Goal: Communication & Community: Answer question/provide support

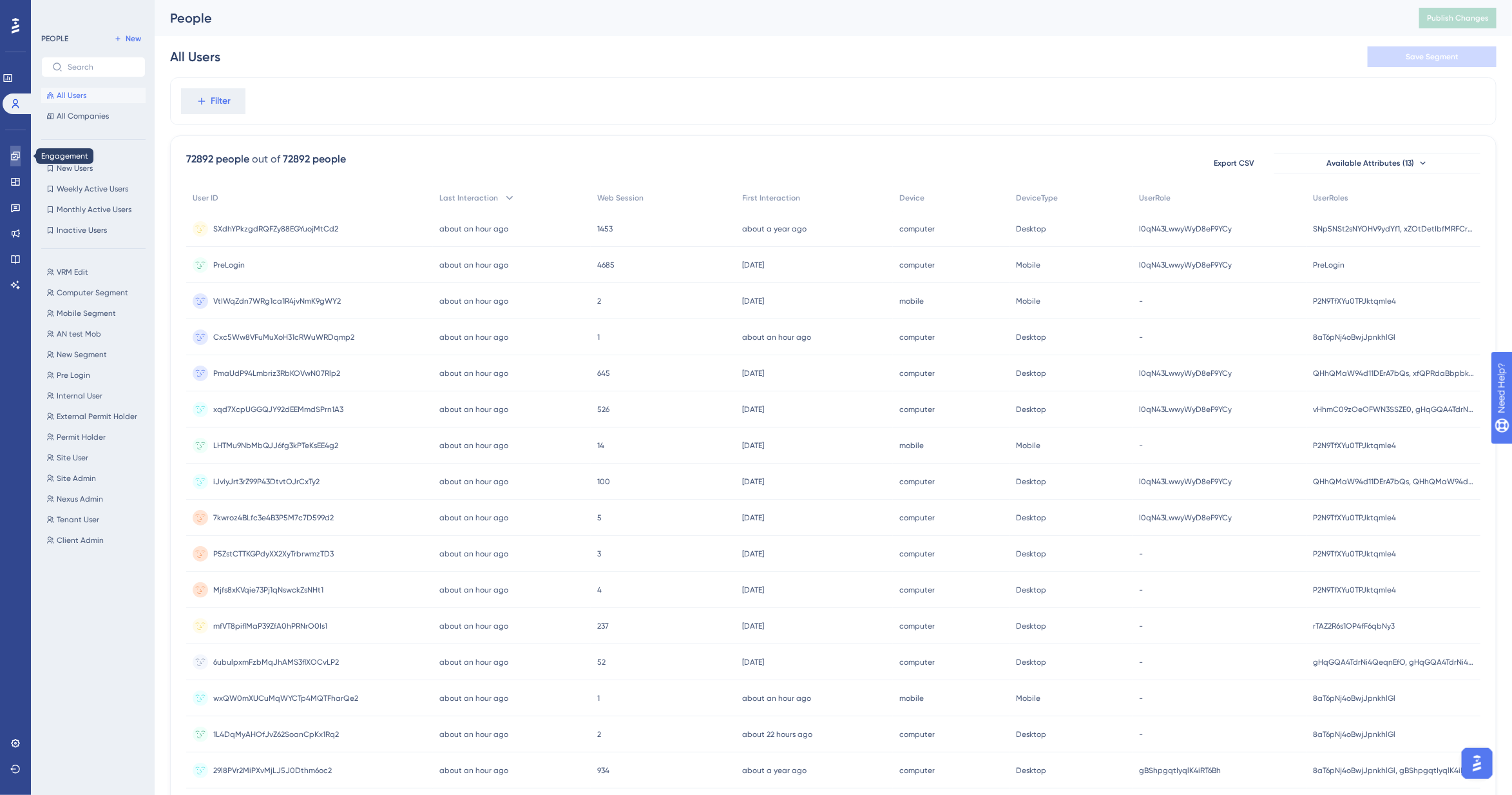
click at [17, 152] on icon at bounding box center [15, 155] width 9 height 9
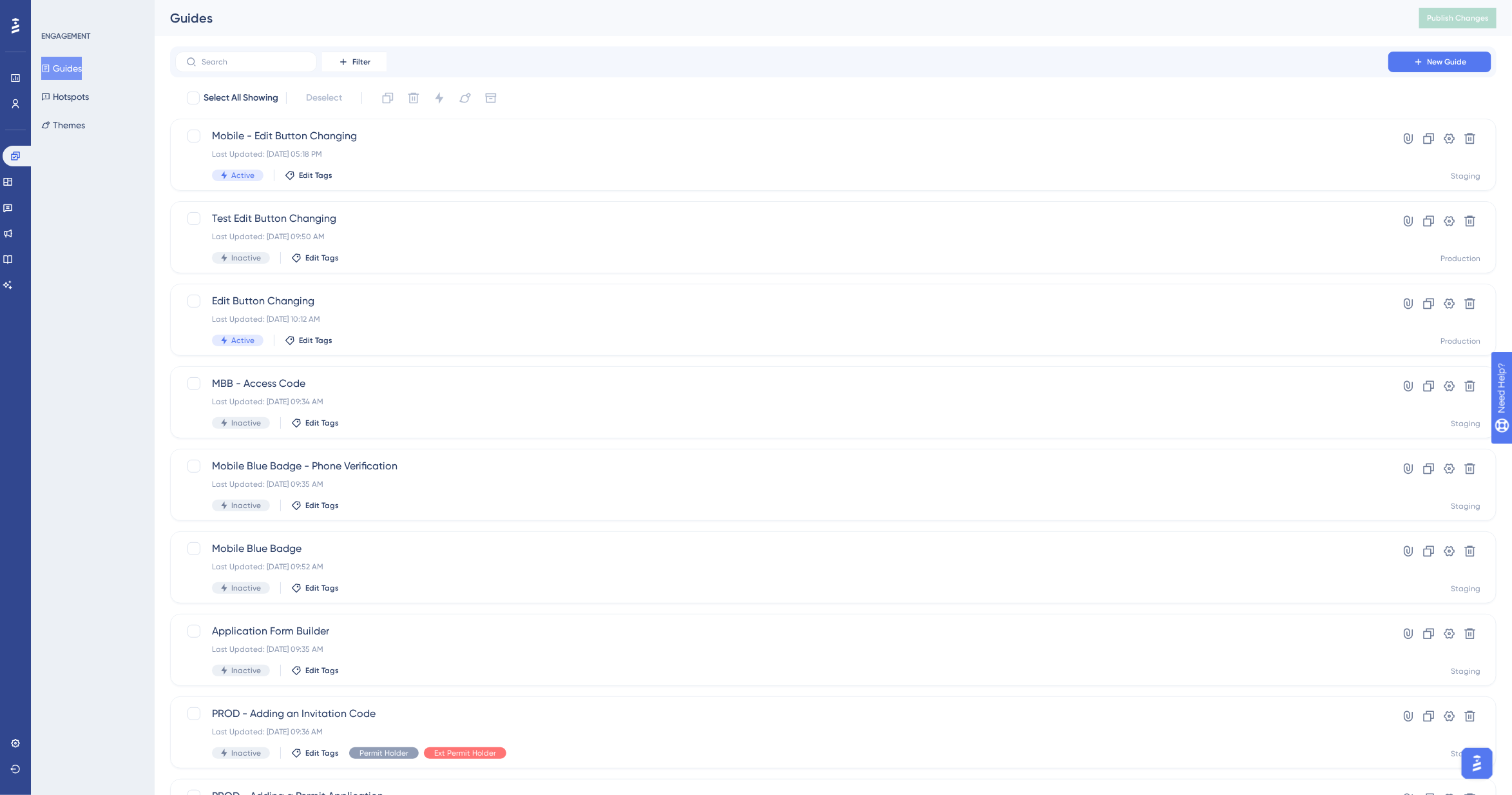
click at [14, 245] on div "Engagement Widgets Feedback Product Updates Knowledge Base AI Assistant" at bounding box center [15, 220] width 26 height 149
click at [13, 254] on icon at bounding box center [7, 258] width 10 height 10
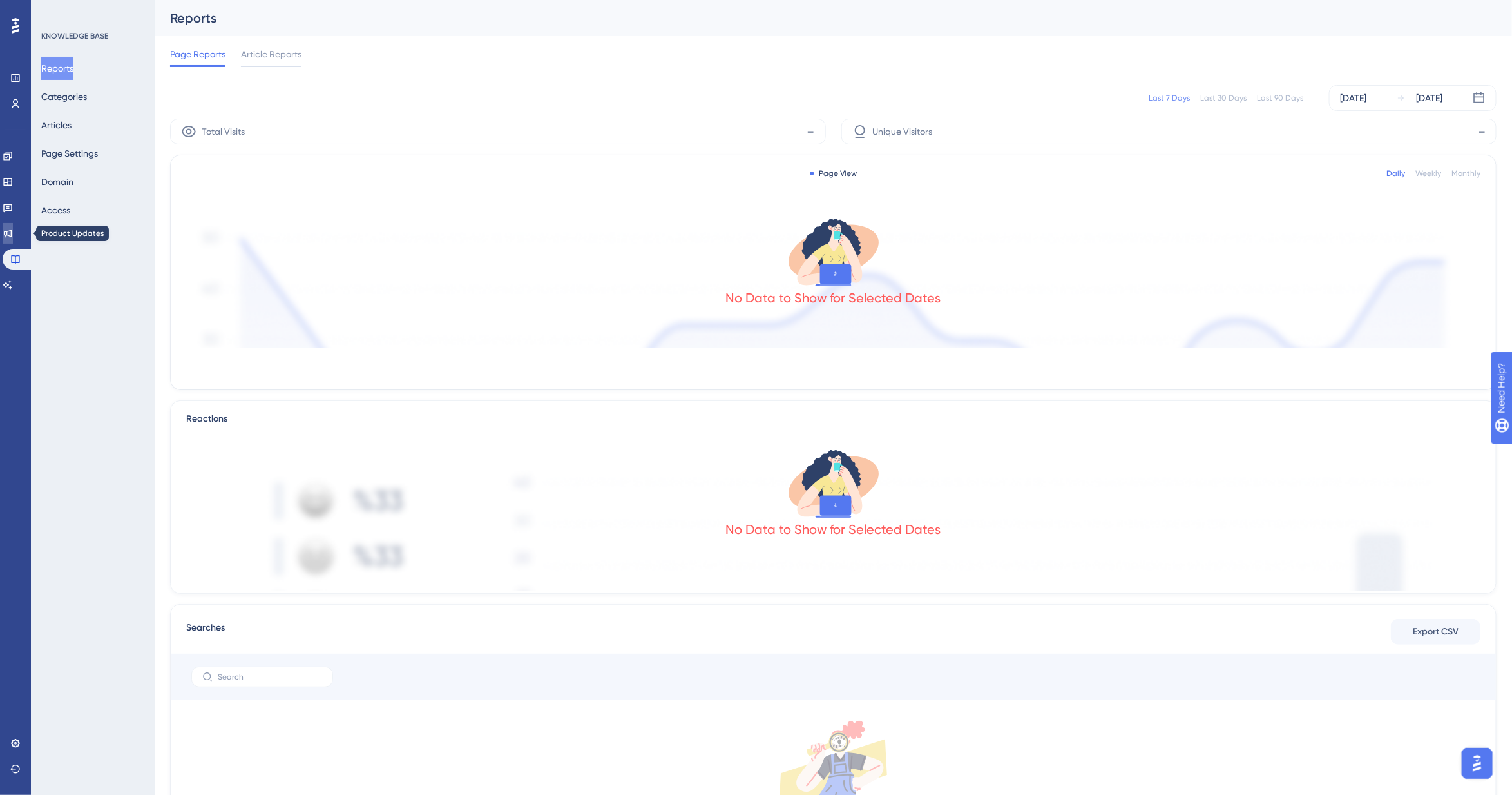
click at [13, 234] on icon at bounding box center [7, 233] width 10 height 10
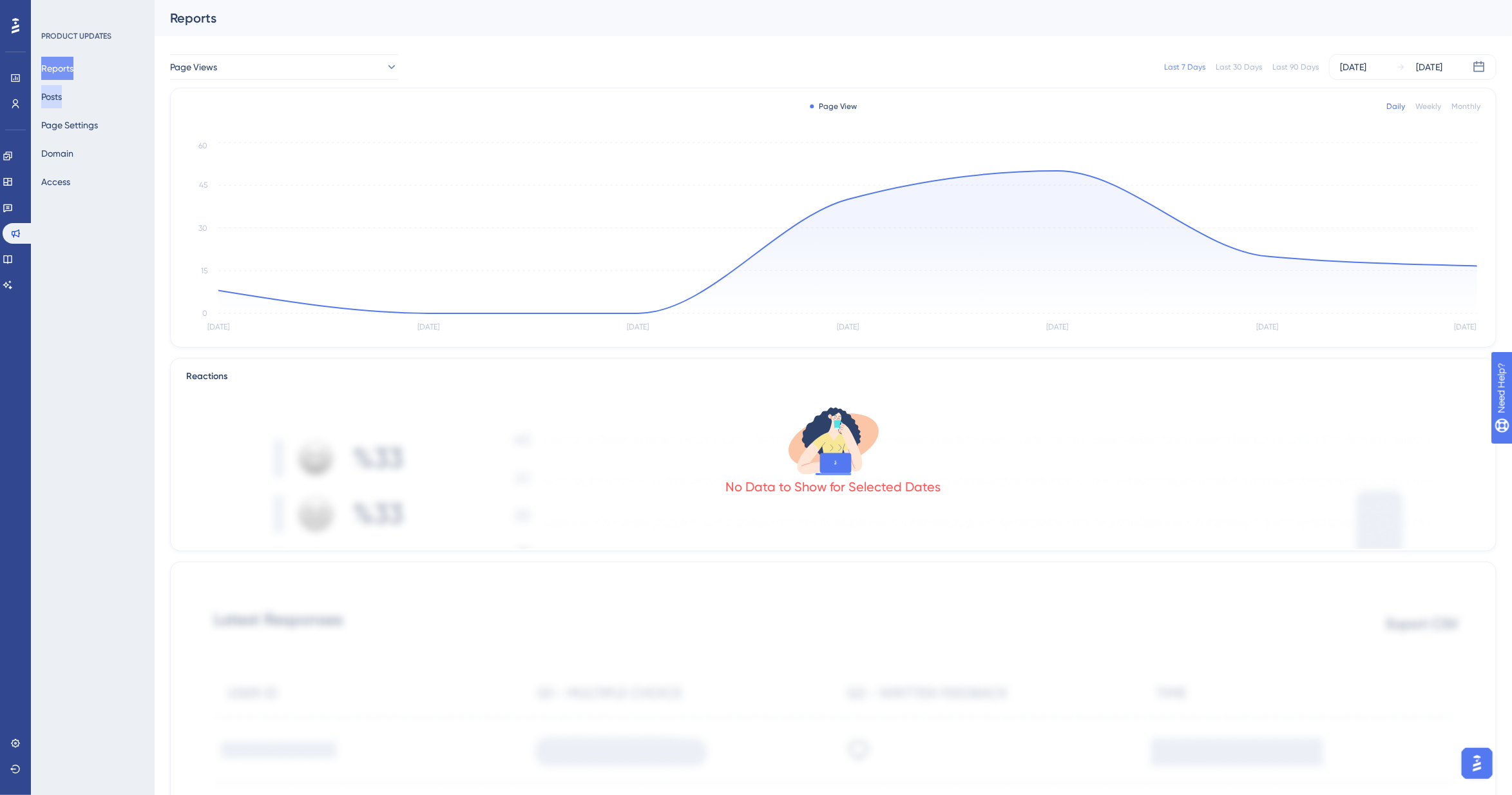
click at [62, 94] on button "Posts" at bounding box center [51, 97] width 21 height 23
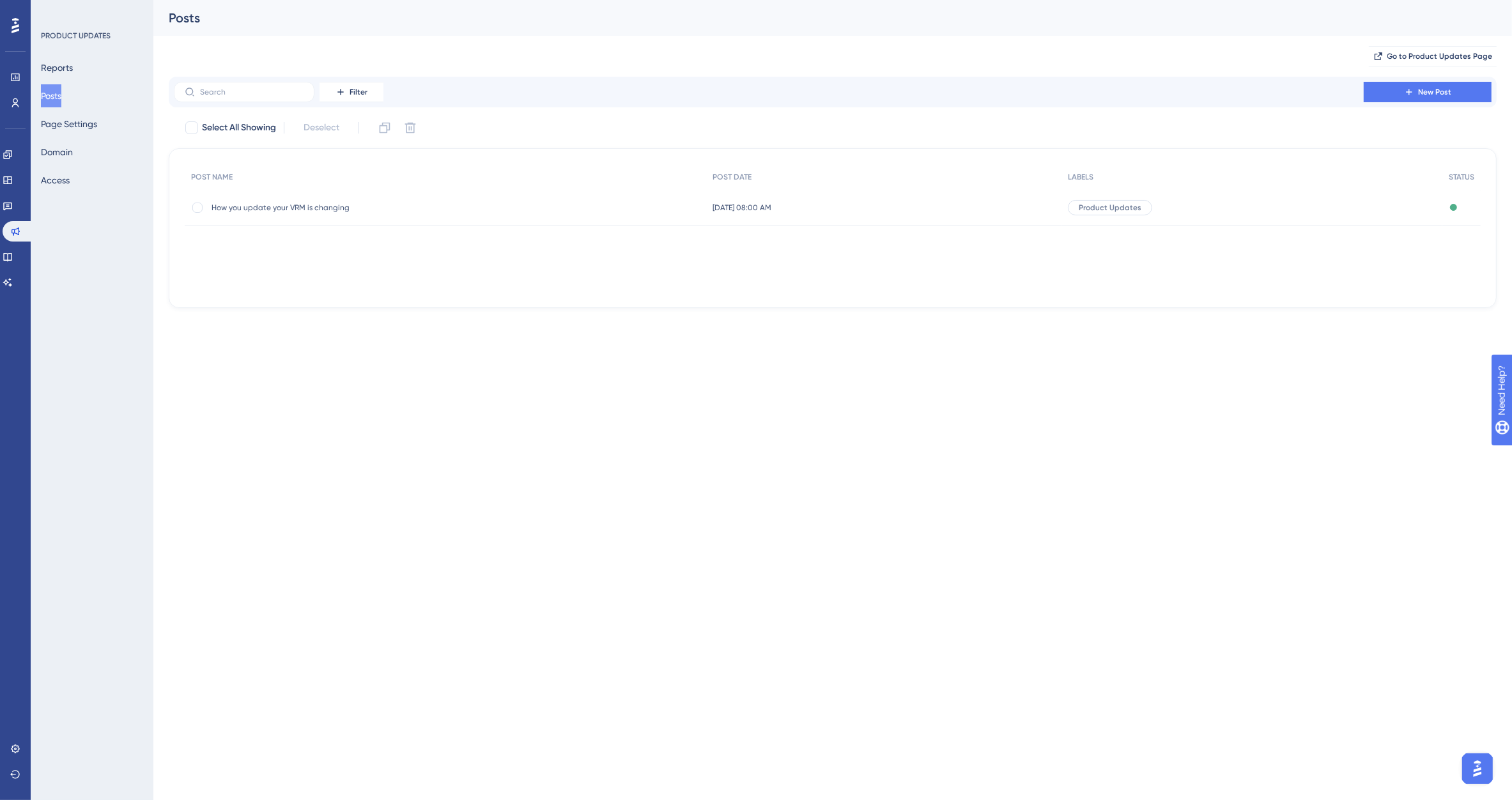
click at [290, 206] on span "How you update your VRM is changing" at bounding box center [314, 207] width 205 height 10
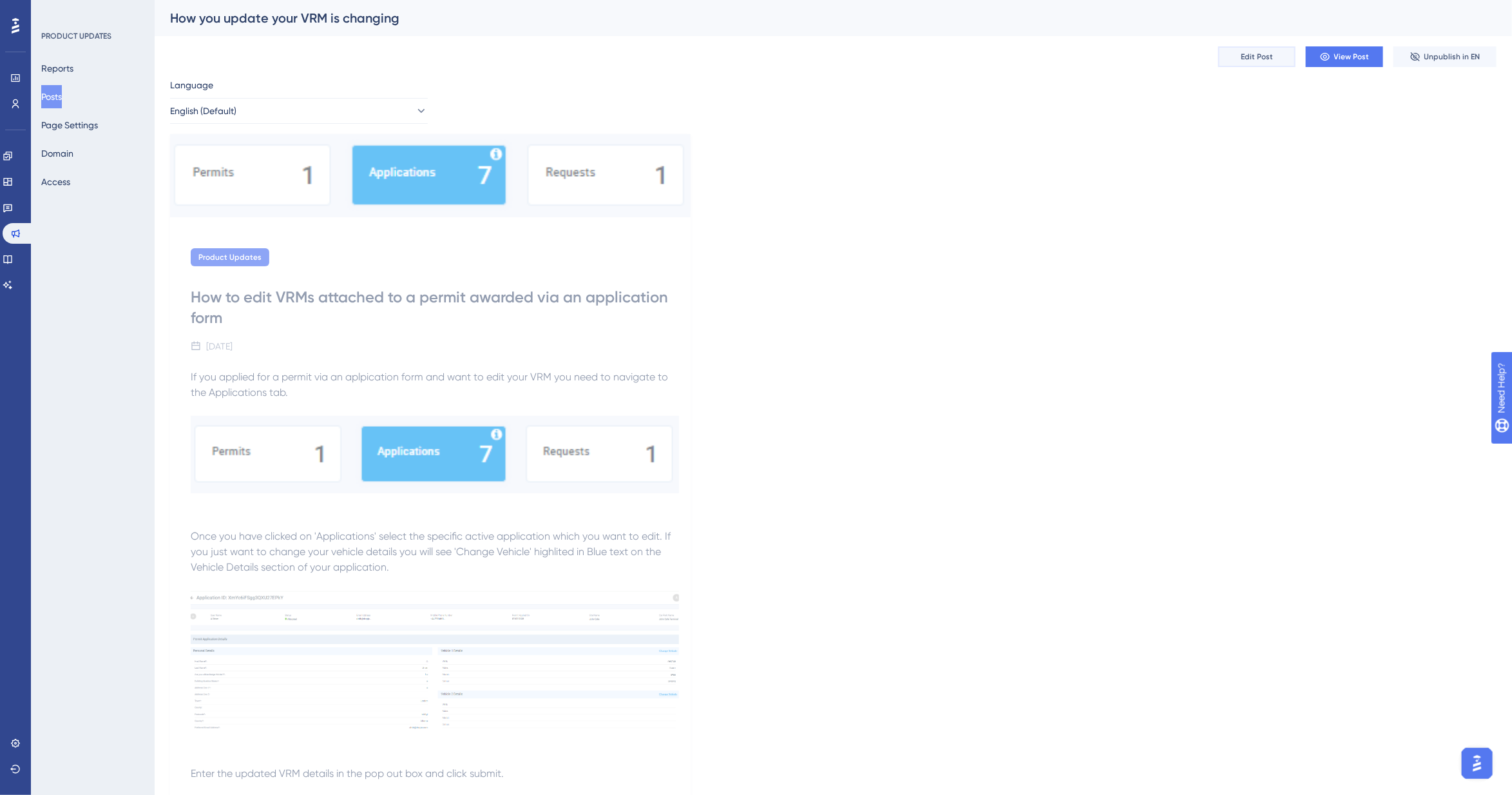
click at [1272, 58] on span "Edit Post" at bounding box center [1257, 56] width 32 height 10
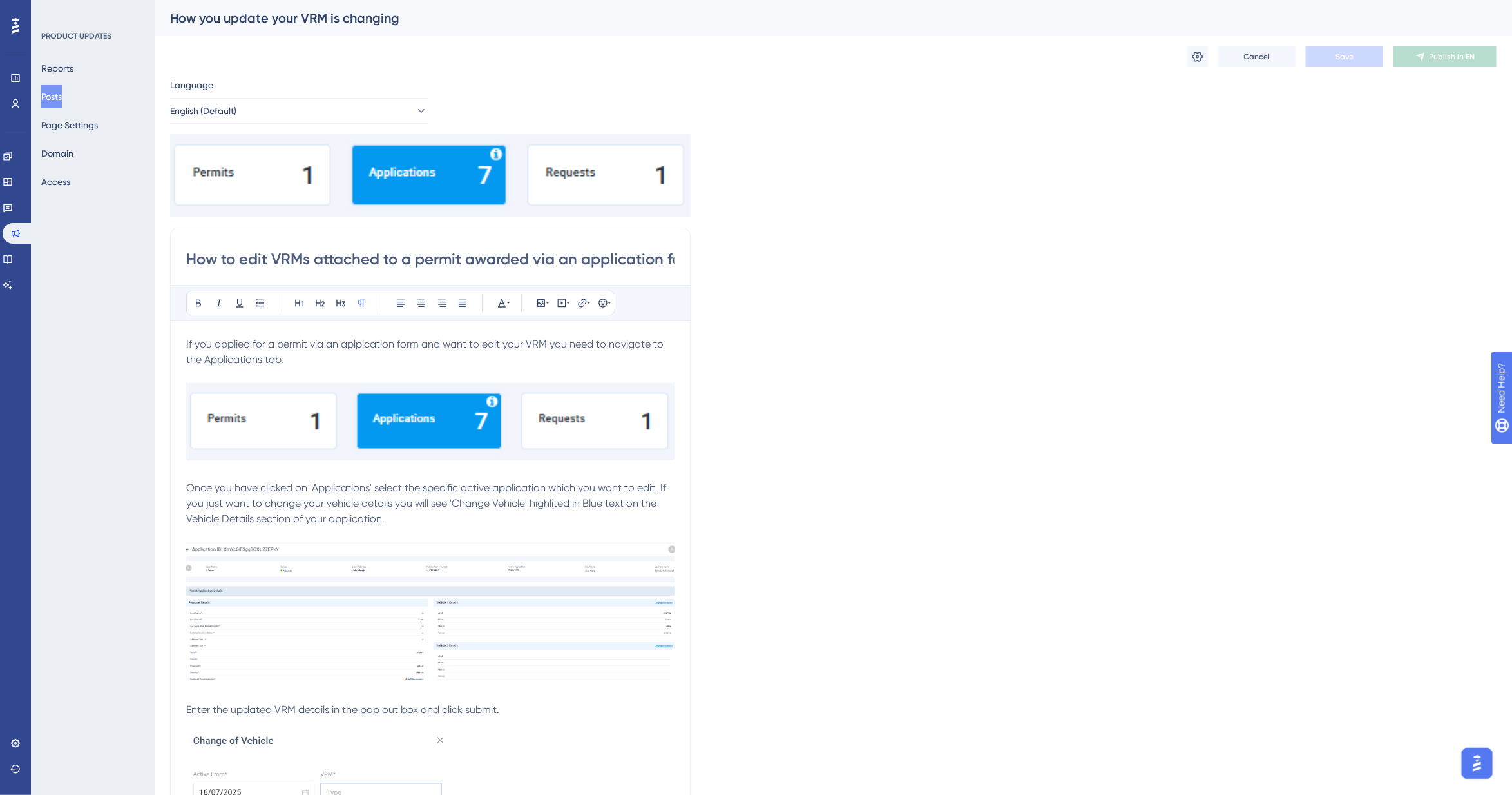
click at [373, 339] on span "If you applied for a permit via an aplpication form and want to edit your VRM y…" at bounding box center [426, 352] width 480 height 28
click at [342, 346] on span "If you applied for a permit via an pplicationform and want to edit your VRM you…" at bounding box center [431, 352] width 489 height 28
click at [397, 343] on span "If you applied for a permit via an applicationform and want to edit your VRM yo…" at bounding box center [425, 352] width 478 height 28
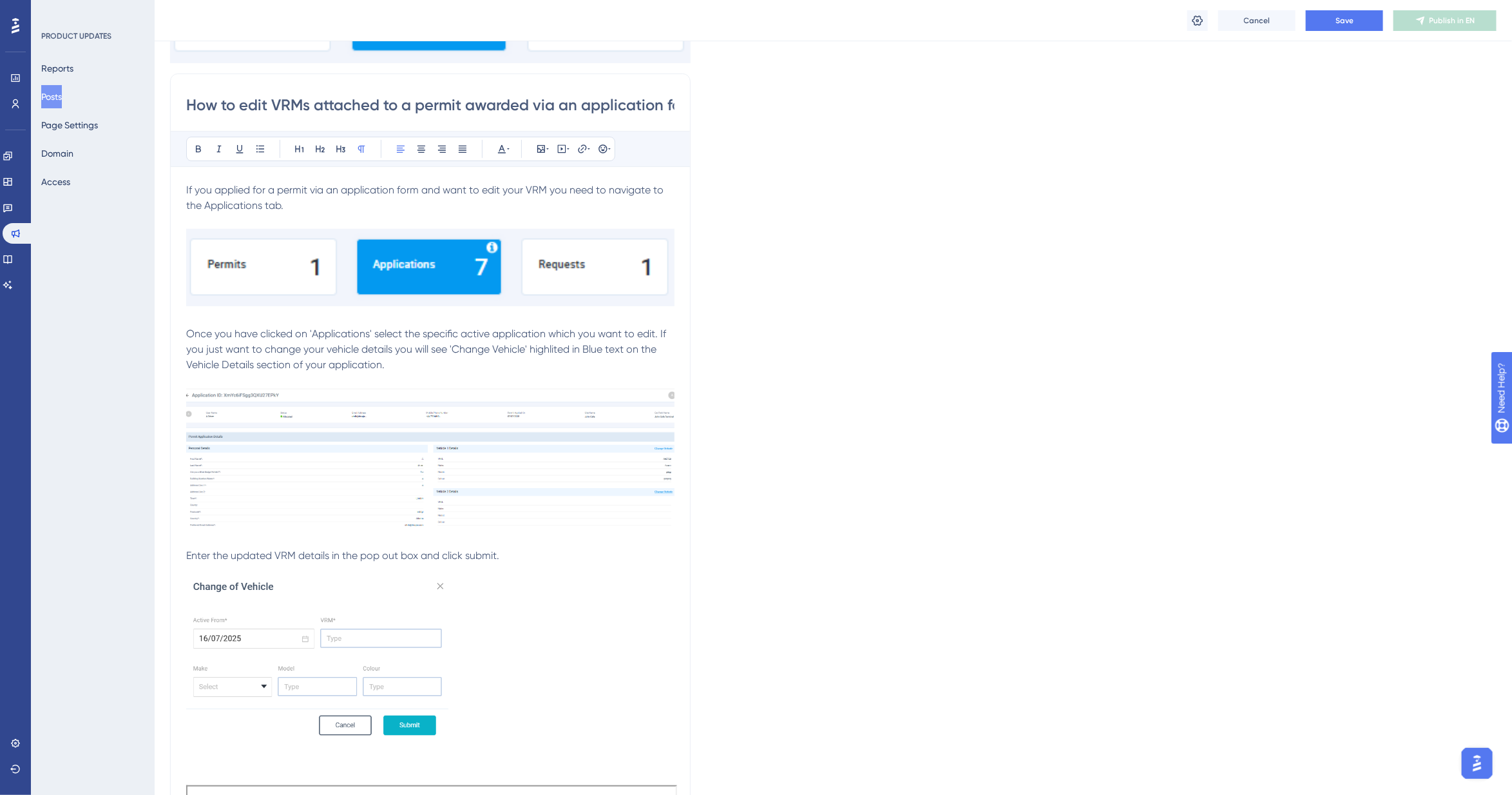
scroll to position [161, 0]
click at [13, 278] on link at bounding box center [7, 285] width 10 height 21
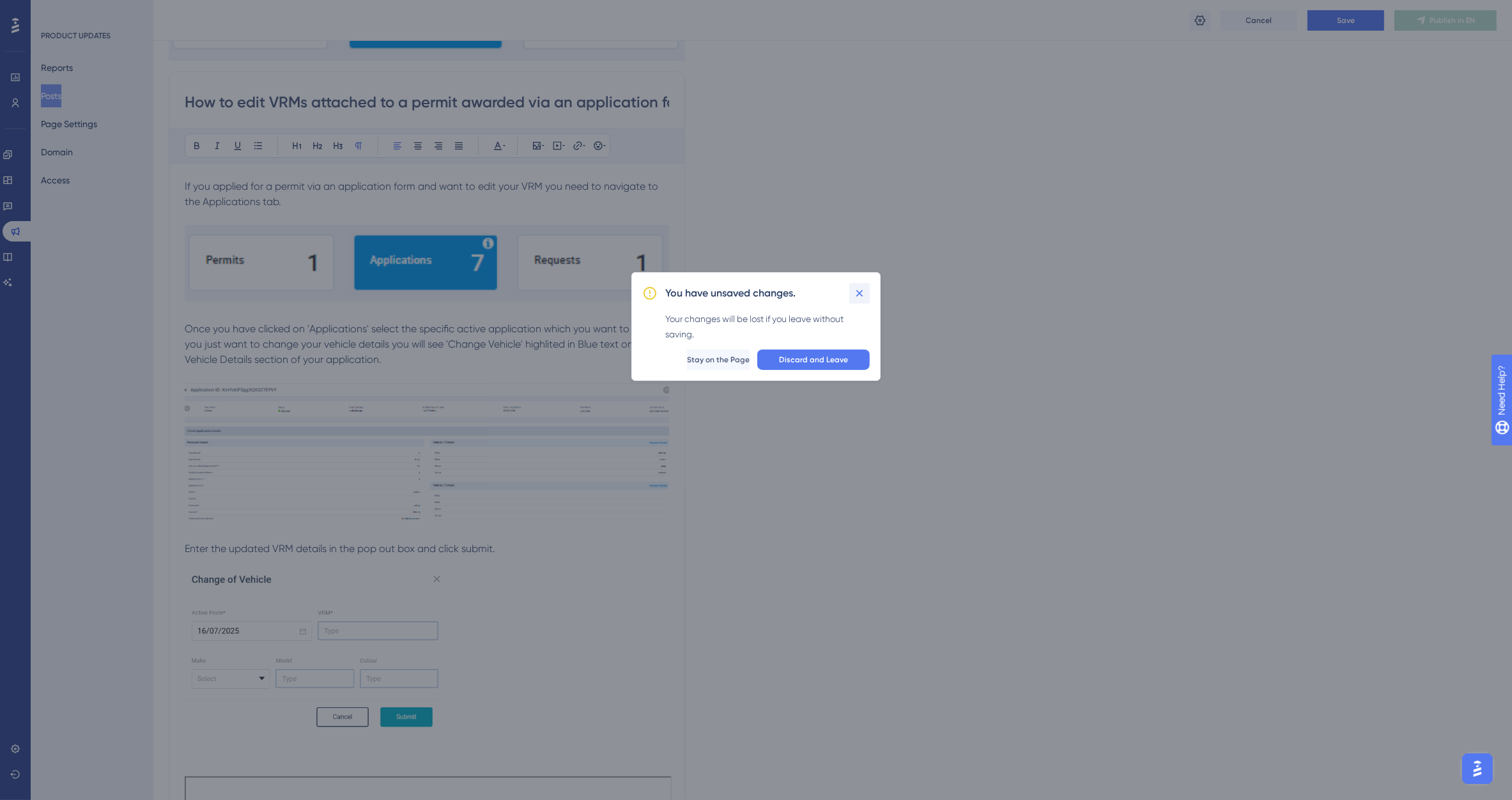
click at [864, 294] on icon at bounding box center [860, 293] width 13 height 13
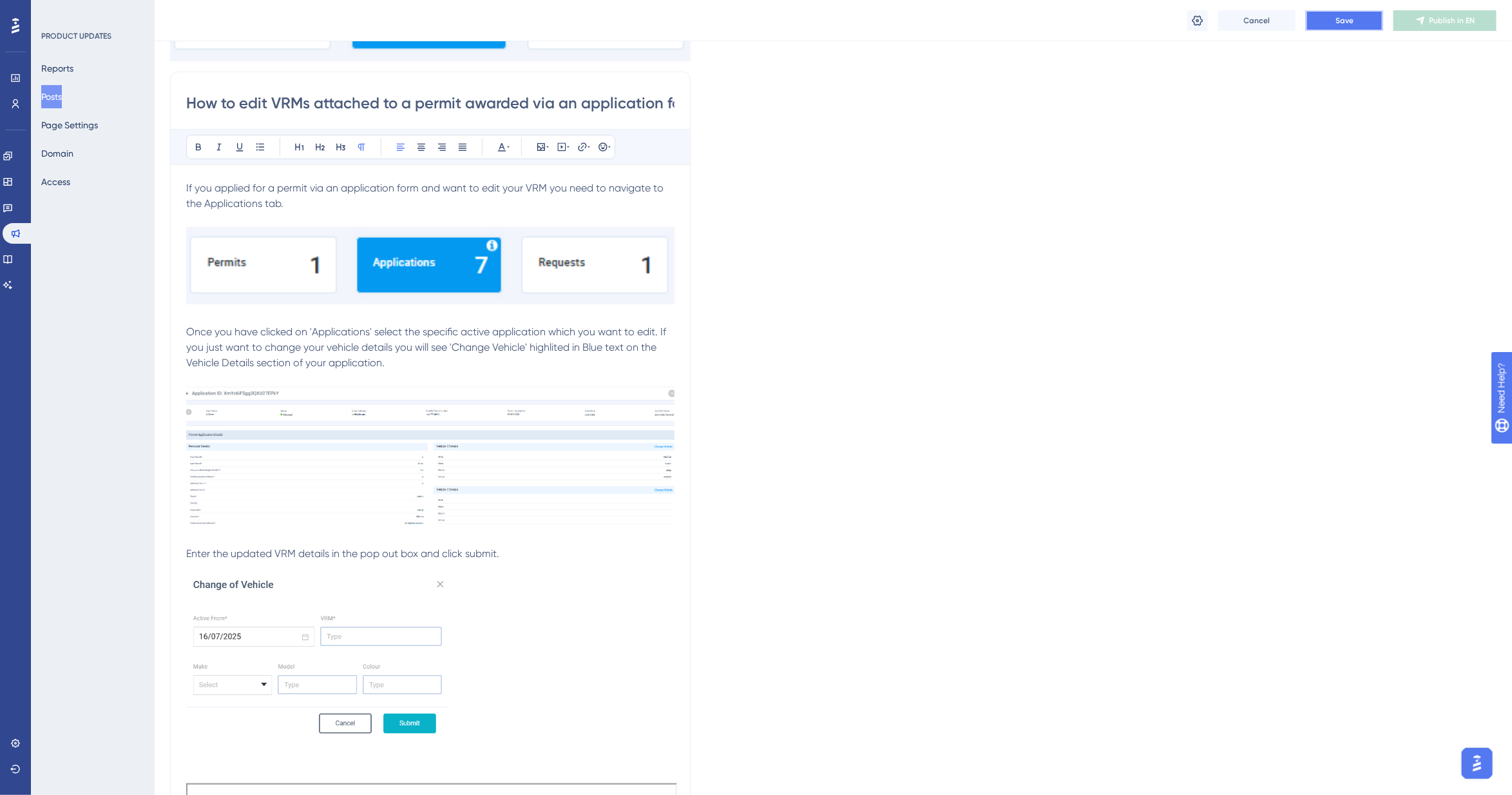
click at [1343, 27] on button "Save" at bounding box center [1344, 20] width 77 height 21
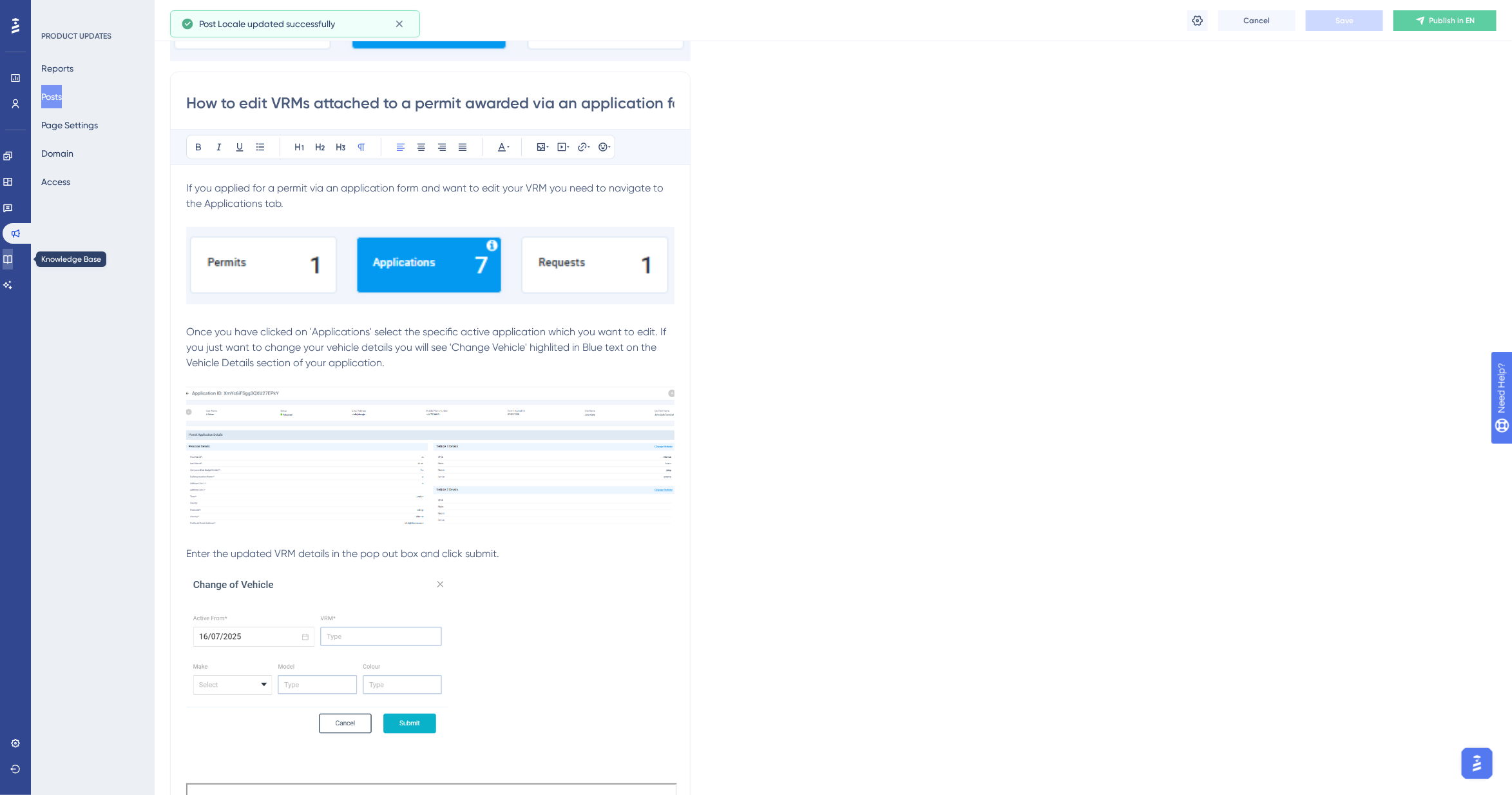
click at [11, 254] on icon at bounding box center [7, 258] width 10 height 10
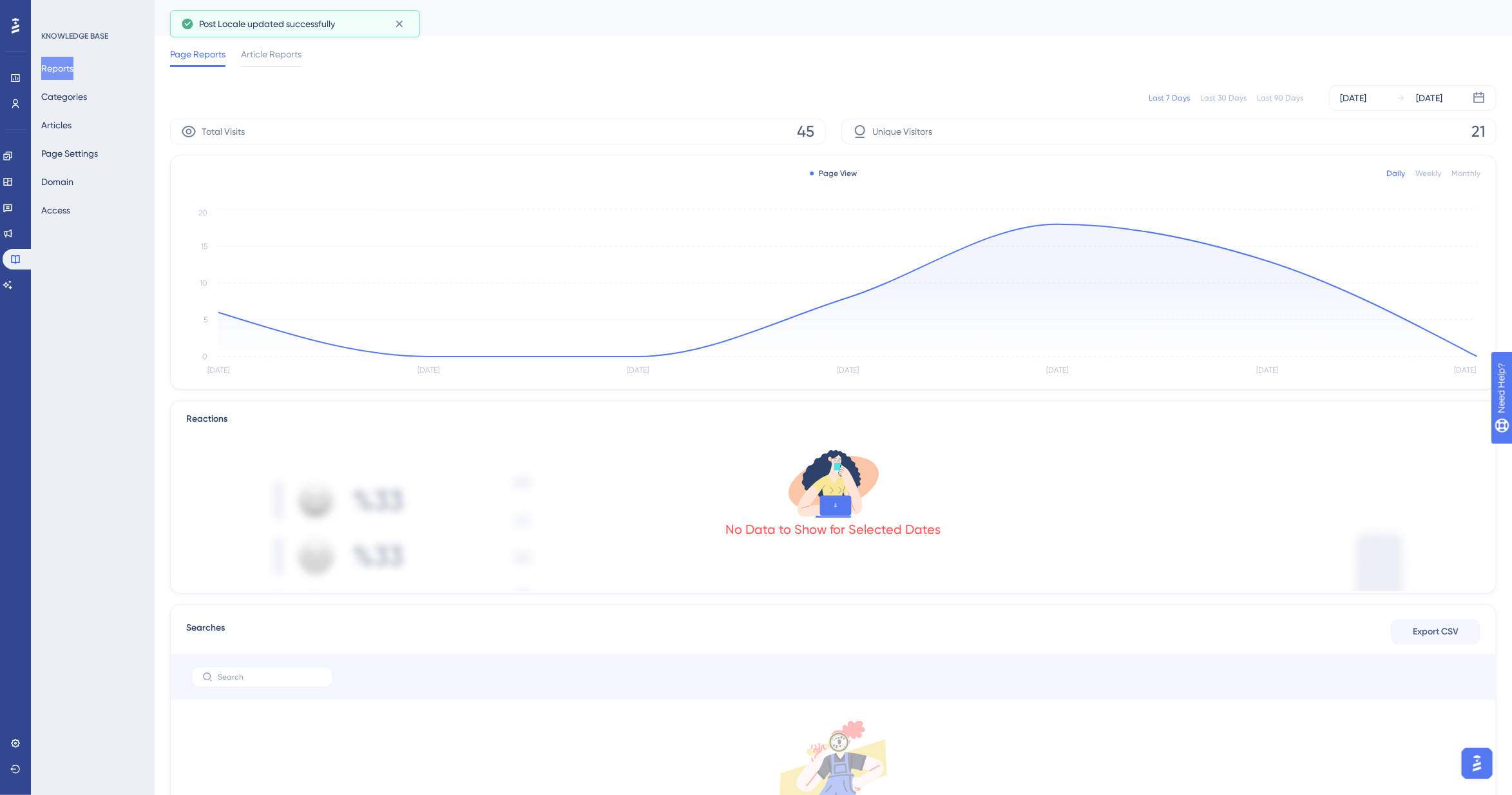
drag, startPoint x: 82, startPoint y: 196, endPoint x: 83, endPoint y: 203, distance: 7.1
click at [83, 201] on div "Reports Categories Articles Page Settings Domain Access" at bounding box center [93, 138] width 104 height 165
click at [70, 207] on button "Access" at bounding box center [56, 210] width 29 height 23
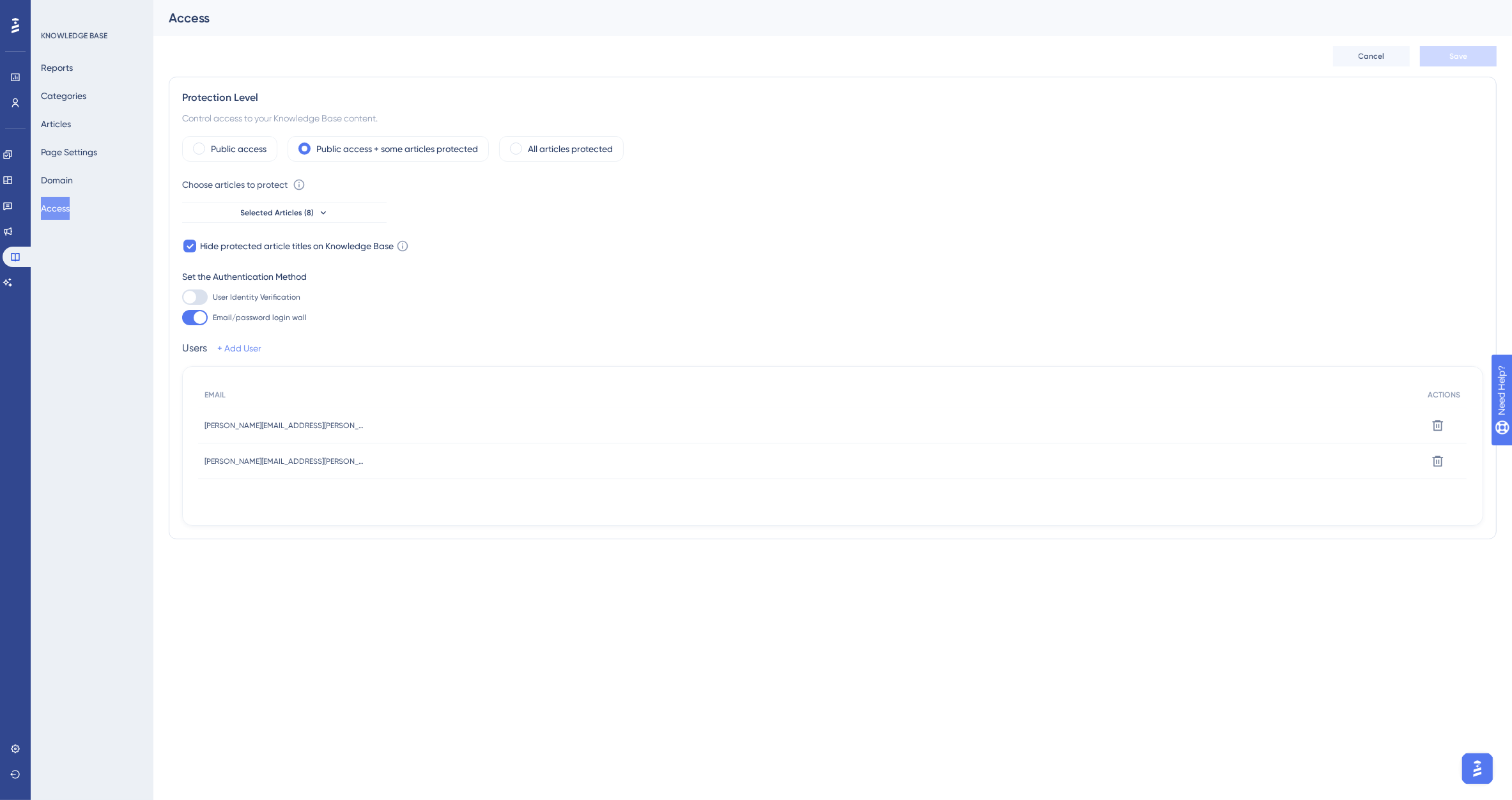
click at [231, 349] on link "+ Add User" at bounding box center [239, 348] width 44 height 15
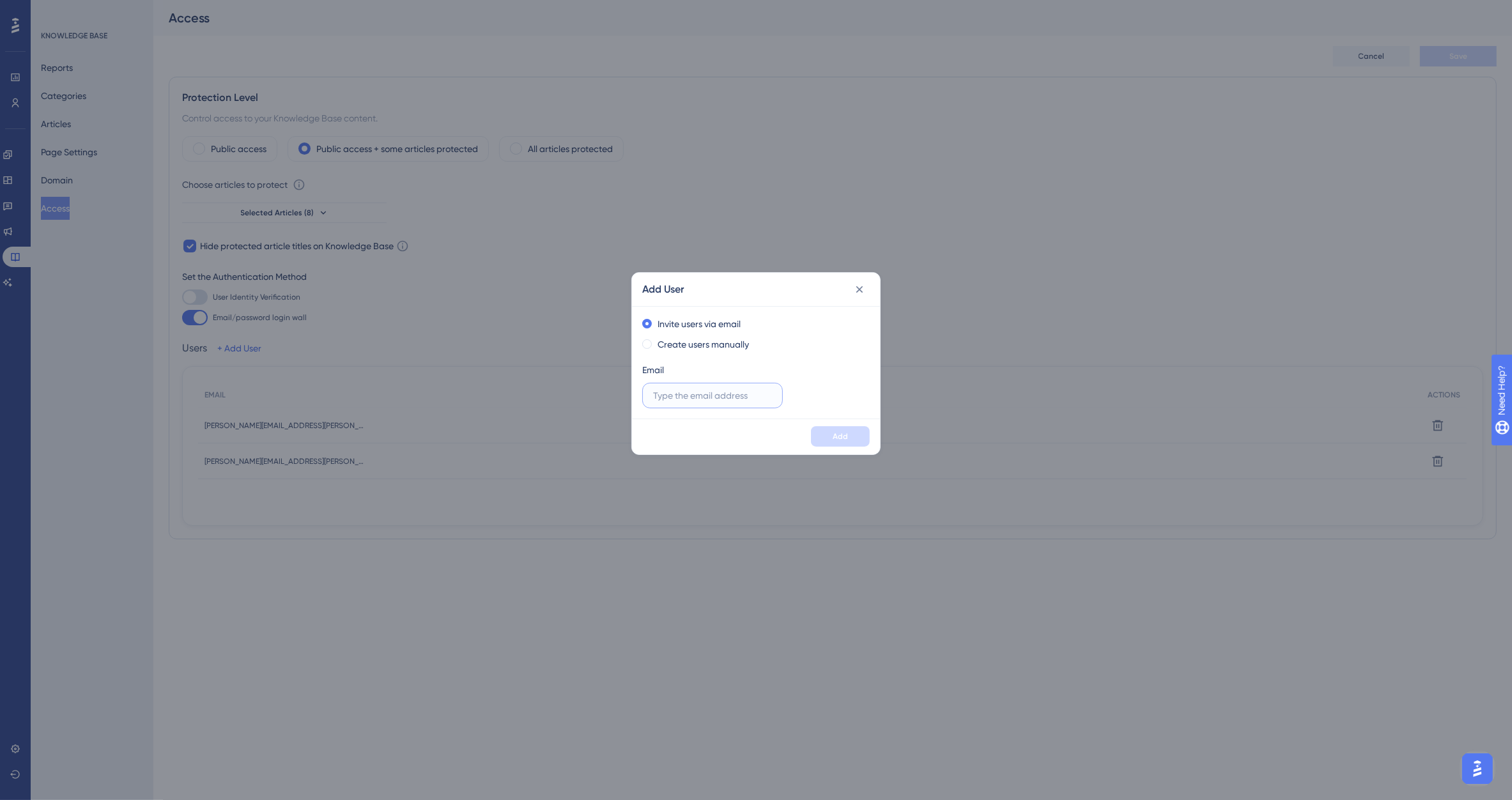
click at [677, 397] on input "text" at bounding box center [712, 396] width 119 height 14
click at [685, 397] on input "text" at bounding box center [712, 396] width 119 height 14
paste input "[PERSON_NAME][EMAIL_ADDRESS][PERSON_NAME][DOMAIN_NAME]"
type input "[PERSON_NAME][EMAIL_ADDRESS][PERSON_NAME][DOMAIN_NAME]"
click at [846, 440] on span "Add" at bounding box center [840, 436] width 15 height 10
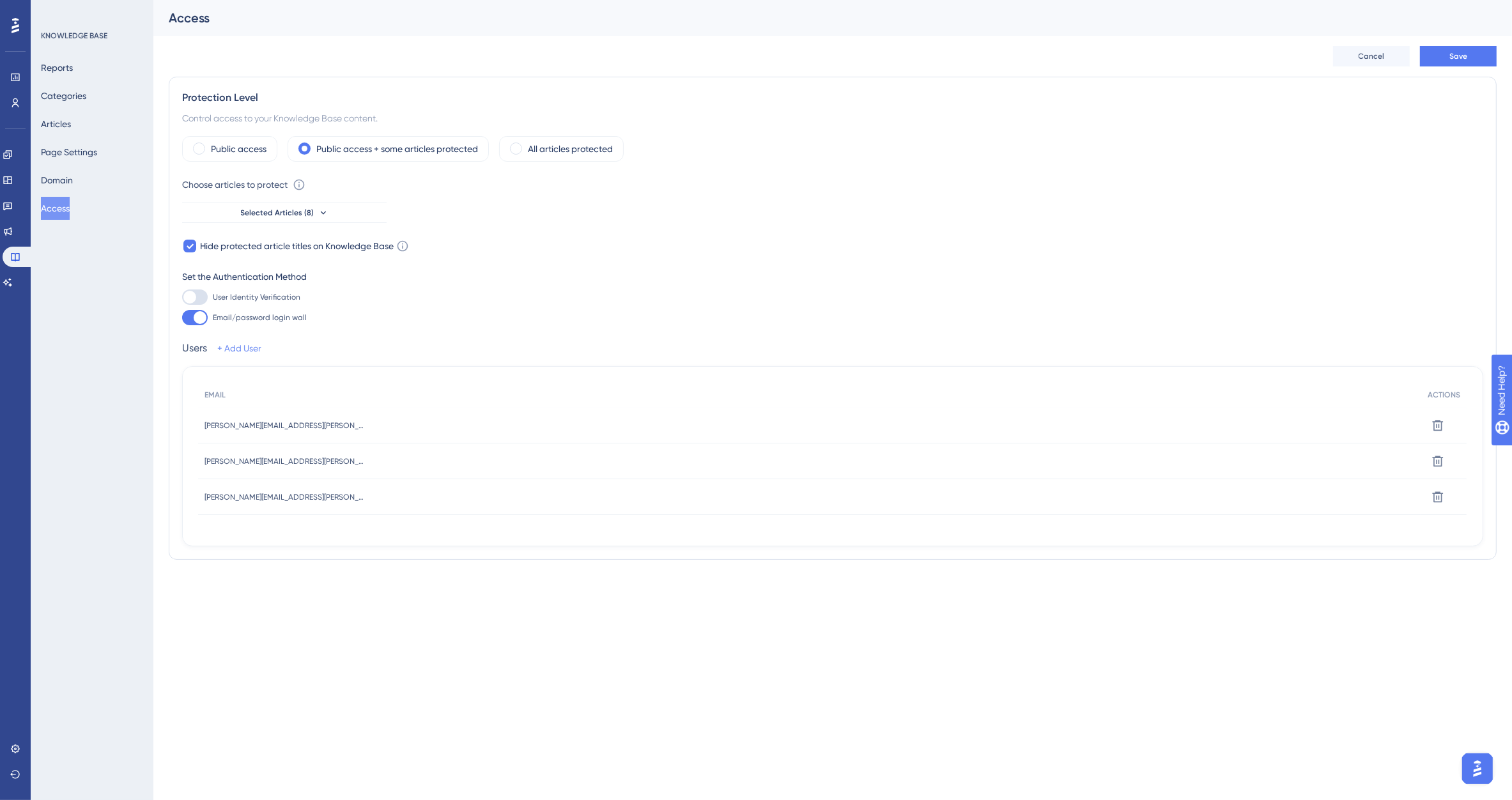
click at [247, 351] on link "+ Add User" at bounding box center [239, 348] width 44 height 15
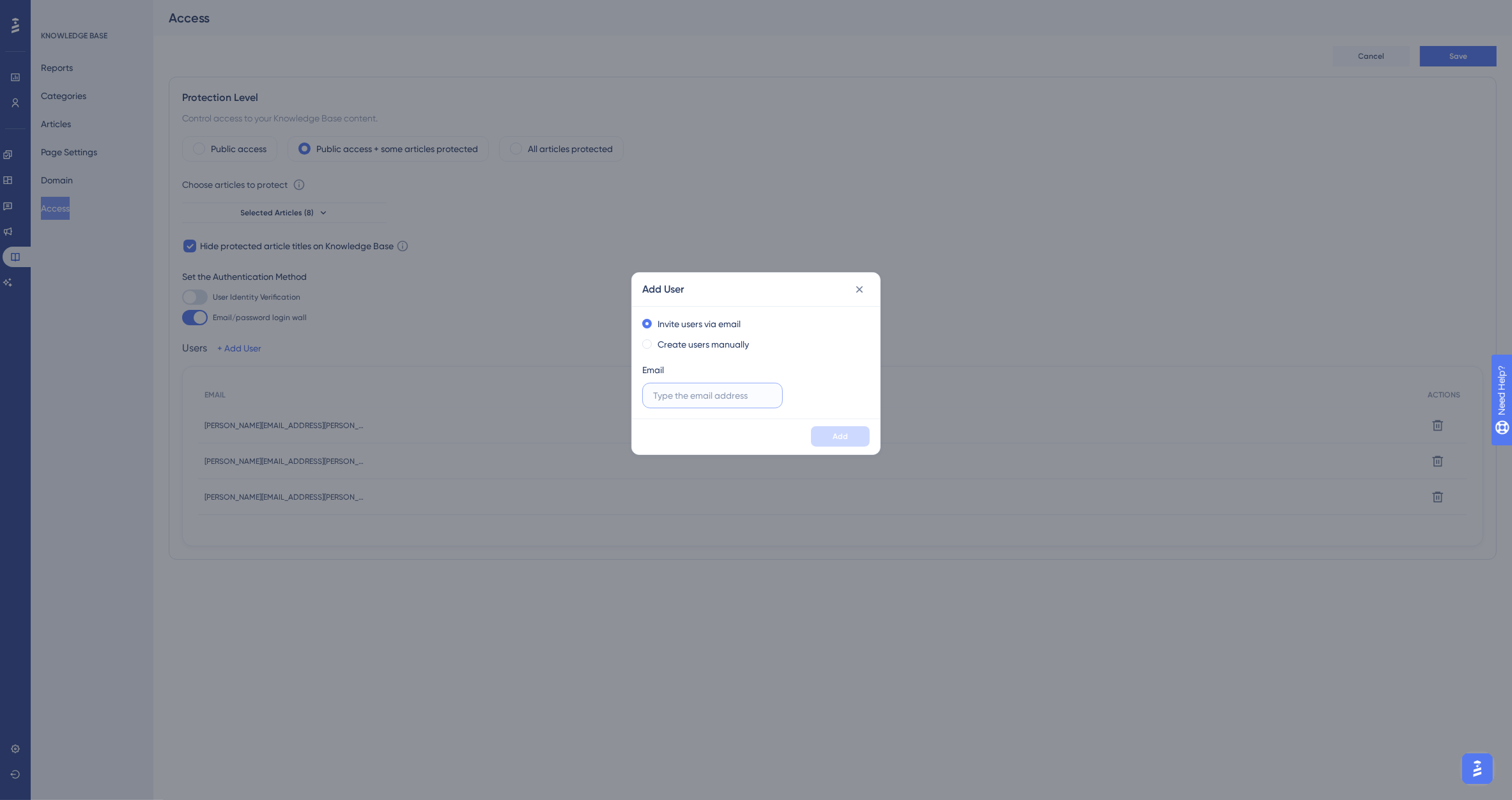
click at [696, 391] on input "text" at bounding box center [712, 396] width 119 height 14
paste input "[PERSON_NAME][EMAIL_ADDRESS][DOMAIN_NAME]"
type input "[PERSON_NAME][EMAIL_ADDRESS][DOMAIN_NAME]"
click at [830, 438] on button "Add" at bounding box center [840, 436] width 59 height 21
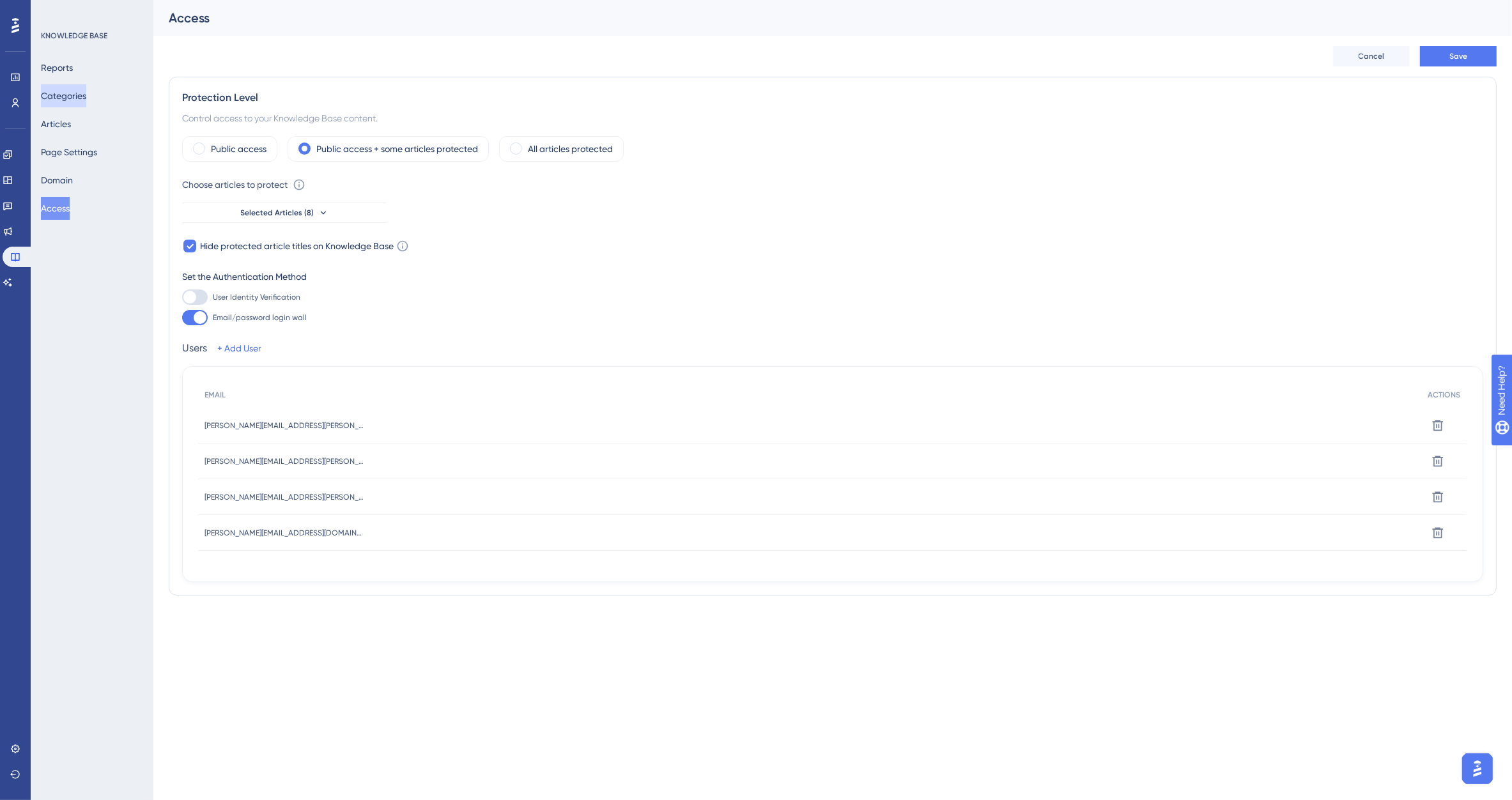
click at [61, 91] on button "Categories" at bounding box center [63, 96] width 45 height 23
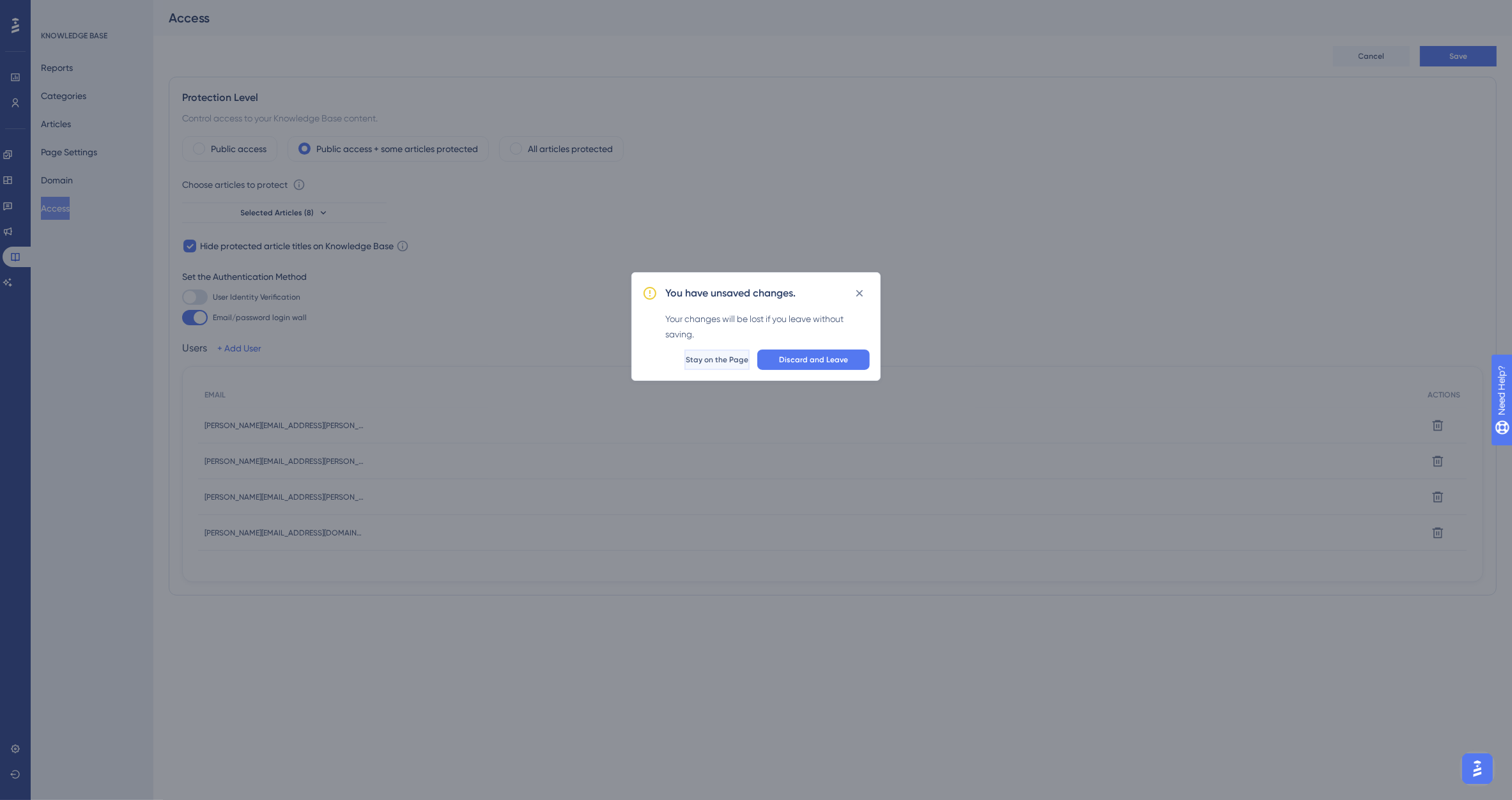
click at [705, 363] on span "Stay on the Page" at bounding box center [717, 360] width 63 height 10
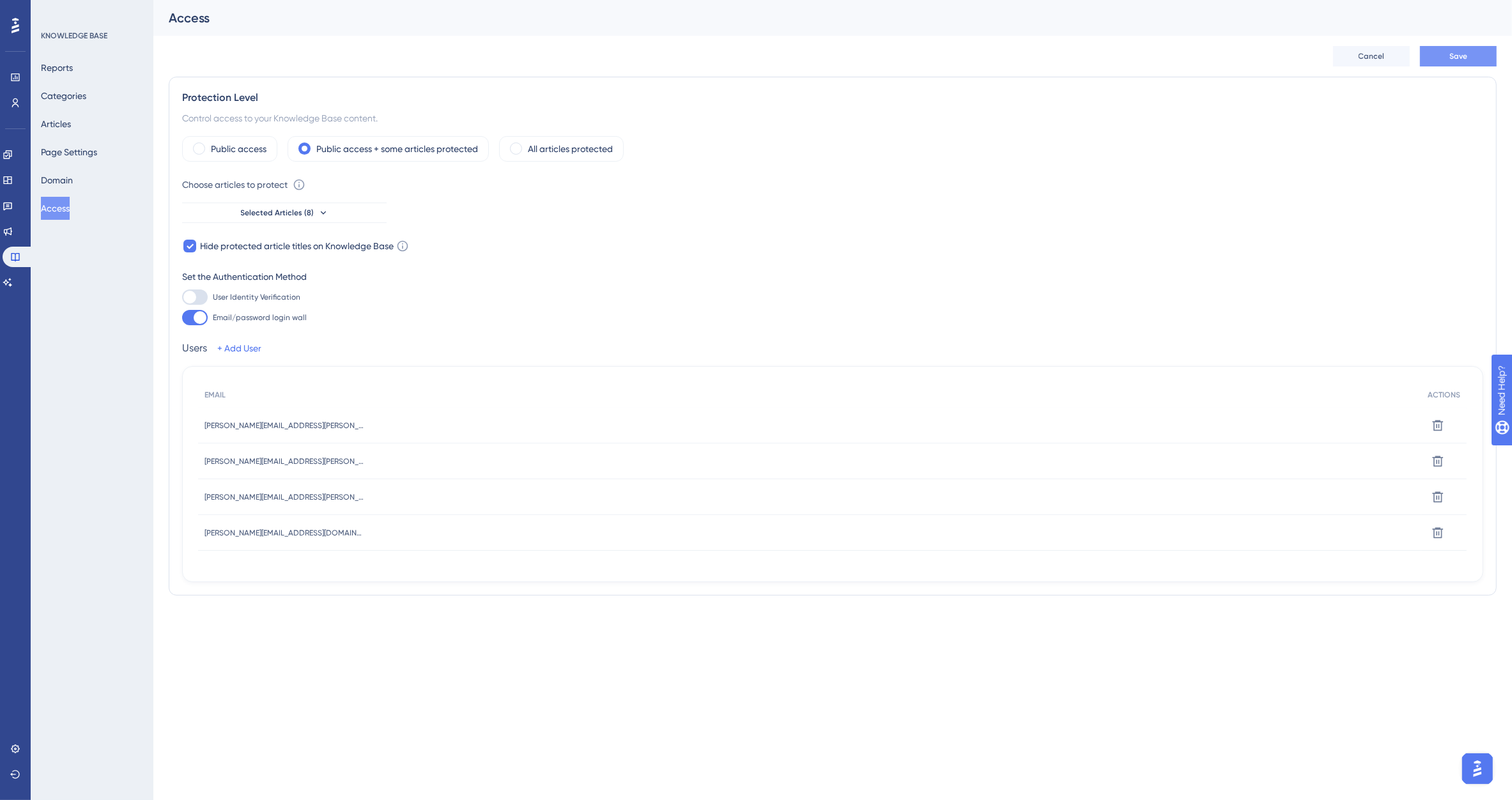
click at [1462, 61] on button "Save" at bounding box center [1458, 56] width 77 height 21
click at [71, 106] on button "Categories" at bounding box center [63, 96] width 45 height 23
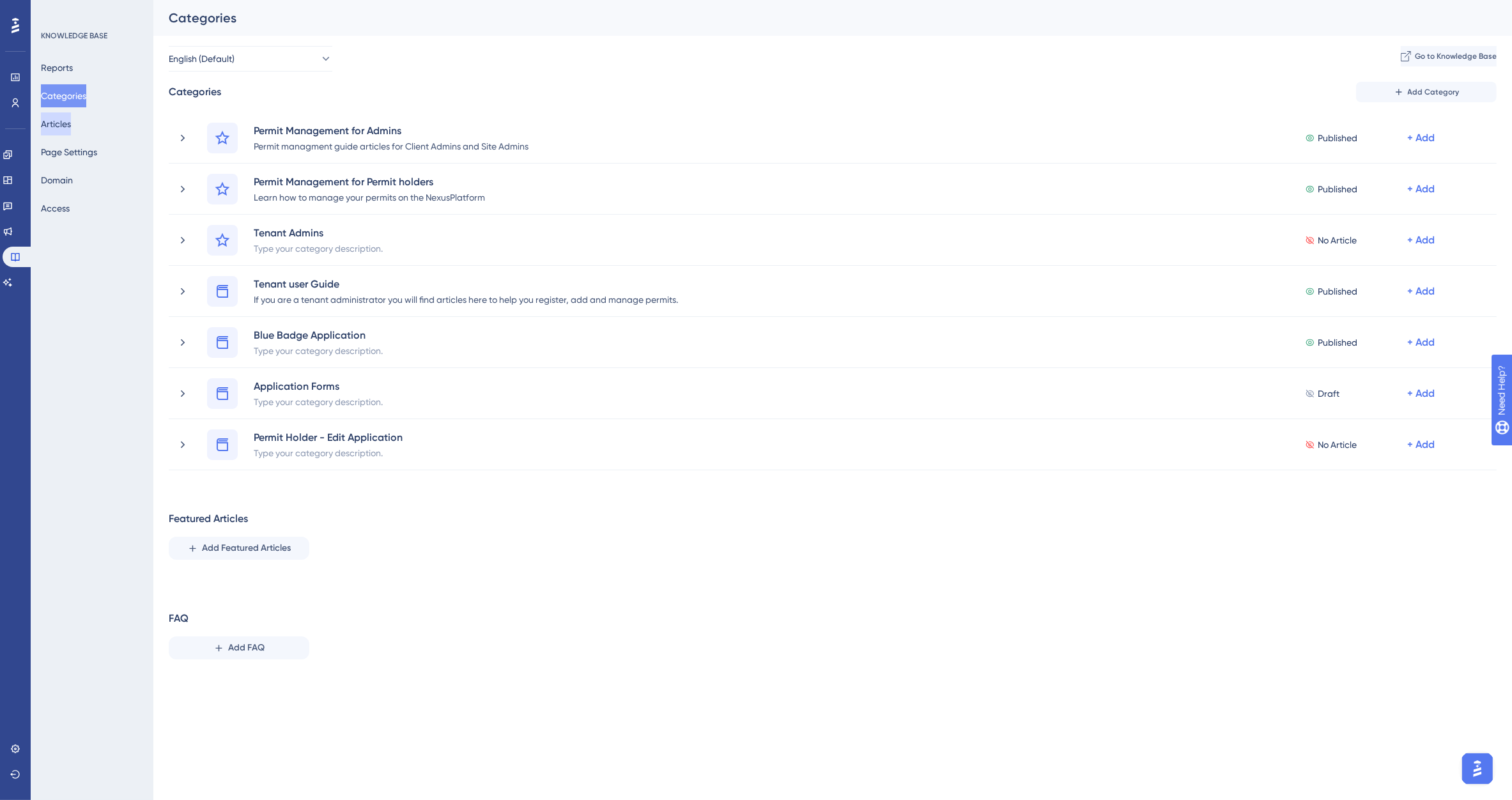
click at [68, 119] on button "Articles" at bounding box center [55, 124] width 30 height 23
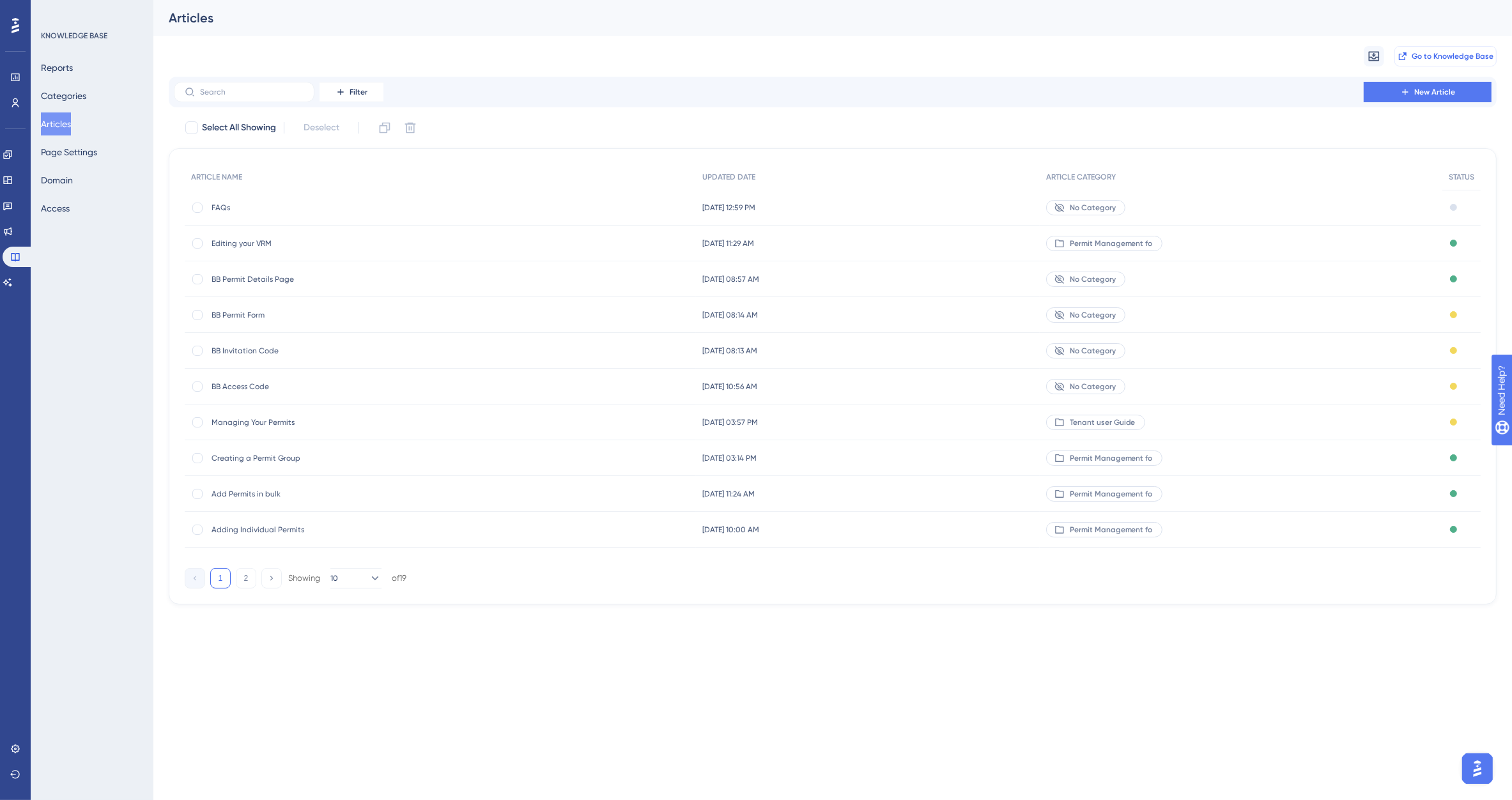
click at [1433, 52] on span "Go to Knowledge Base" at bounding box center [1452, 56] width 82 height 10
click at [64, 202] on button "Access" at bounding box center [55, 209] width 29 height 23
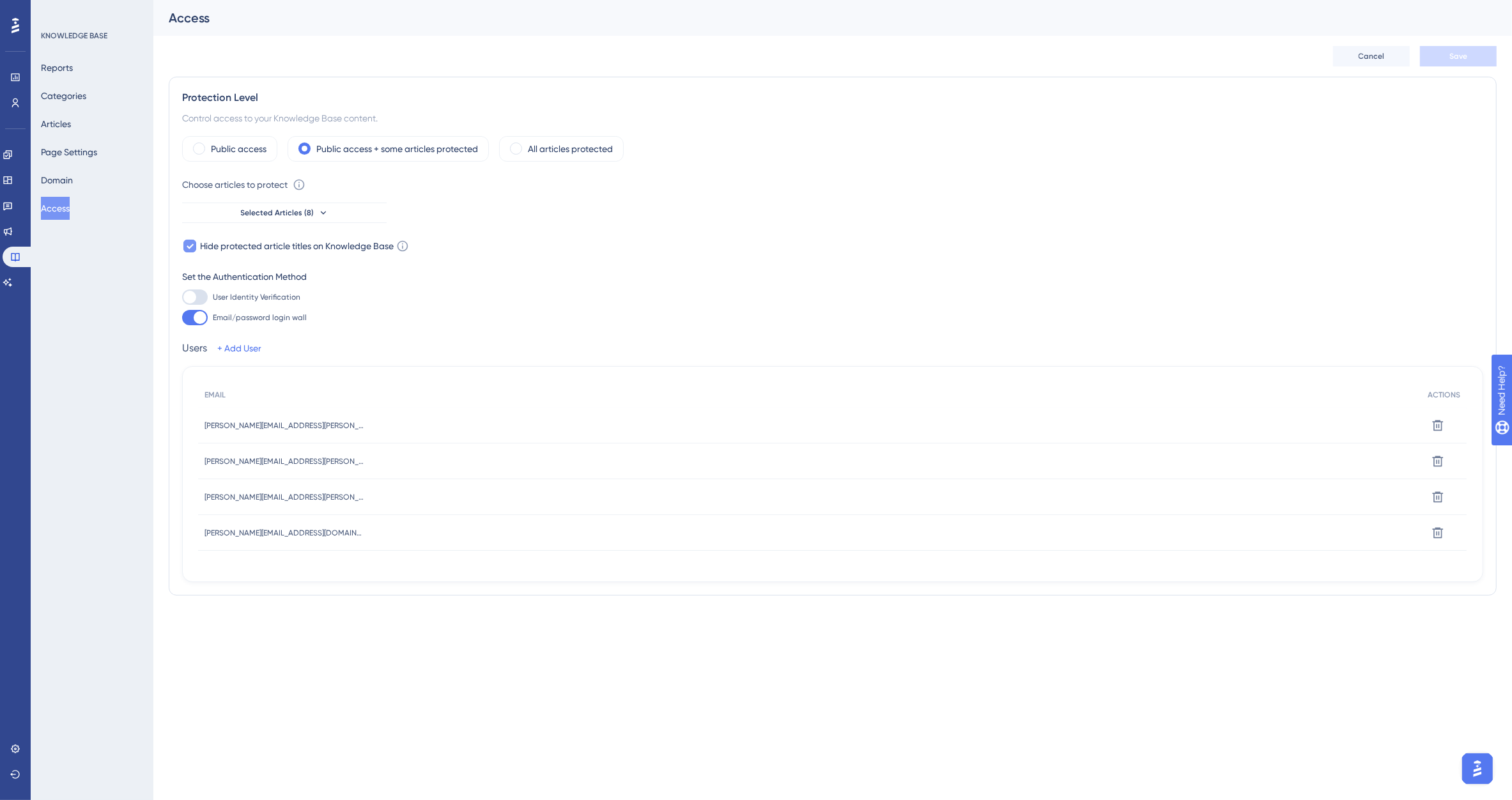
click at [403, 246] on icon at bounding box center [403, 246] width 13 height 13
click at [393, 305] on div "User Identity Verification Email/password login wall" at bounding box center [833, 308] width 1301 height 36
click at [301, 183] on icon at bounding box center [299, 185] width 13 height 13
click at [672, 323] on div "User Identity Verification Email/password login wall" at bounding box center [833, 308] width 1301 height 36
click at [246, 211] on span "Selected Articles (8)" at bounding box center [278, 212] width 74 height 10
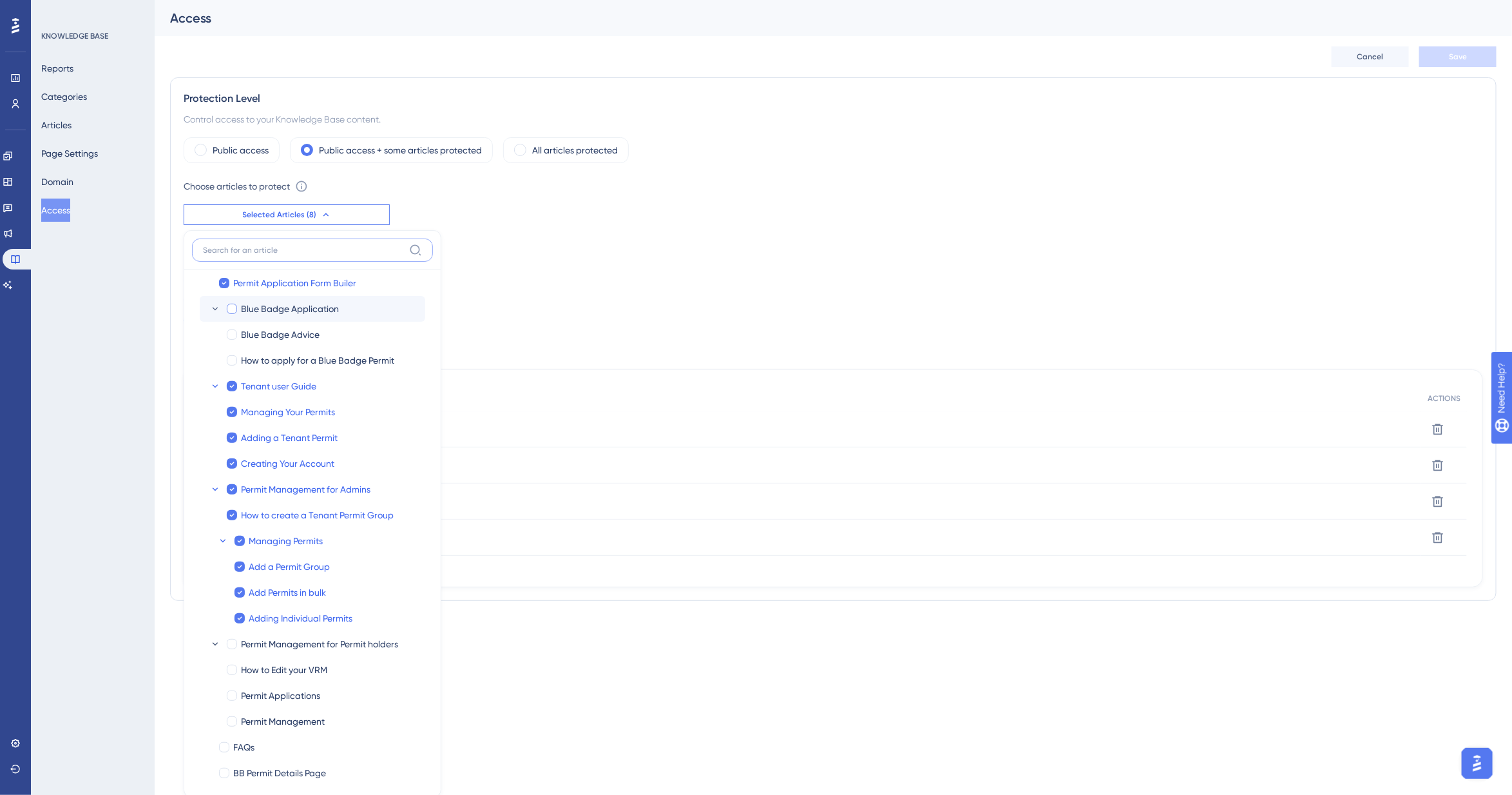
scroll to position [82, 0]
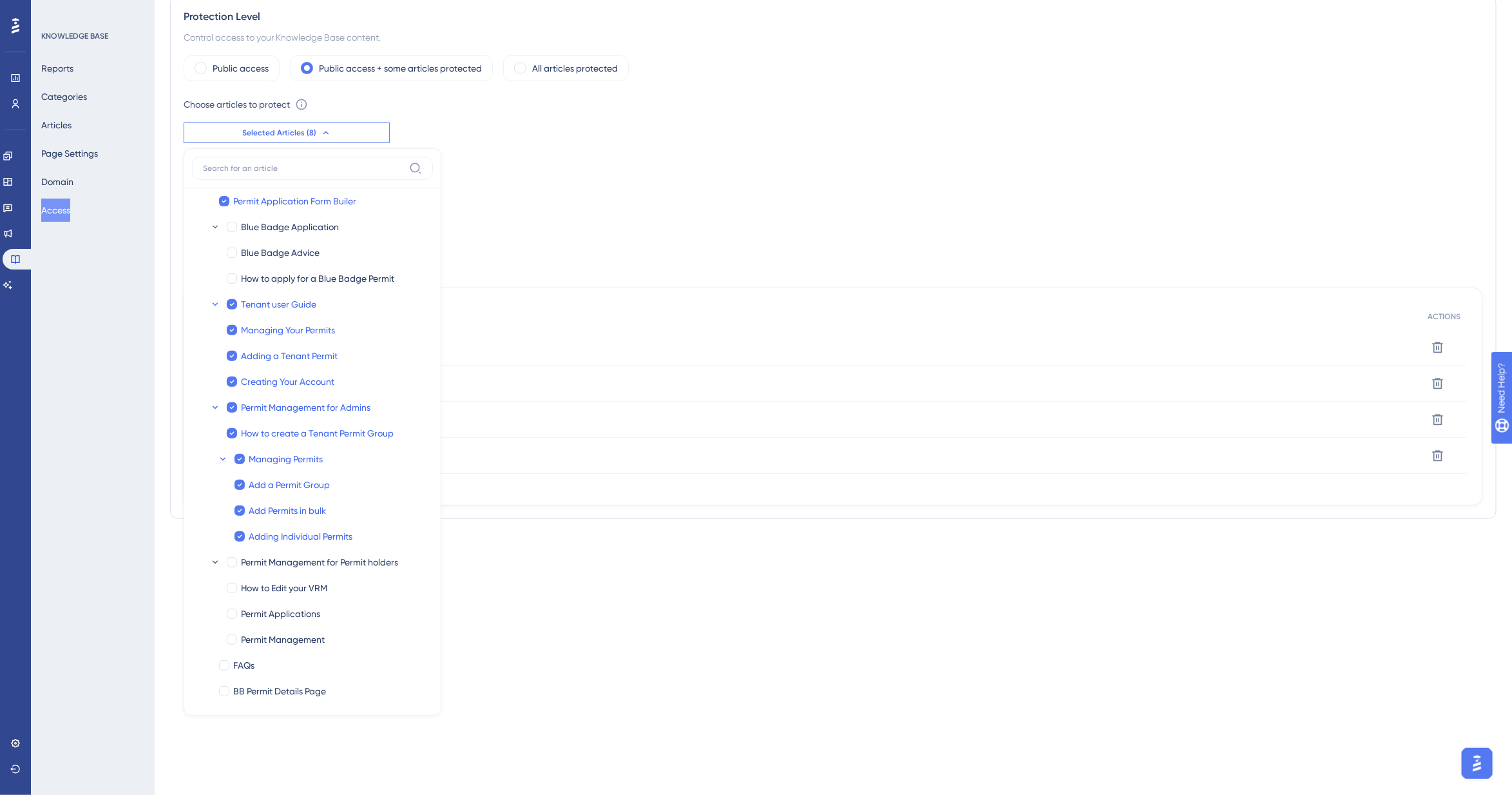
click at [636, 215] on div "User Identity Verification Email/password login wall" at bounding box center [833, 228] width 1299 height 36
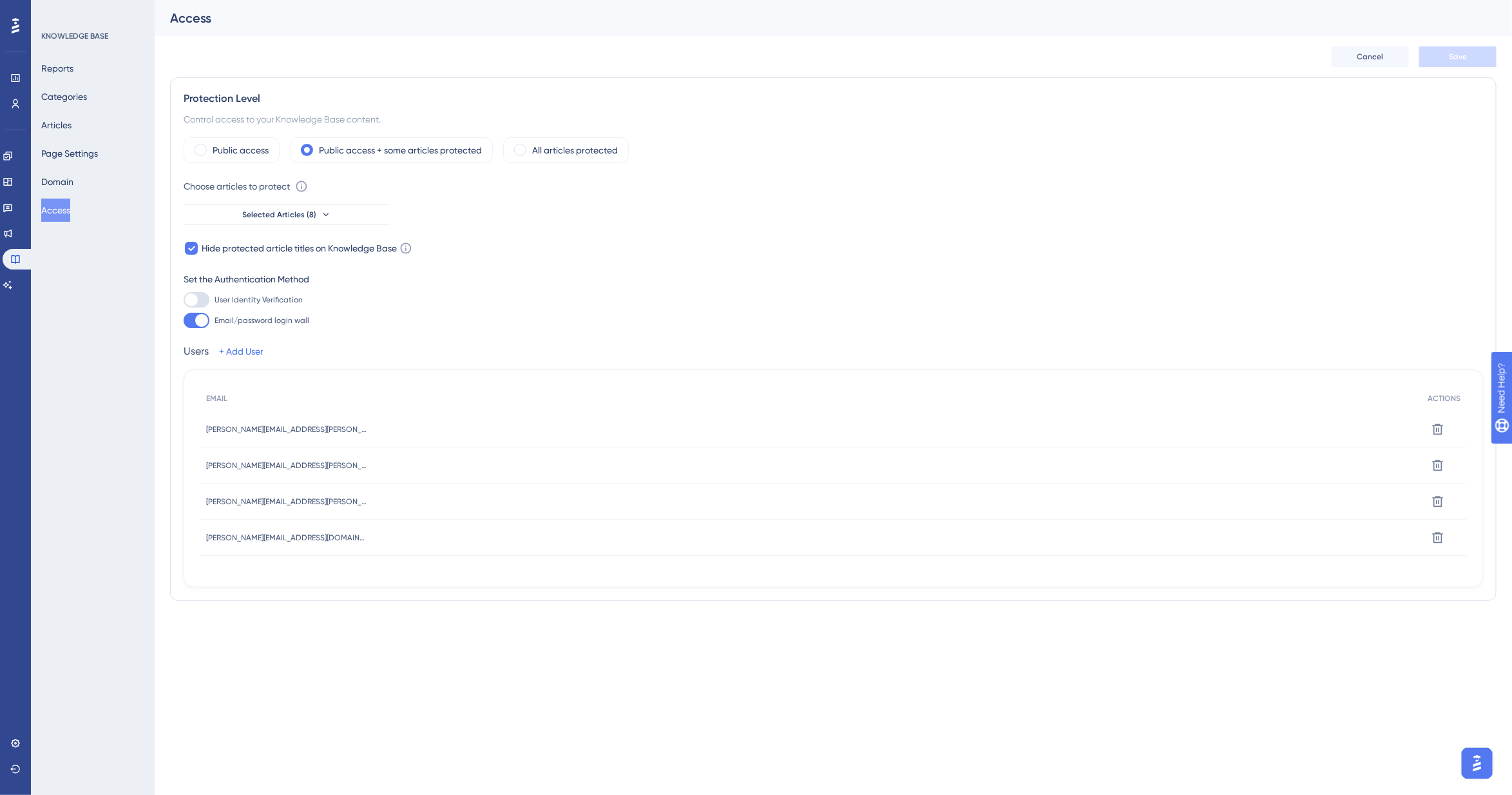
scroll to position [0, 0]
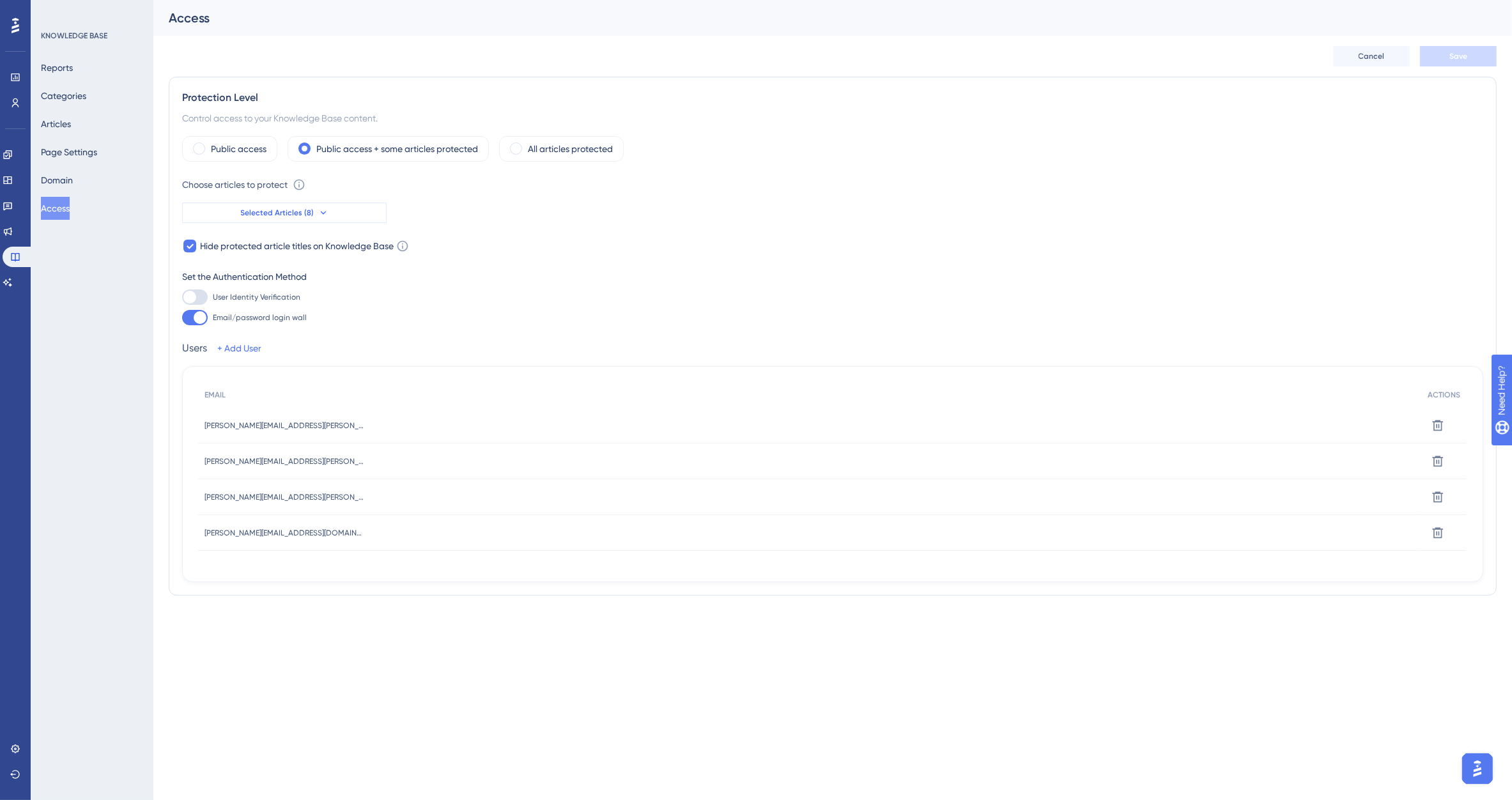
click at [314, 219] on button "Selected Articles (8)" at bounding box center [284, 212] width 205 height 21
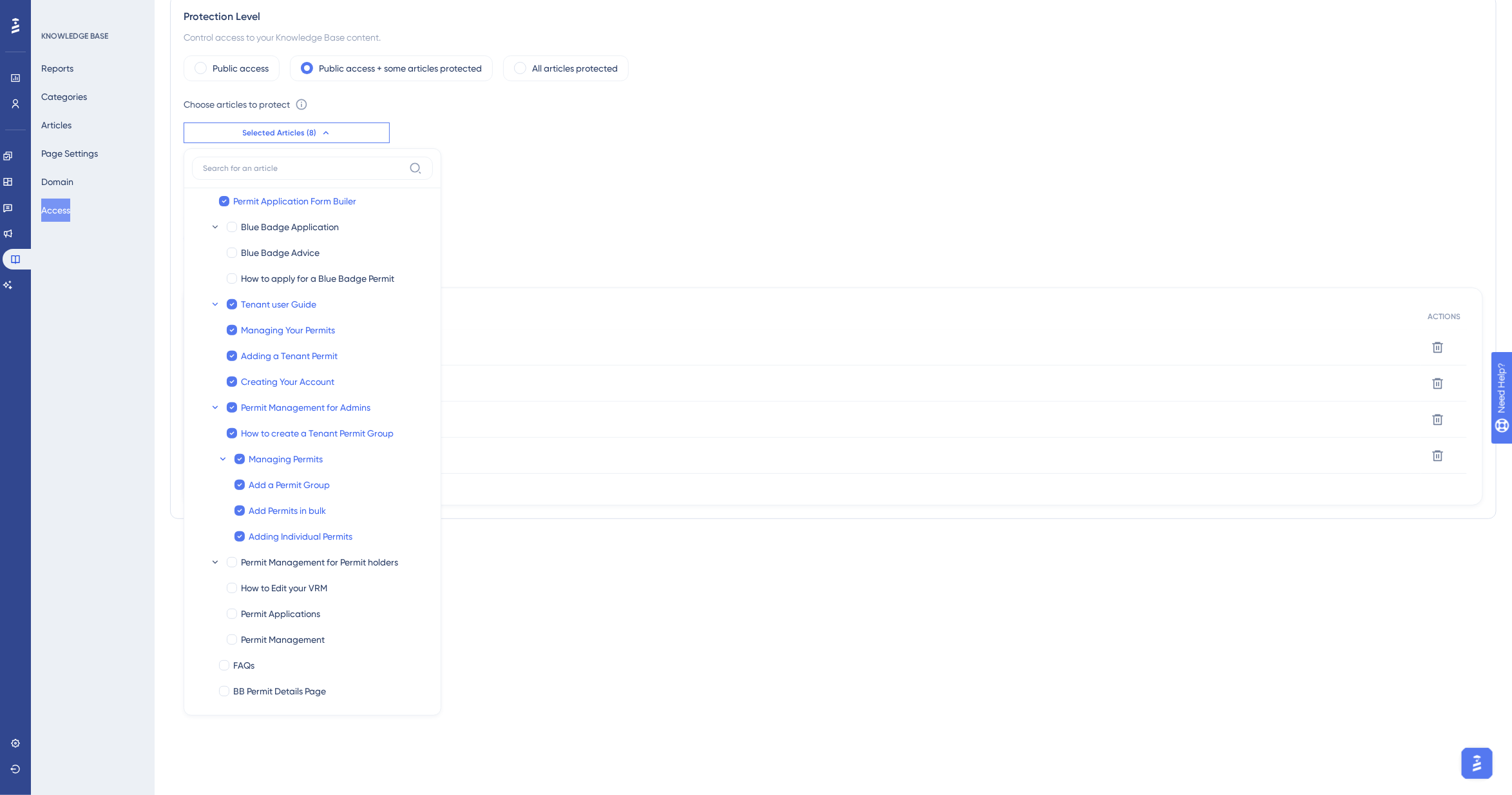
click at [673, 196] on div "Set the Authentication Method" at bounding box center [833, 197] width 1299 height 15
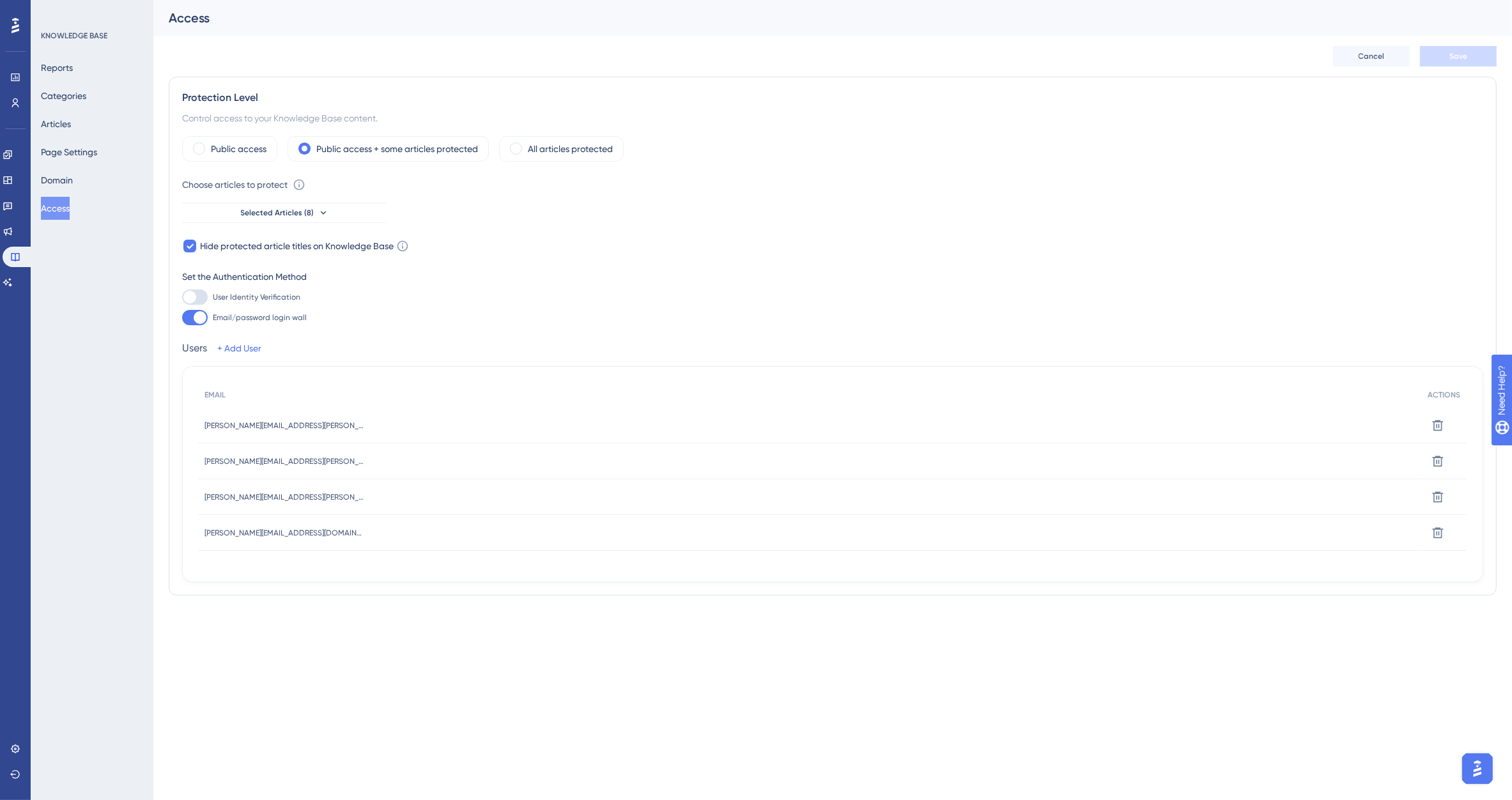
click at [1481, 758] on img "Open AI Assistant Launcher" at bounding box center [1477, 769] width 23 height 23
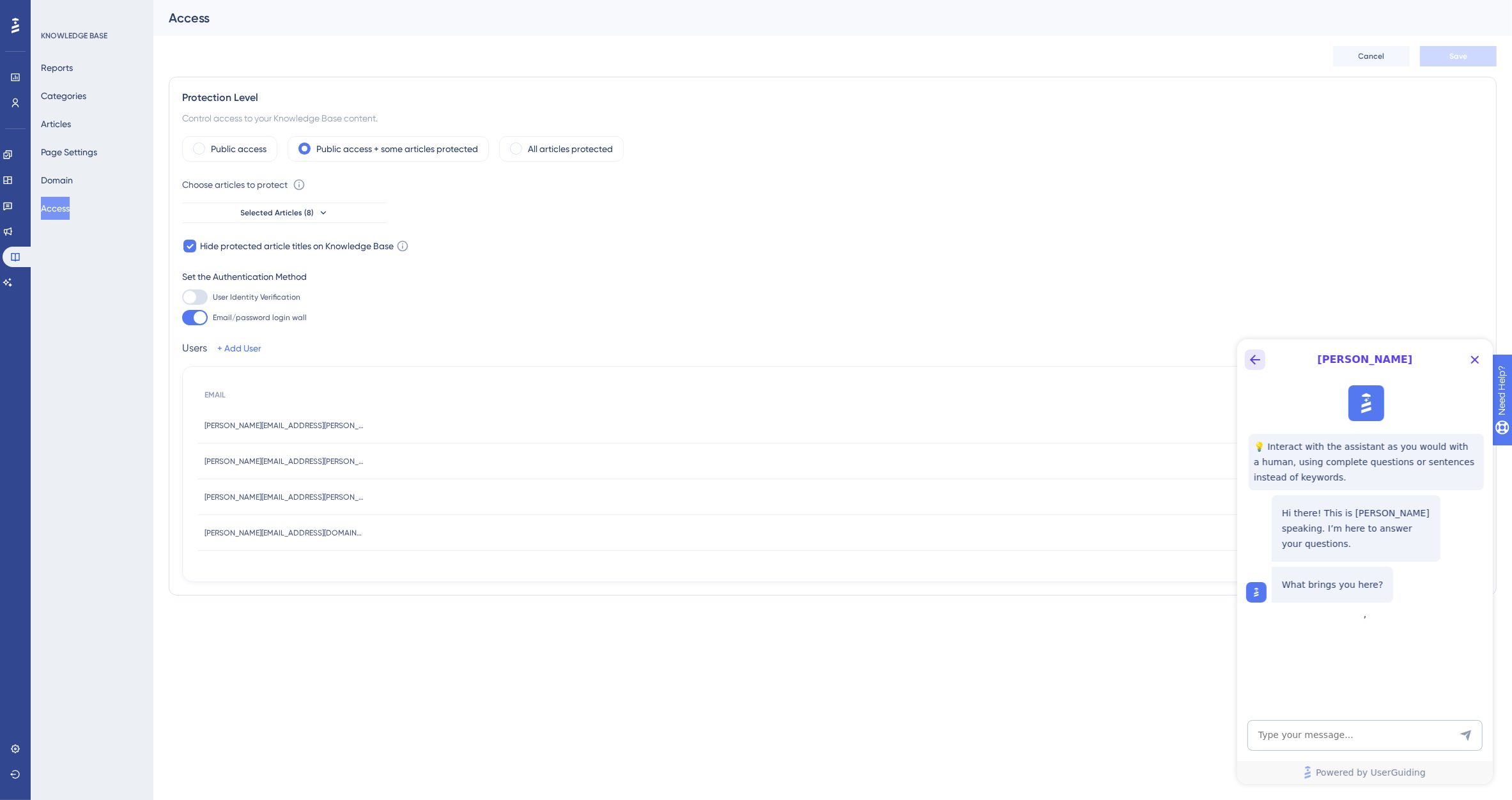
click at [1256, 363] on icon "Back Button" at bounding box center [1254, 359] width 15 height 15
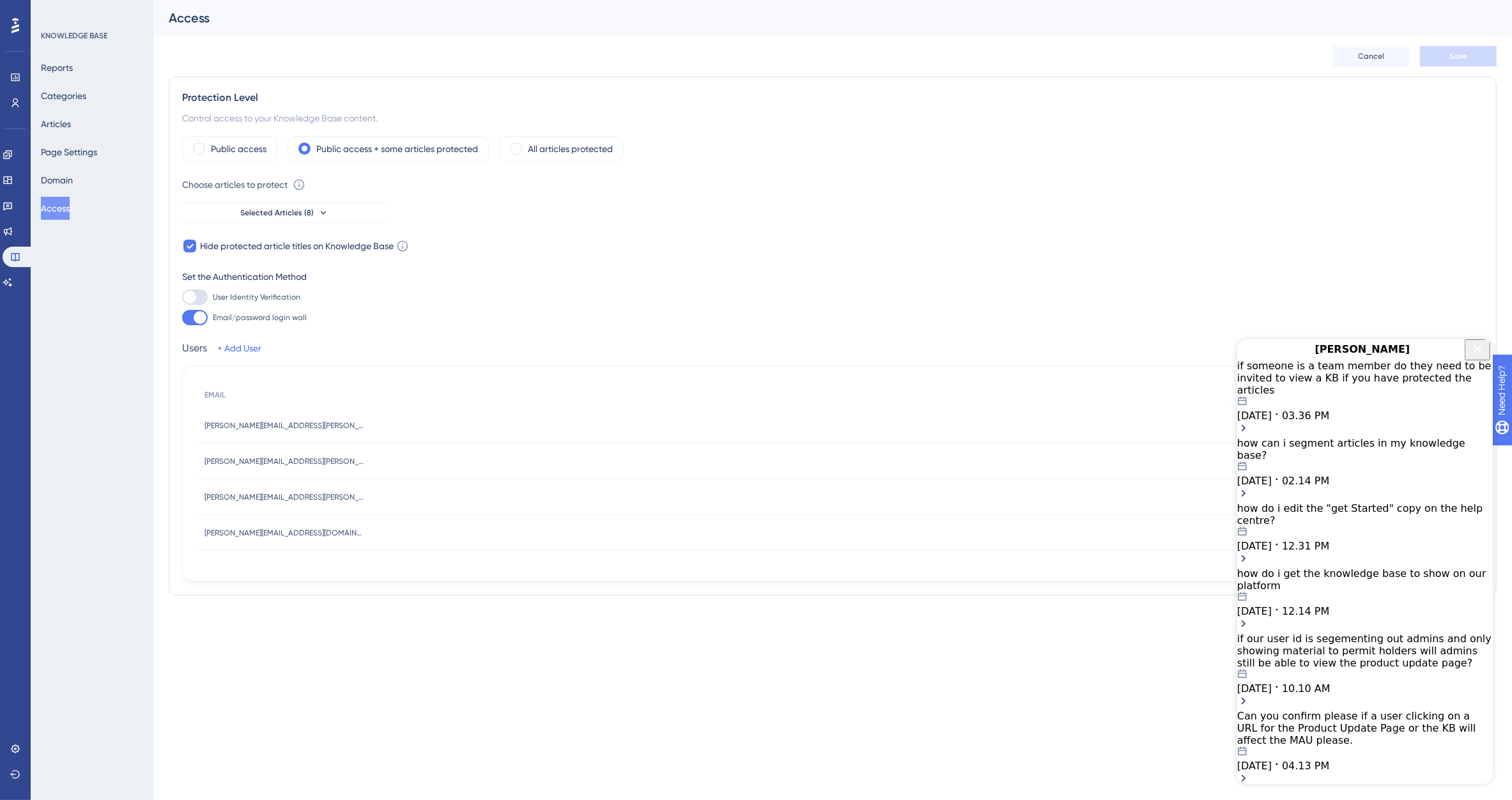
click at [1386, 396] on div "if someone is a team member do they need to be invited to view a KB if you have…" at bounding box center [1364, 377] width 255 height 37
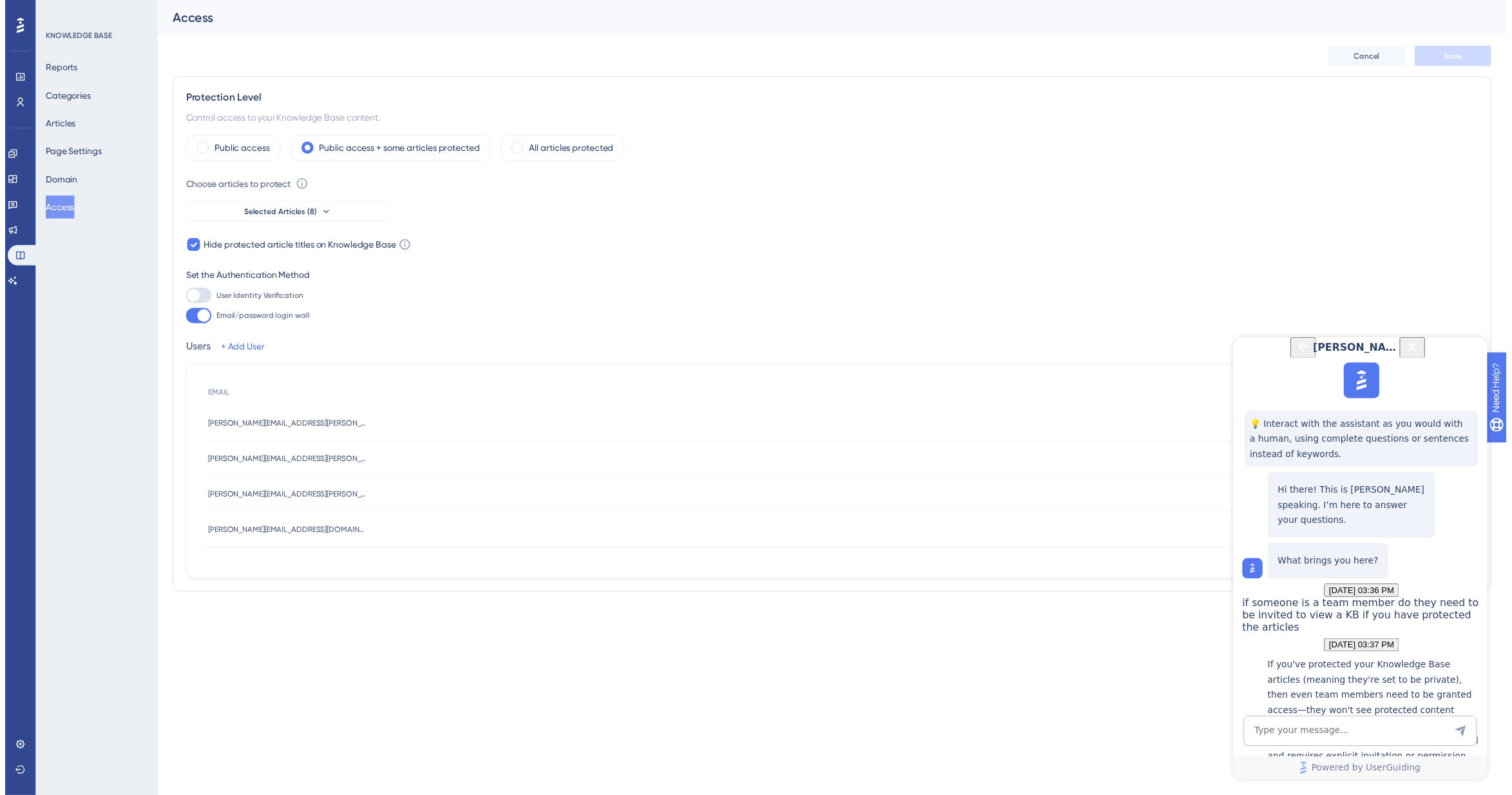
scroll to position [248, 0]
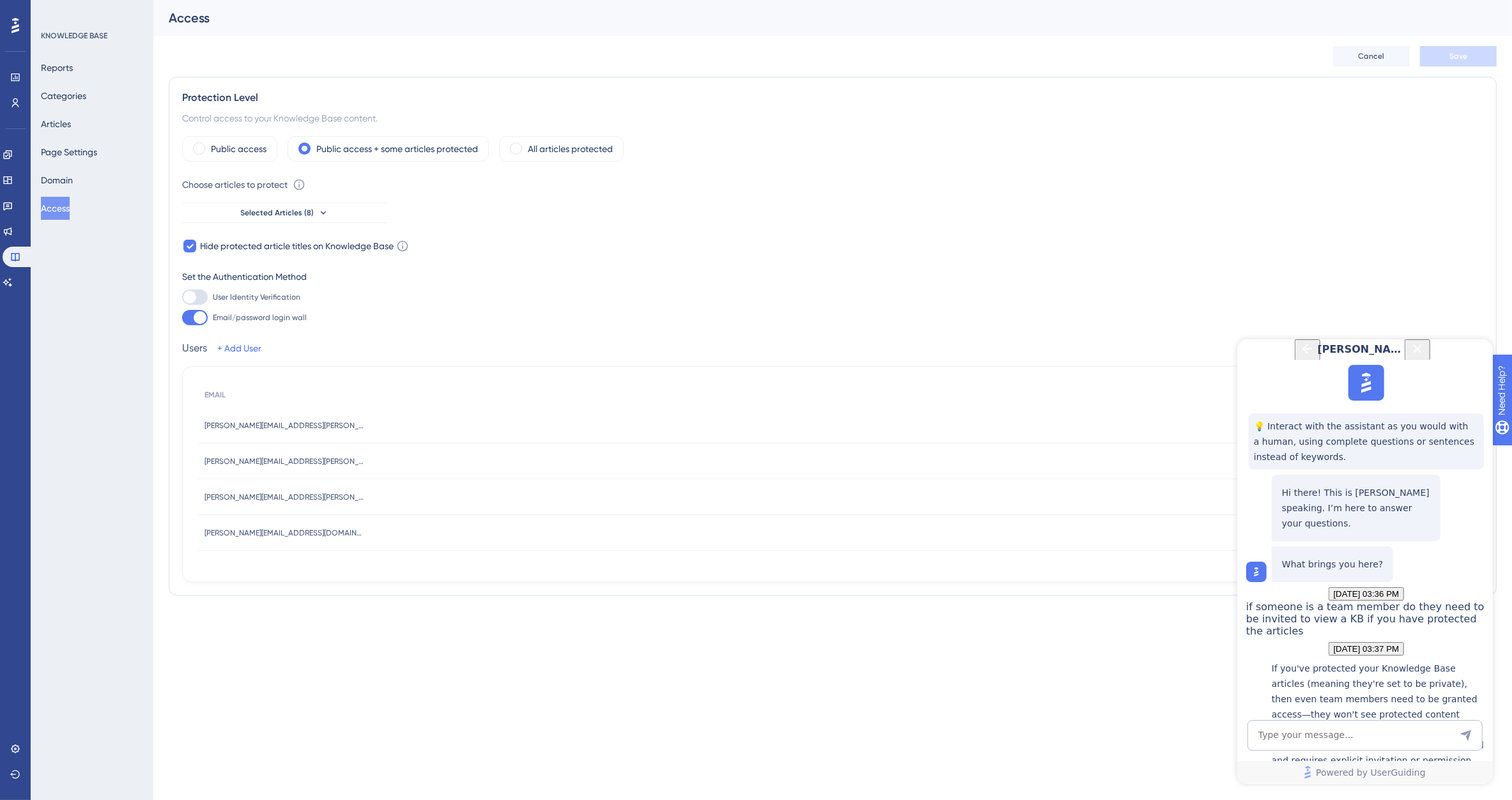
click at [1300, 788] on div "Controlling Access to Your Knowledge Base Content" at bounding box center [1379, 815] width 215 height 40
click at [358, 217] on button "Selected Articles (8)" at bounding box center [284, 212] width 205 height 21
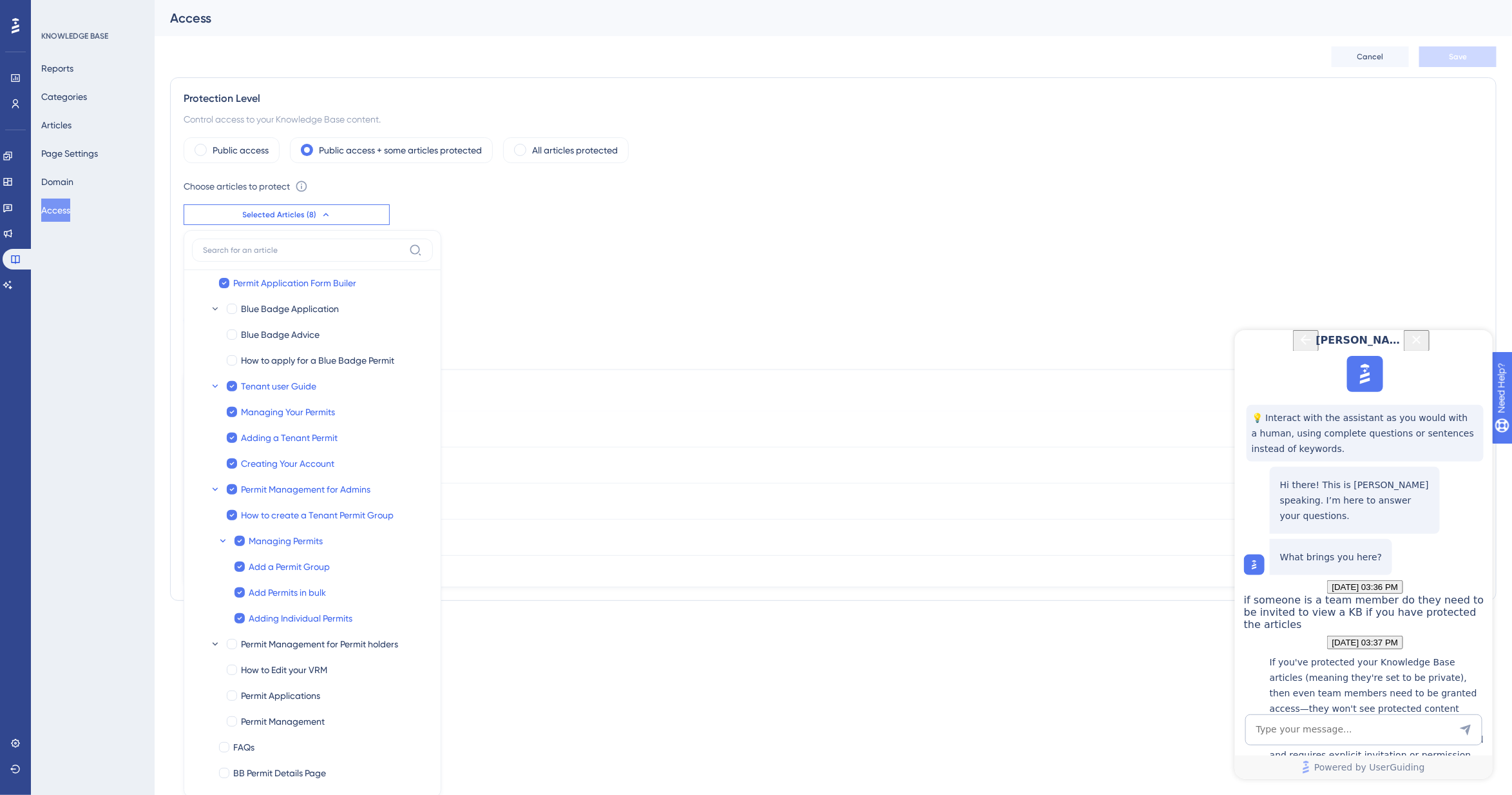
scroll to position [82, 0]
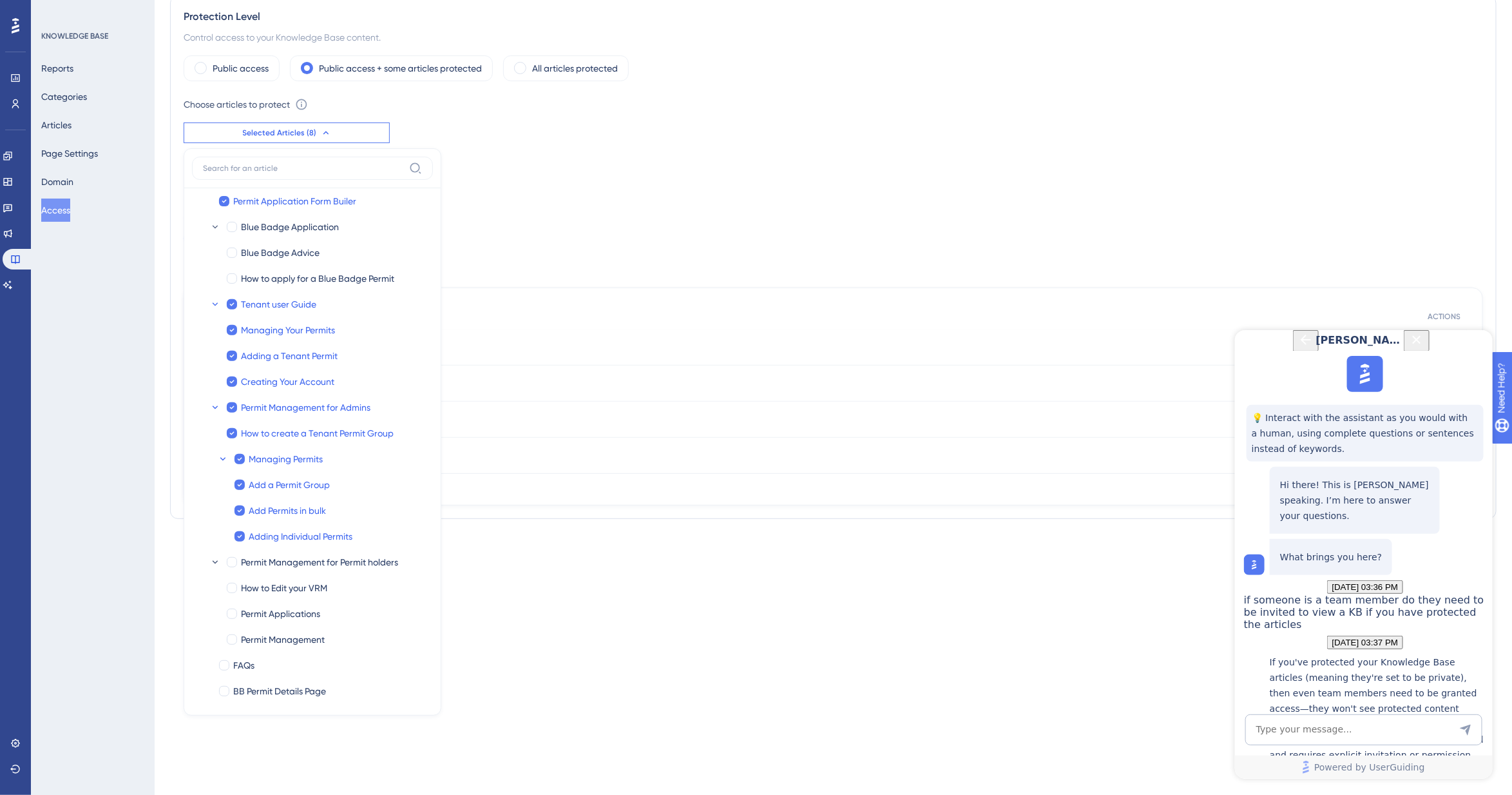
click at [629, 172] on div "Public access Public access + some articles protected All articles protected Ch…" at bounding box center [833, 281] width 1299 height 450
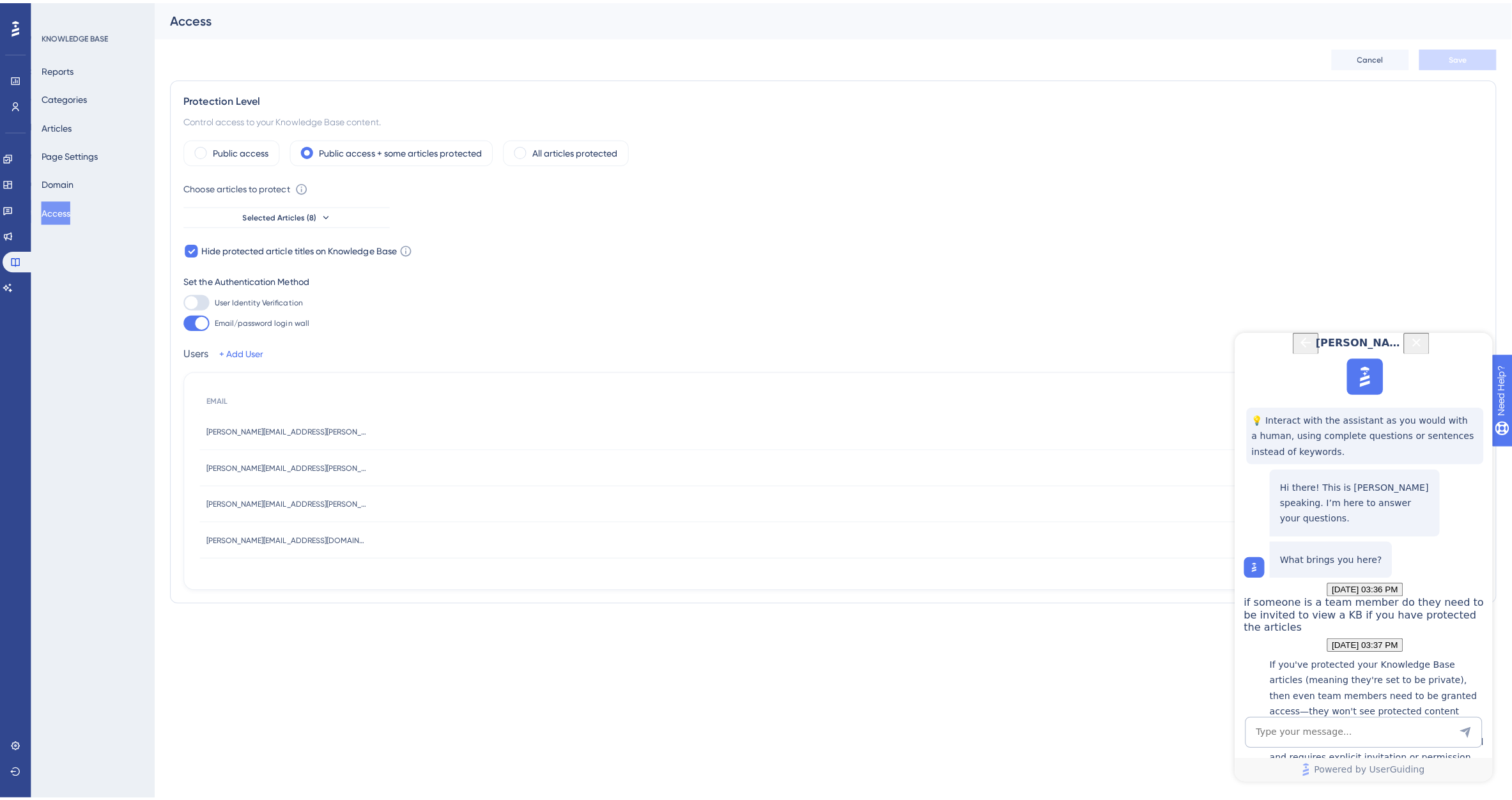
scroll to position [0, 0]
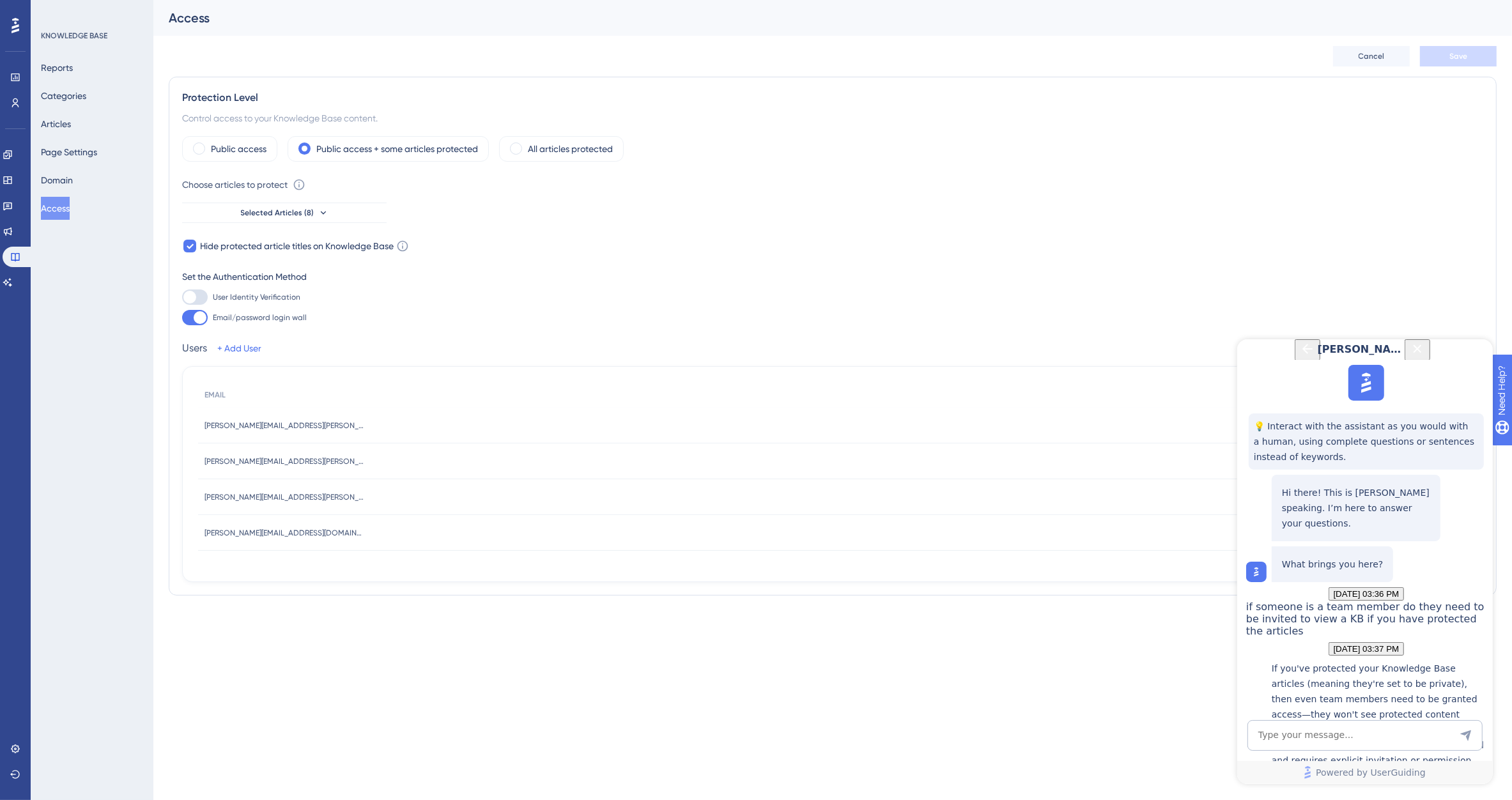
click at [1297, 359] on div "[PERSON_NAME]" at bounding box center [1365, 349] width 136 height 21
click at [1299, 356] on icon "Back Button" at bounding box center [1307, 348] width 15 height 15
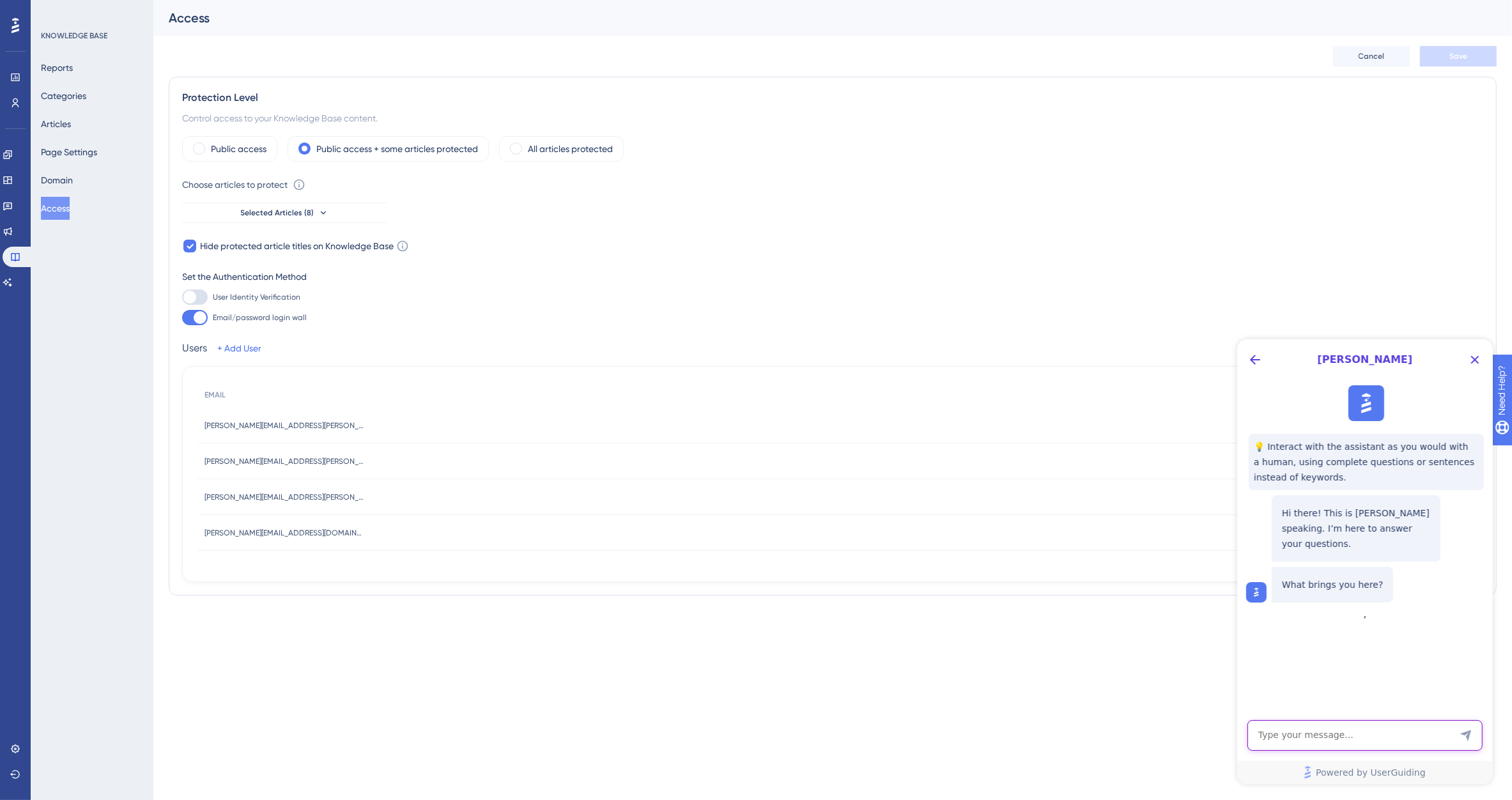
click at [1307, 728] on textarea "AI Assistant Text Input" at bounding box center [1364, 735] width 235 height 31
click at [1305, 731] on textarea "I have se" at bounding box center [1364, 735] width 235 height 31
drag, startPoint x: 1418, startPoint y: 736, endPoint x: 2447, endPoint y: 1049, distance: 1075.6
click at [1237, 709] on html "[PERSON_NAME] 💡 Interact with the assistant as you would with a human, using co…" at bounding box center [1364, 561] width 255 height 445
click at [1420, 741] on textarea "I have set off a KB with protected articles. i have made myself a User but when…" at bounding box center [1364, 721] width 235 height 58
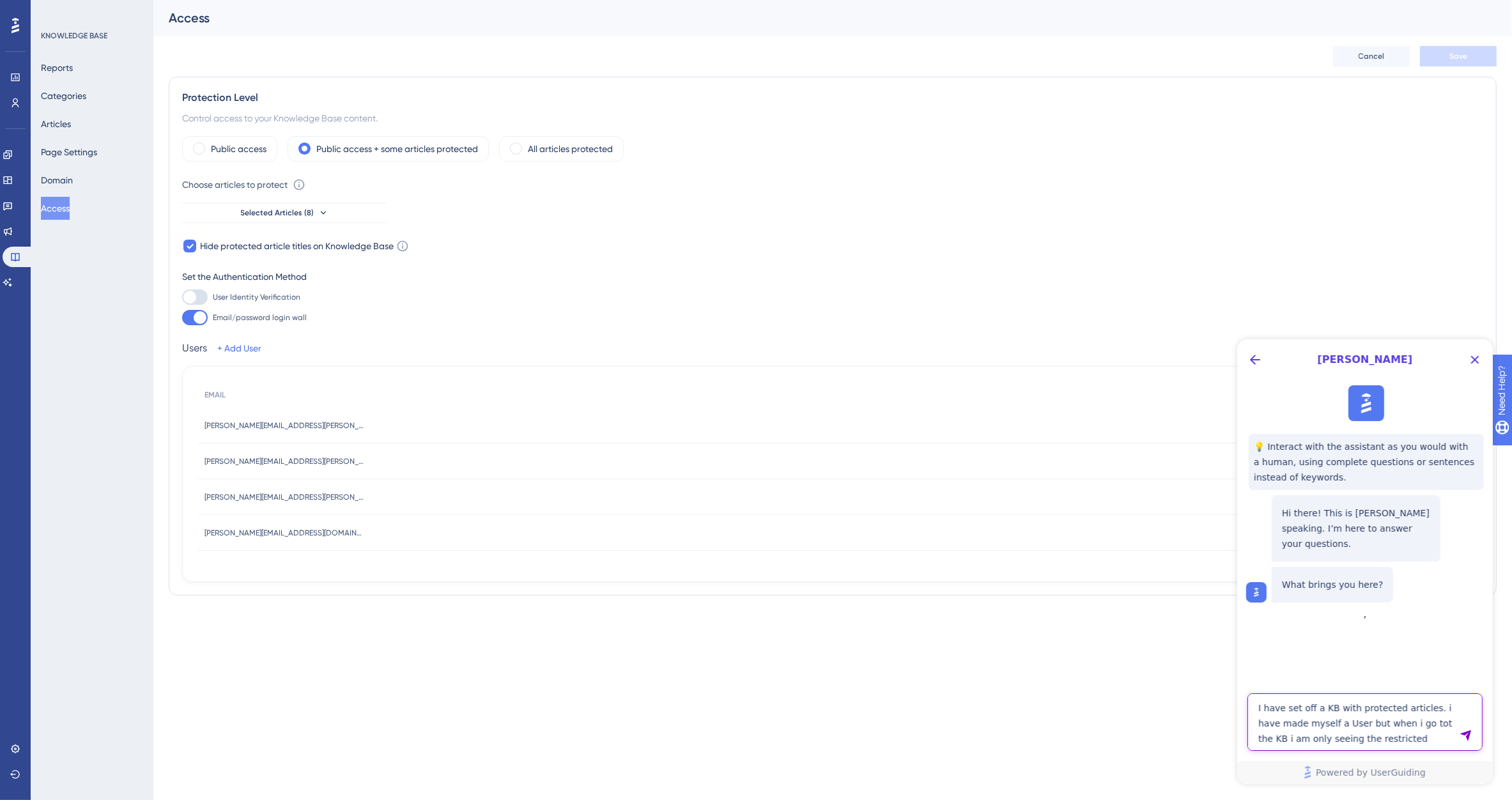
type textarea "I have set off a KB with protected articles. i have made myself a User but when…"
click at [1465, 736] on icon "Send Message" at bounding box center [1464, 736] width 11 height 11
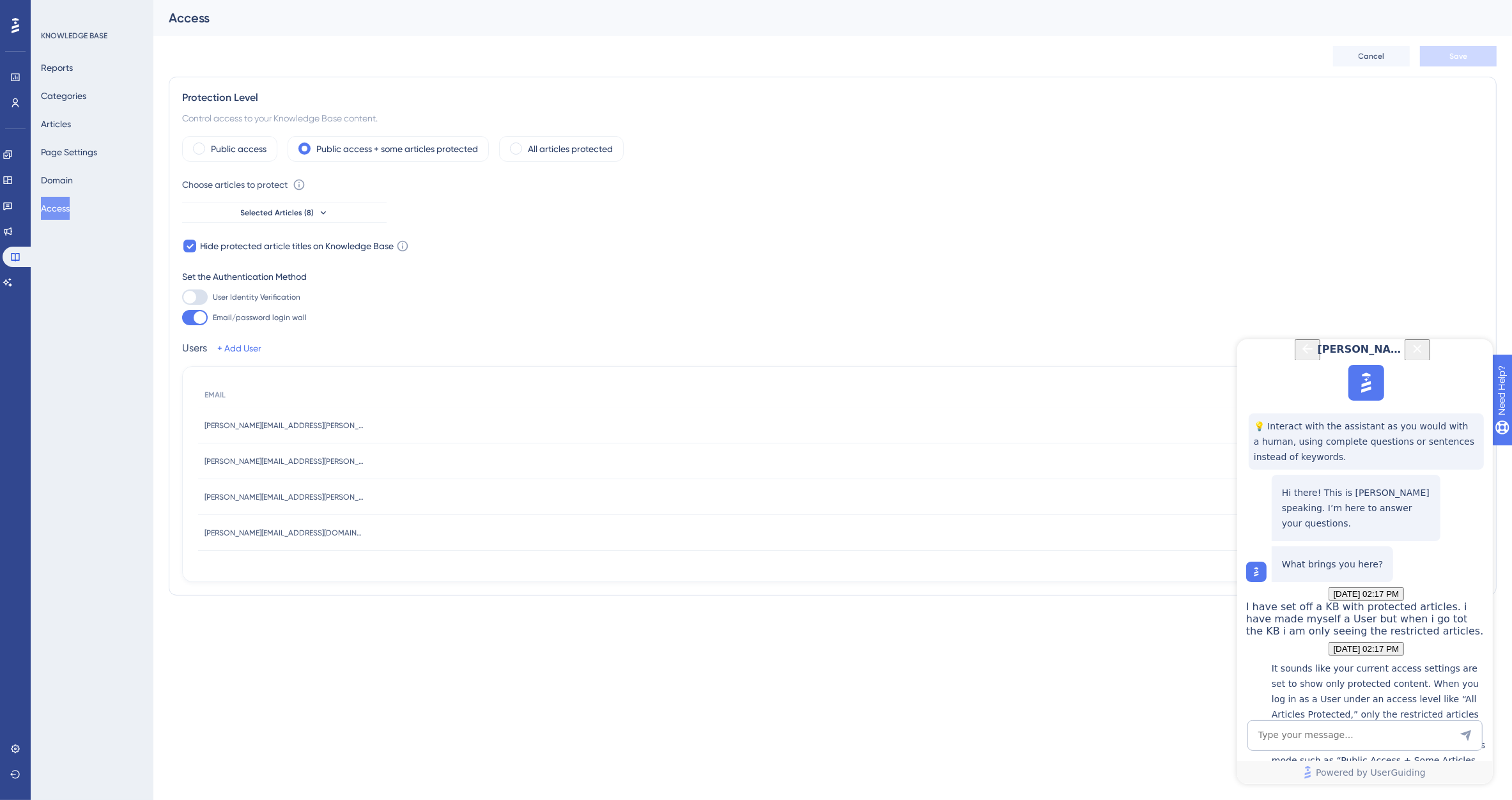
scroll to position [308, 0]
click at [1330, 727] on textarea "AI Assistant Text Input" at bounding box center [1364, 735] width 235 height 31
type textarea "i have and it isnt showing the portotected articles"
click at [1352, 735] on textarea "AI Assistant Text Input" at bounding box center [1364, 735] width 235 height 31
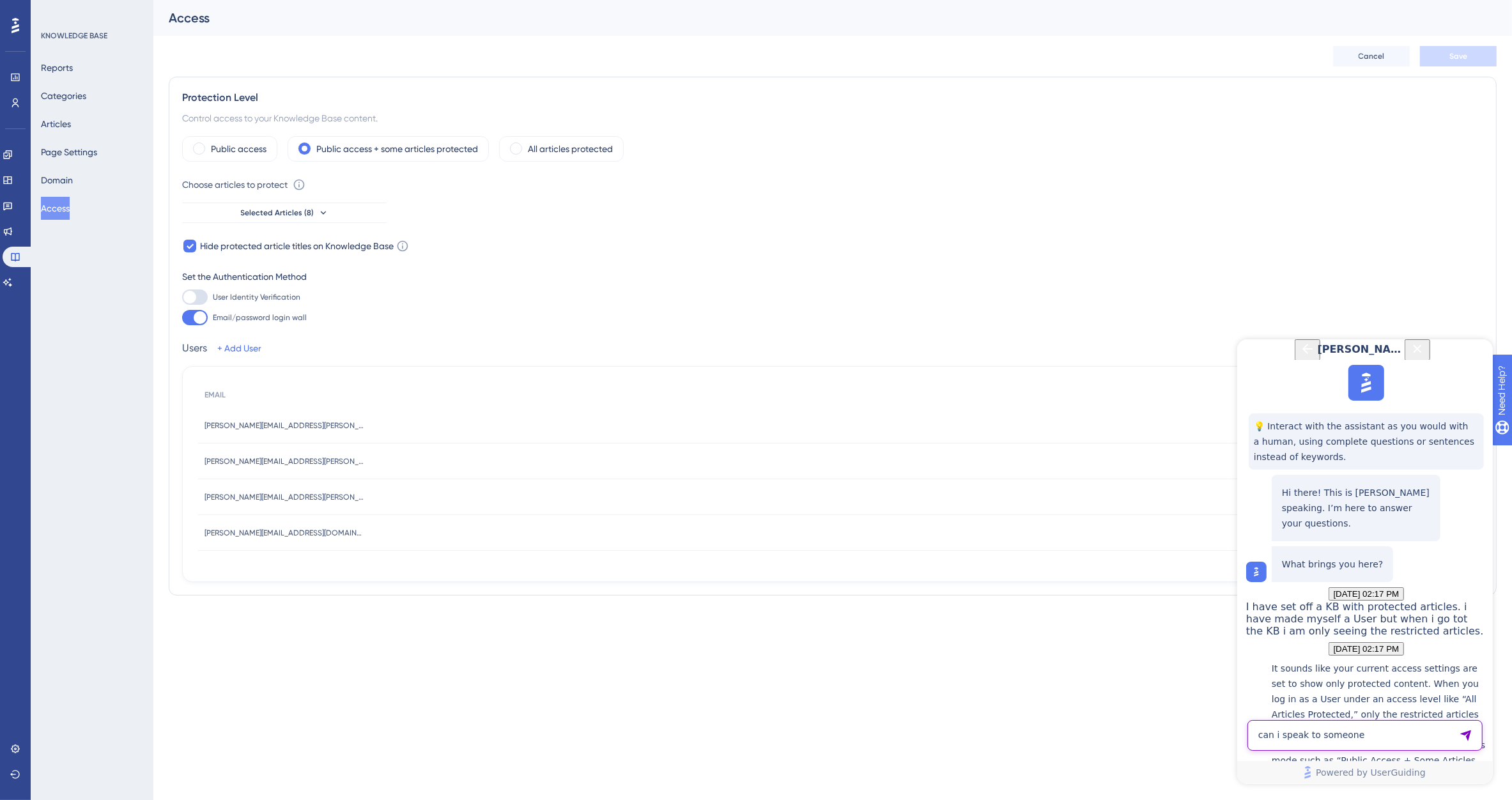
type textarea "can i speak to someone"
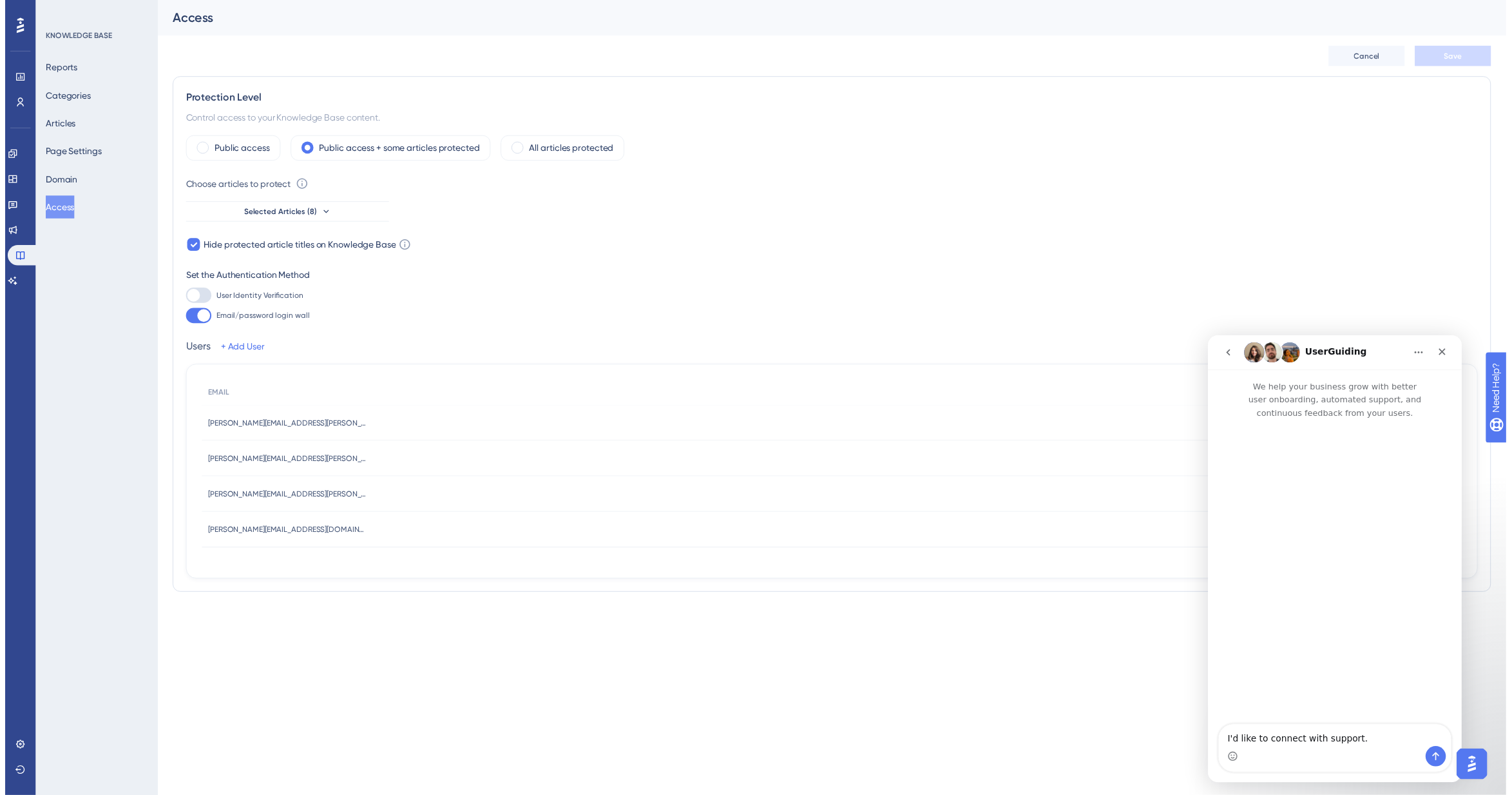
scroll to position [0, 0]
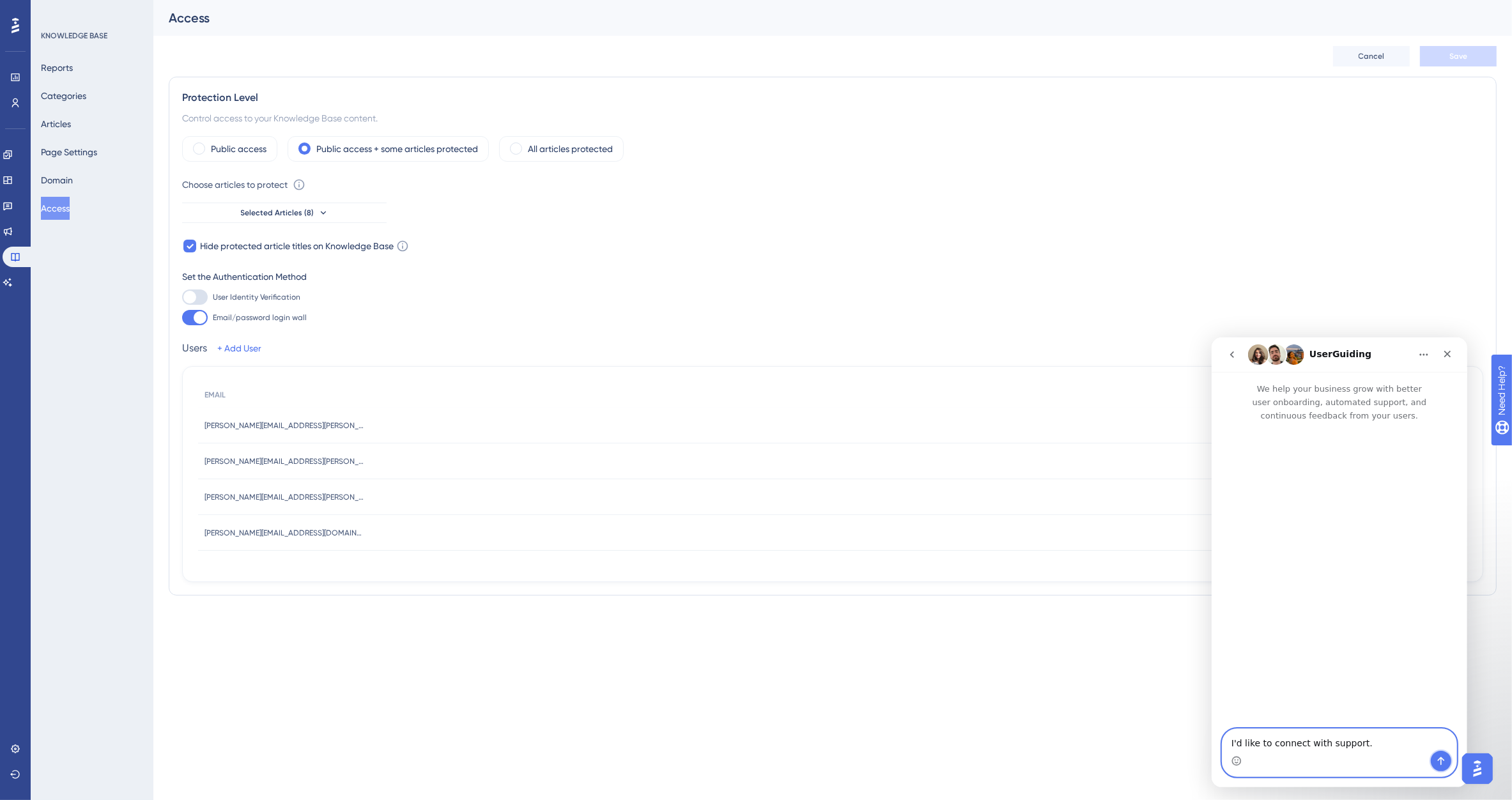
click at [1439, 763] on icon "Send a message…" at bounding box center [1440, 760] width 10 height 10
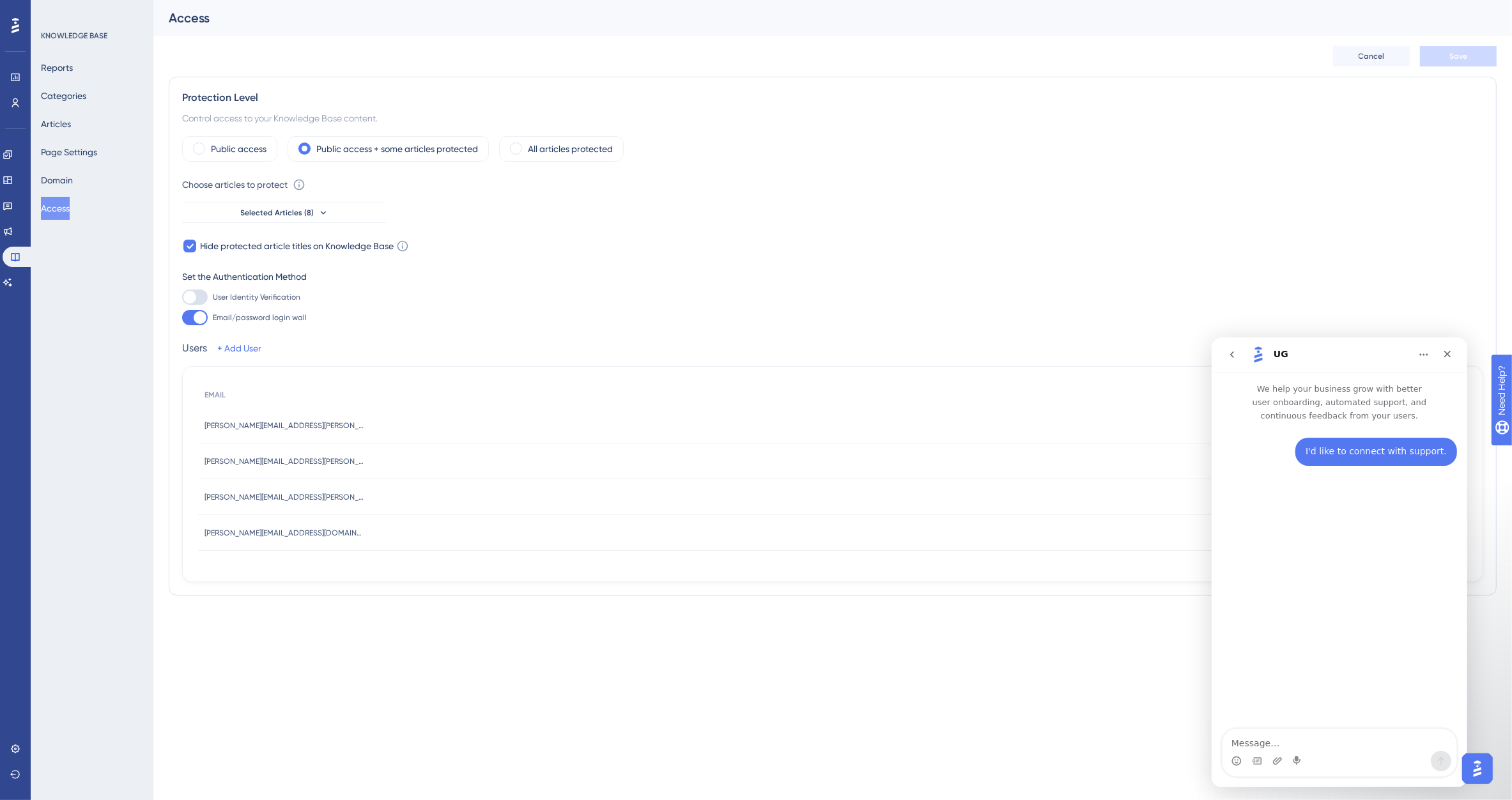
click at [1311, 746] on textarea "Message…" at bounding box center [1338, 739] width 234 height 21
click at [1275, 718] on textarea "I have set off a KB with protected articles. i have made myself a User but when…" at bounding box center [1338, 727] width 234 height 48
click at [1280, 716] on textarea "I have set off a KB with protected articles. i have made myself a User but when…" at bounding box center [1338, 727] width 234 height 48
click at [1333, 746] on textarea "I have set up a KB with protected articles. i have made myself a User but when …" at bounding box center [1338, 727] width 234 height 48
click at [1352, 731] on textarea "I have set up a KB with protected articles. i have made myself a User but when …" at bounding box center [1338, 727] width 234 height 48
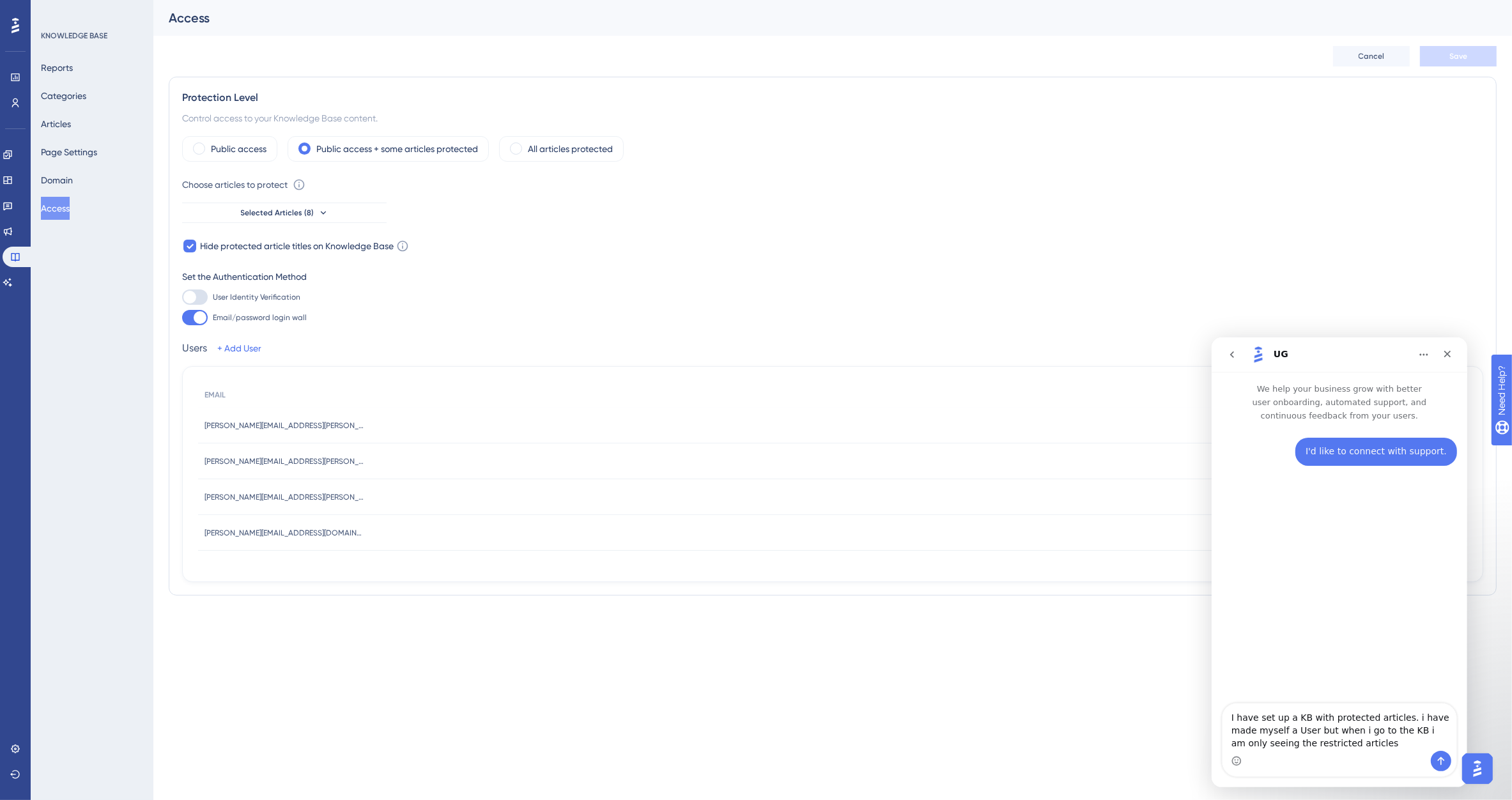
type textarea "I have set up a KB with protected articles. i have made myself a User but when …"
click at [1438, 762] on icon "Send a message…" at bounding box center [1440, 760] width 10 height 10
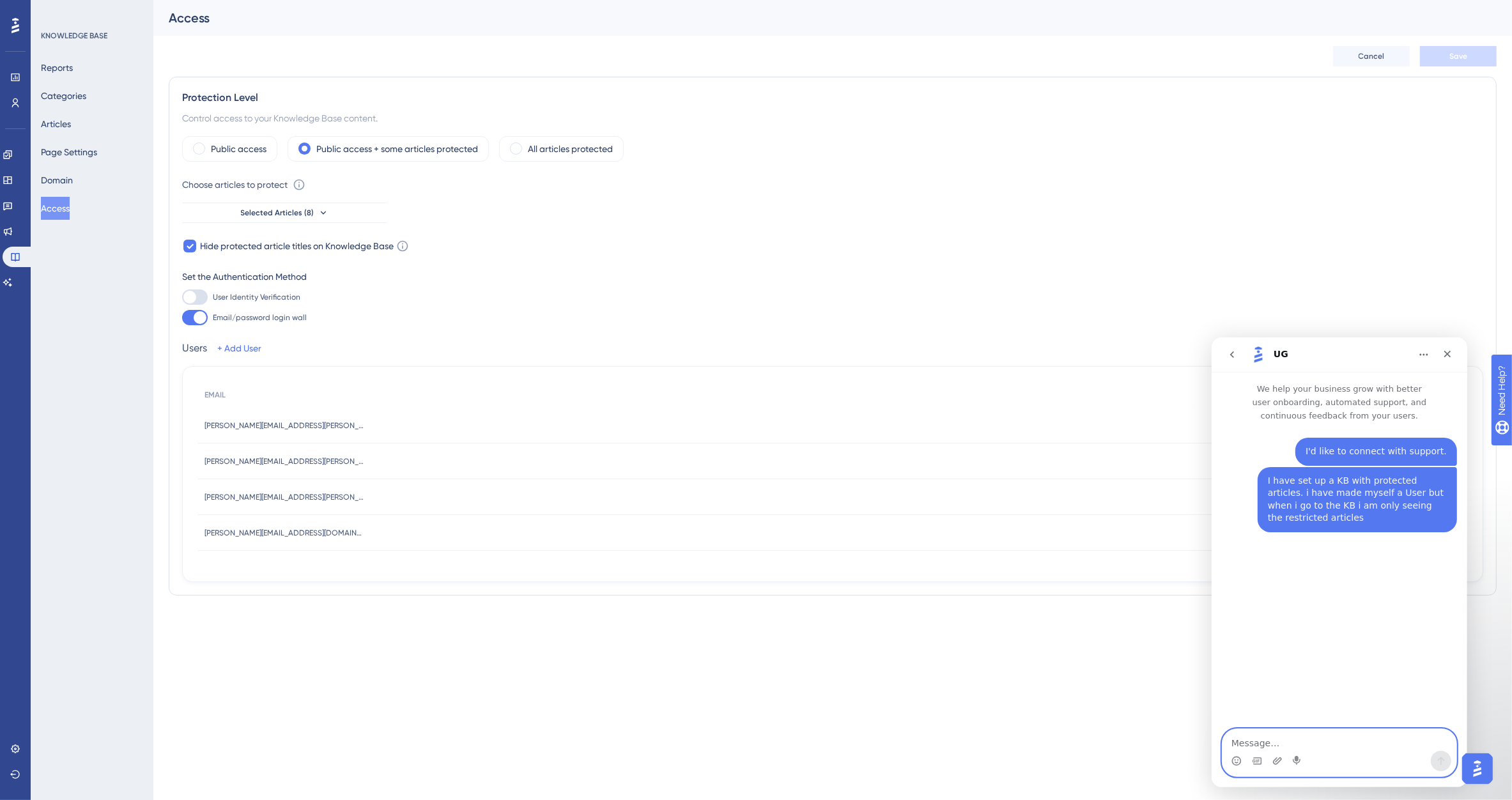
click at [1269, 739] on textarea "Message…" at bounding box center [1338, 739] width 234 height 21
click at [1441, 761] on icon "Send a message…" at bounding box center [1440, 760] width 10 height 10
click at [301, 215] on span "Selected Articles (8)" at bounding box center [278, 212] width 74 height 10
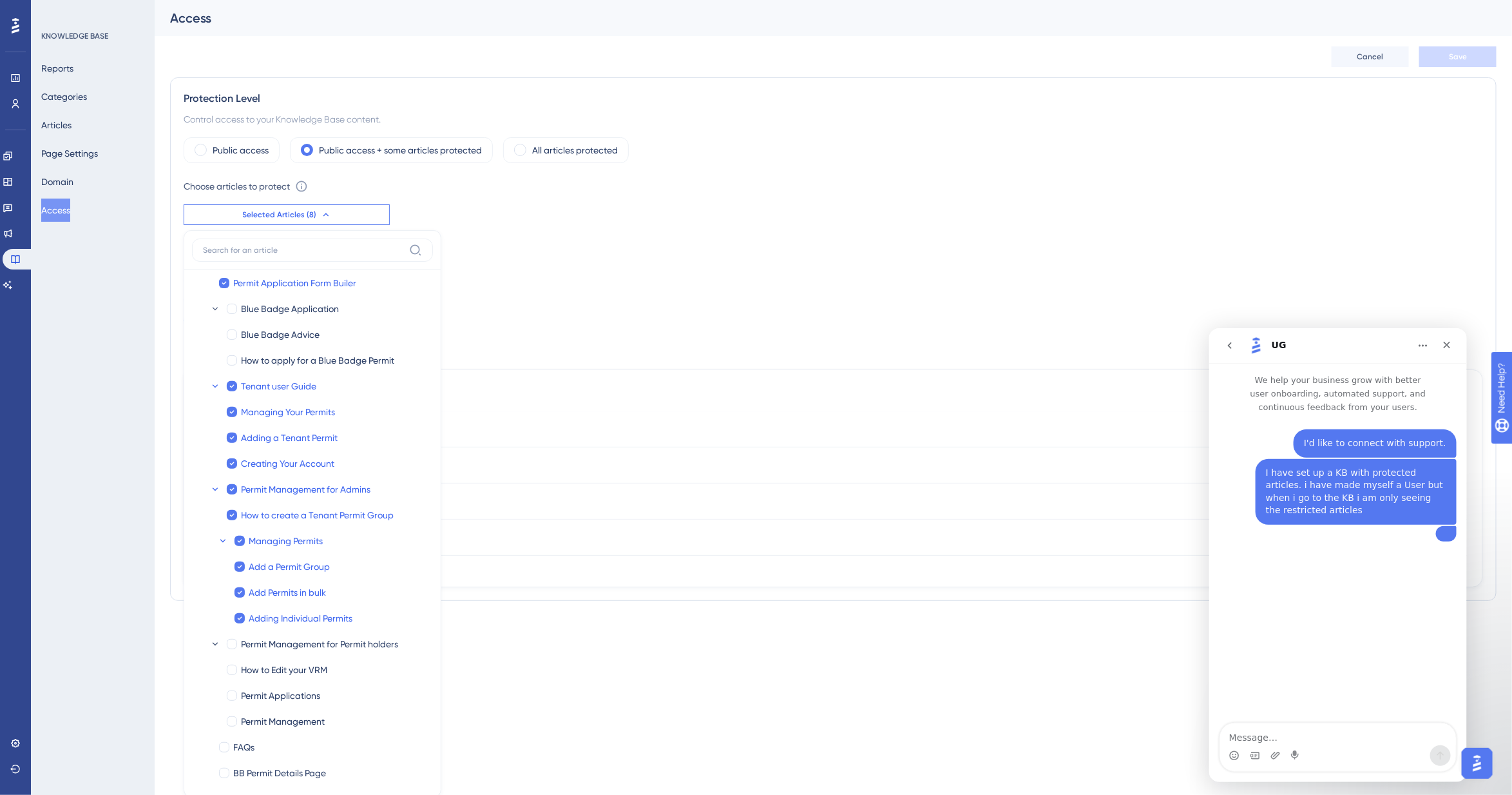
scroll to position [82, 0]
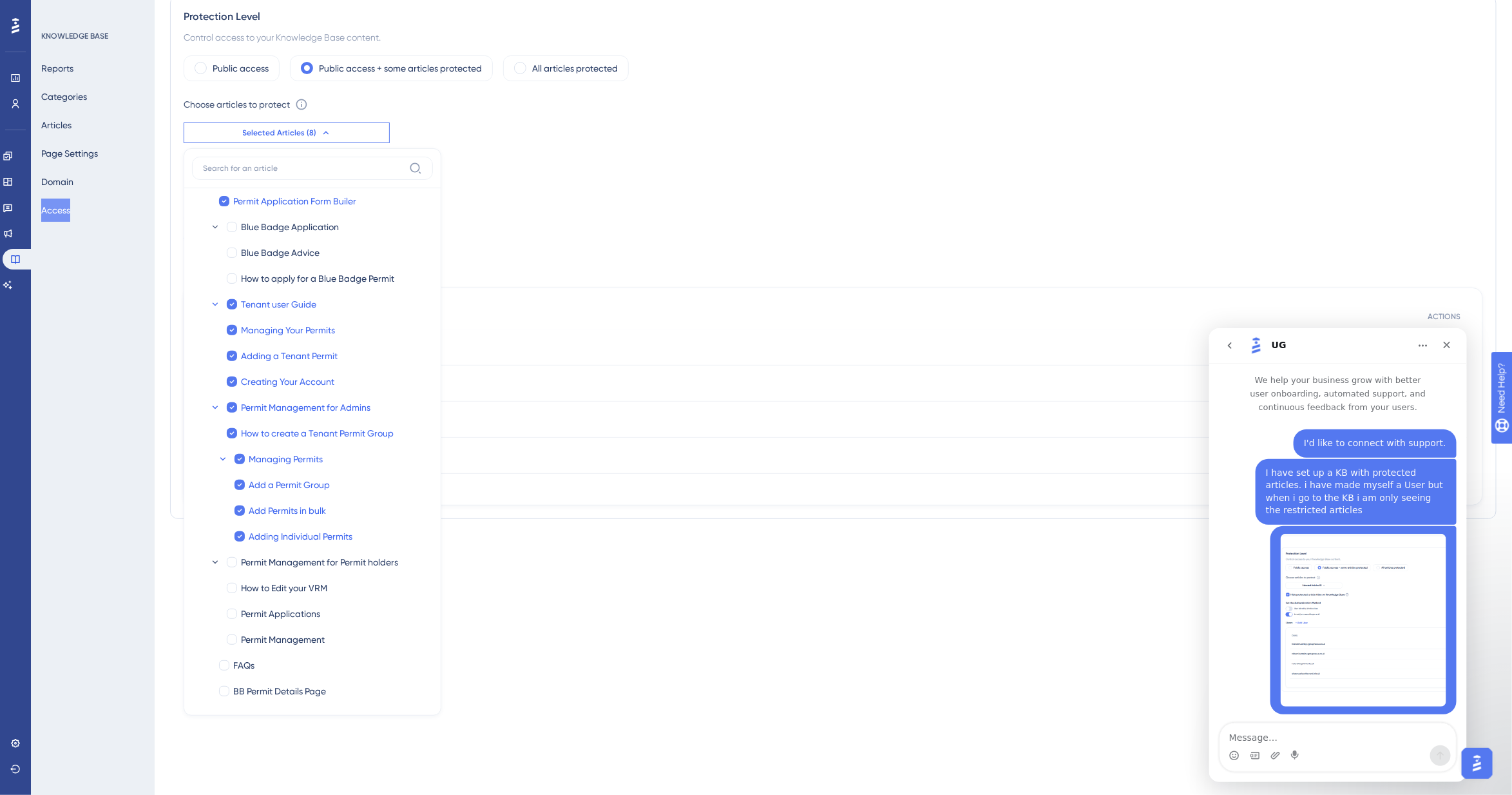
click at [297, 139] on button "Selected Articles (8)" at bounding box center [287, 132] width 206 height 21
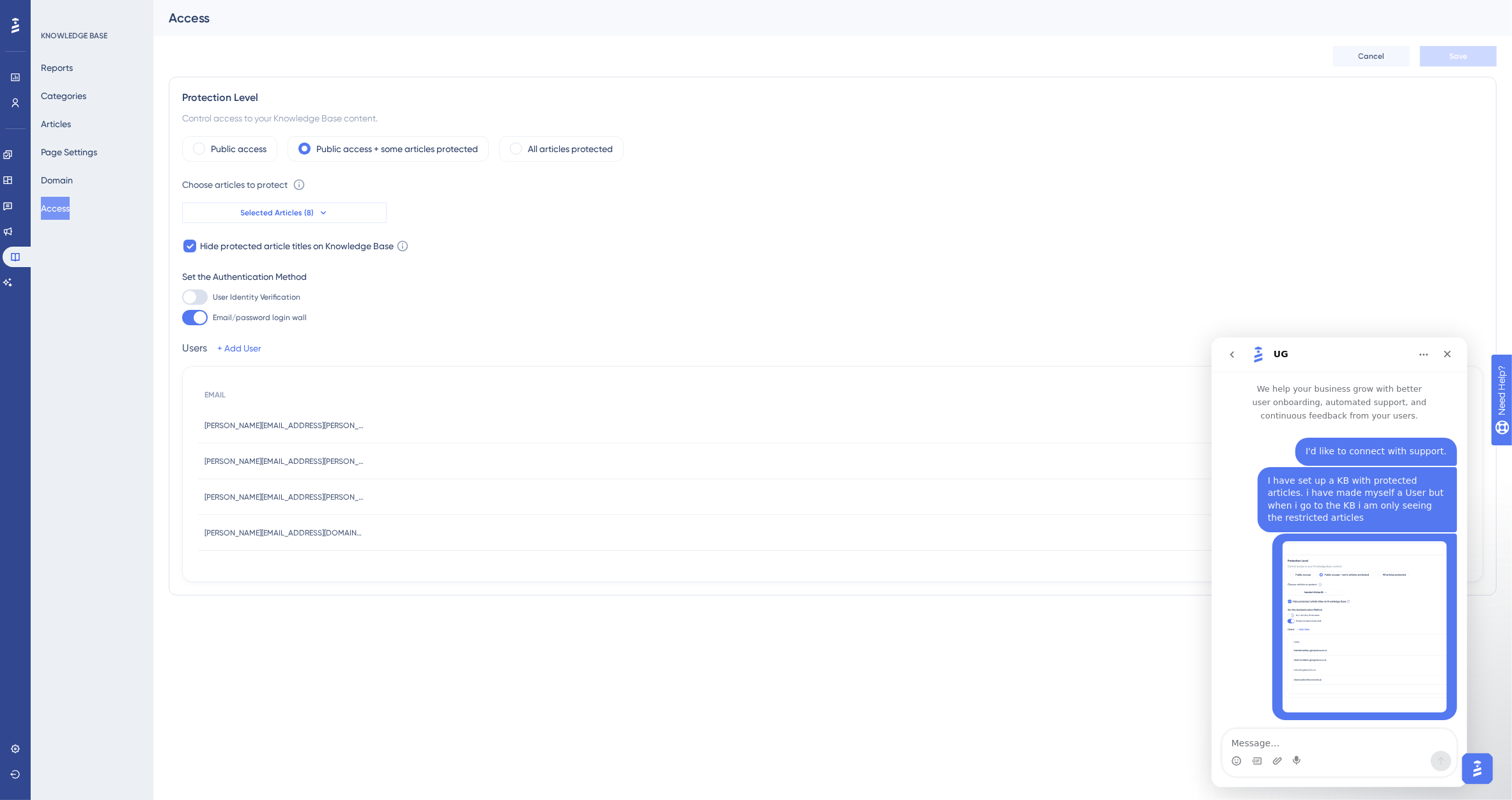
click at [337, 215] on button "Selected Articles (8)" at bounding box center [284, 212] width 205 height 21
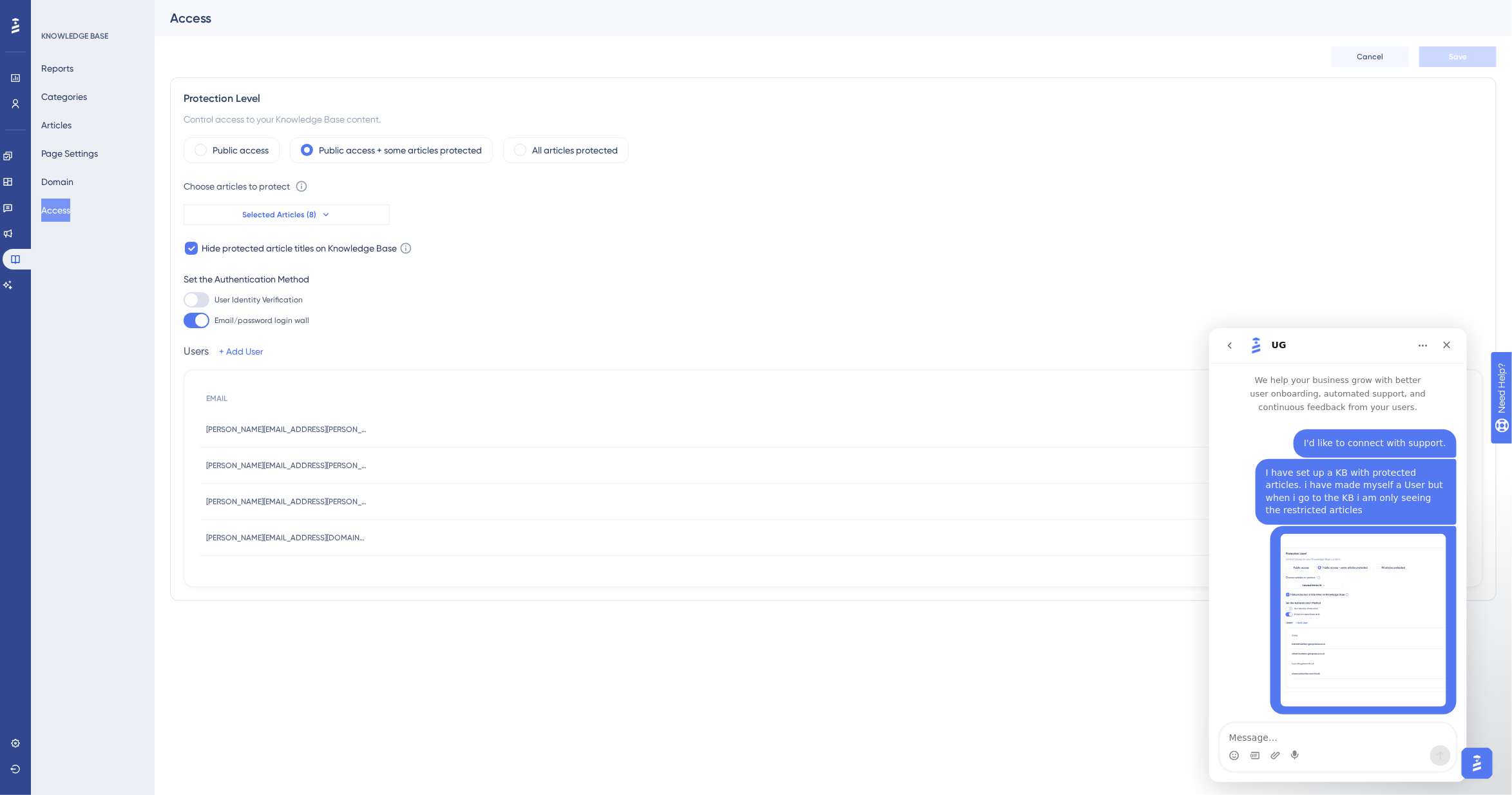
scroll to position [82, 0]
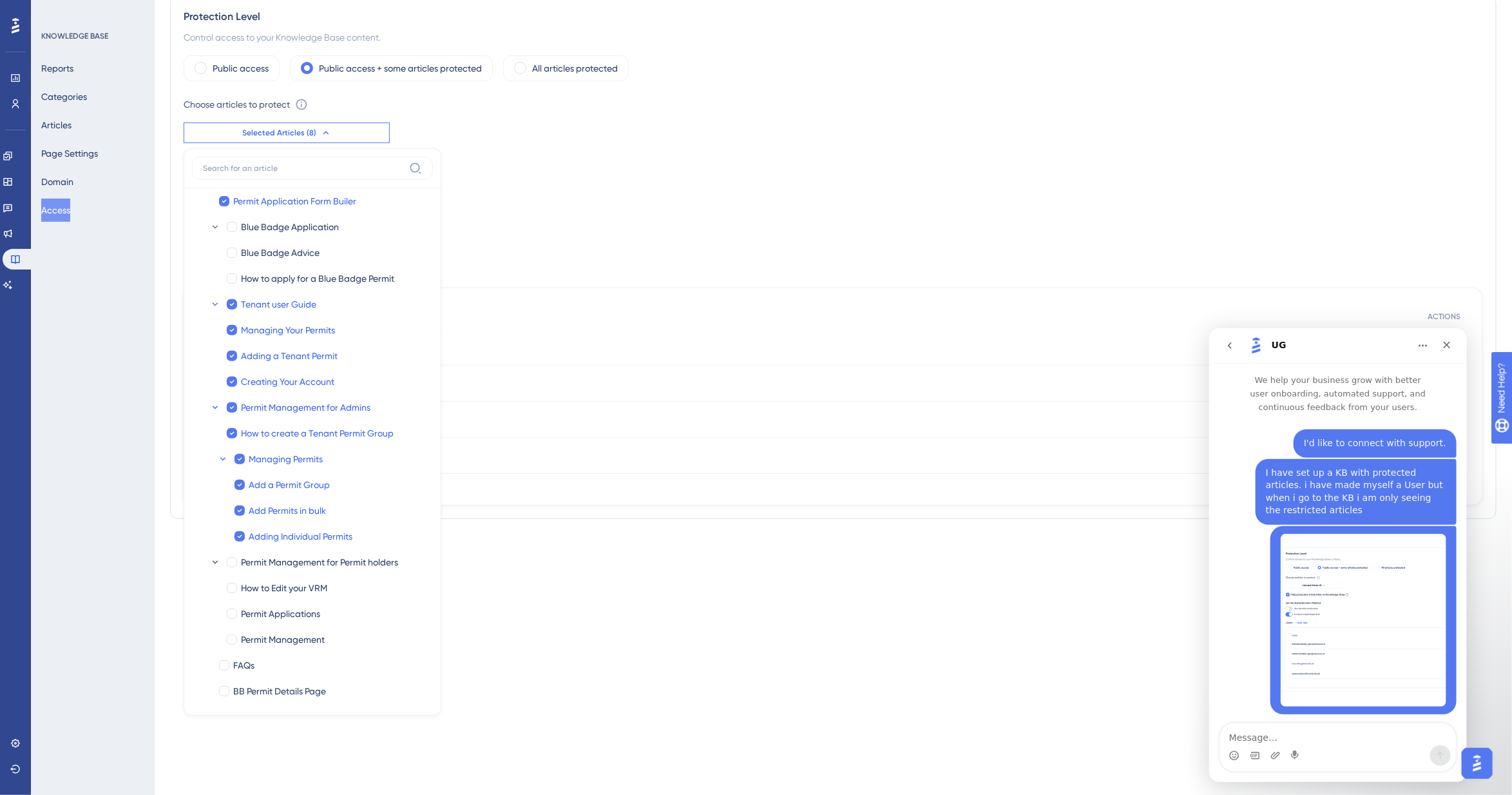
click at [703, 254] on div "Public access Public access + some articles protected All articles protected Ch…" at bounding box center [833, 281] width 1299 height 450
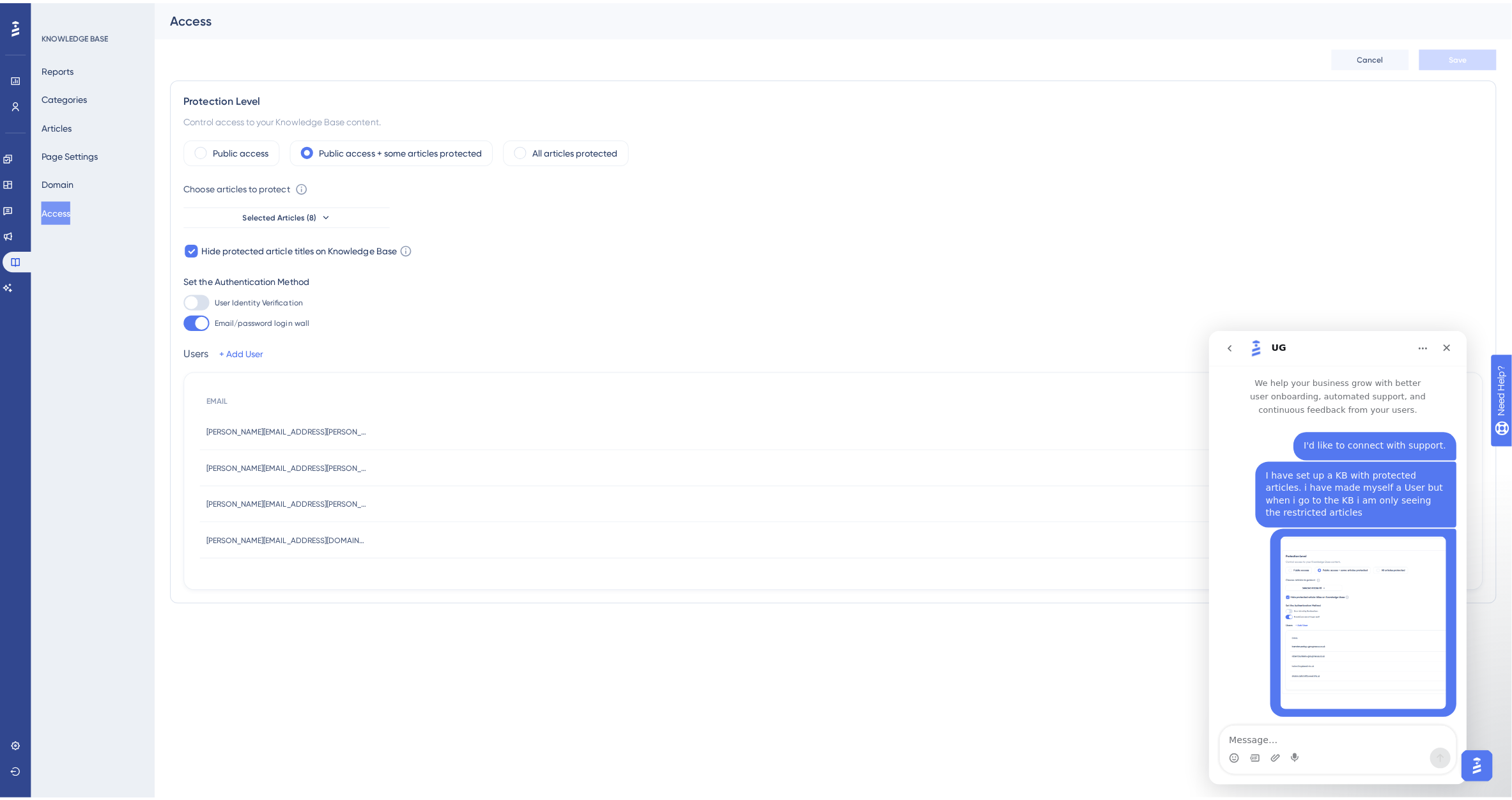
scroll to position [0, 0]
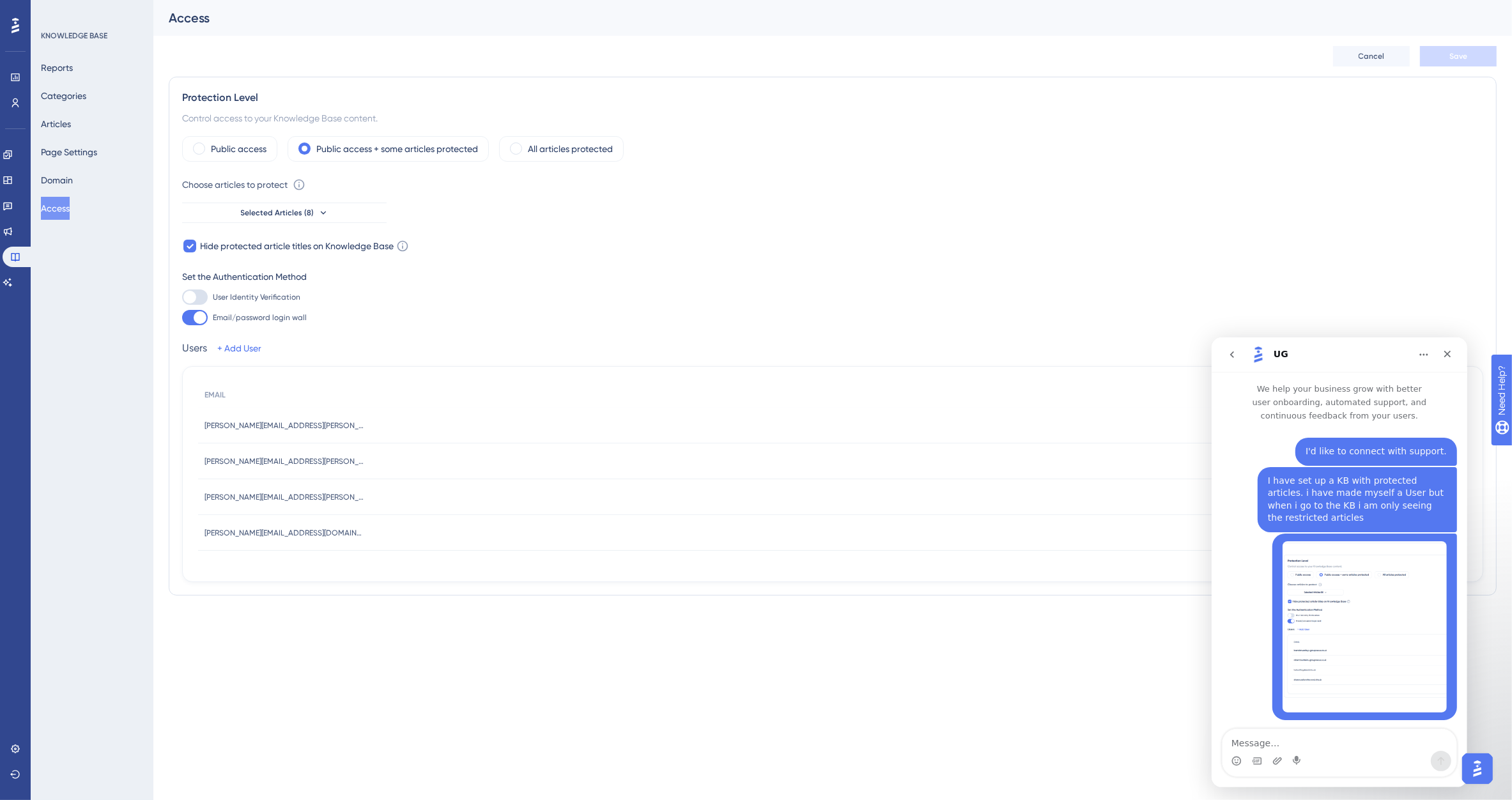
click at [1262, 625] on div "[PERSON_NAME] • Just now" at bounding box center [1339, 634] width 235 height 202
click at [1267, 741] on textarea "Message…" at bounding box center [1338, 739] width 234 height 21
click at [1269, 354] on div "UG" at bounding box center [1329, 354] width 163 height 21
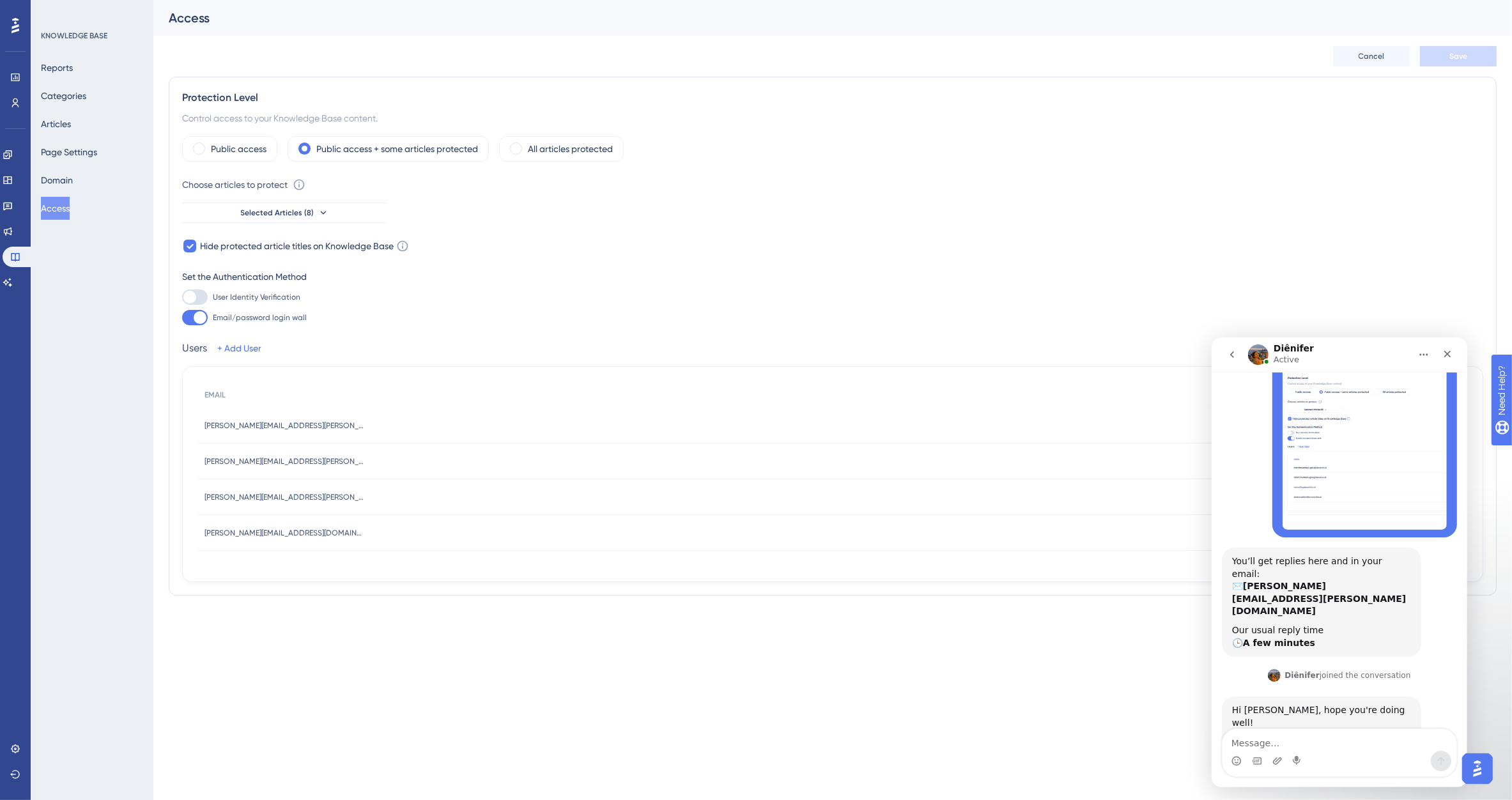
scroll to position [186, 0]
click at [1293, 742] on textarea "Message…" at bounding box center [1338, 739] width 234 height 21
type textarea "thanks"
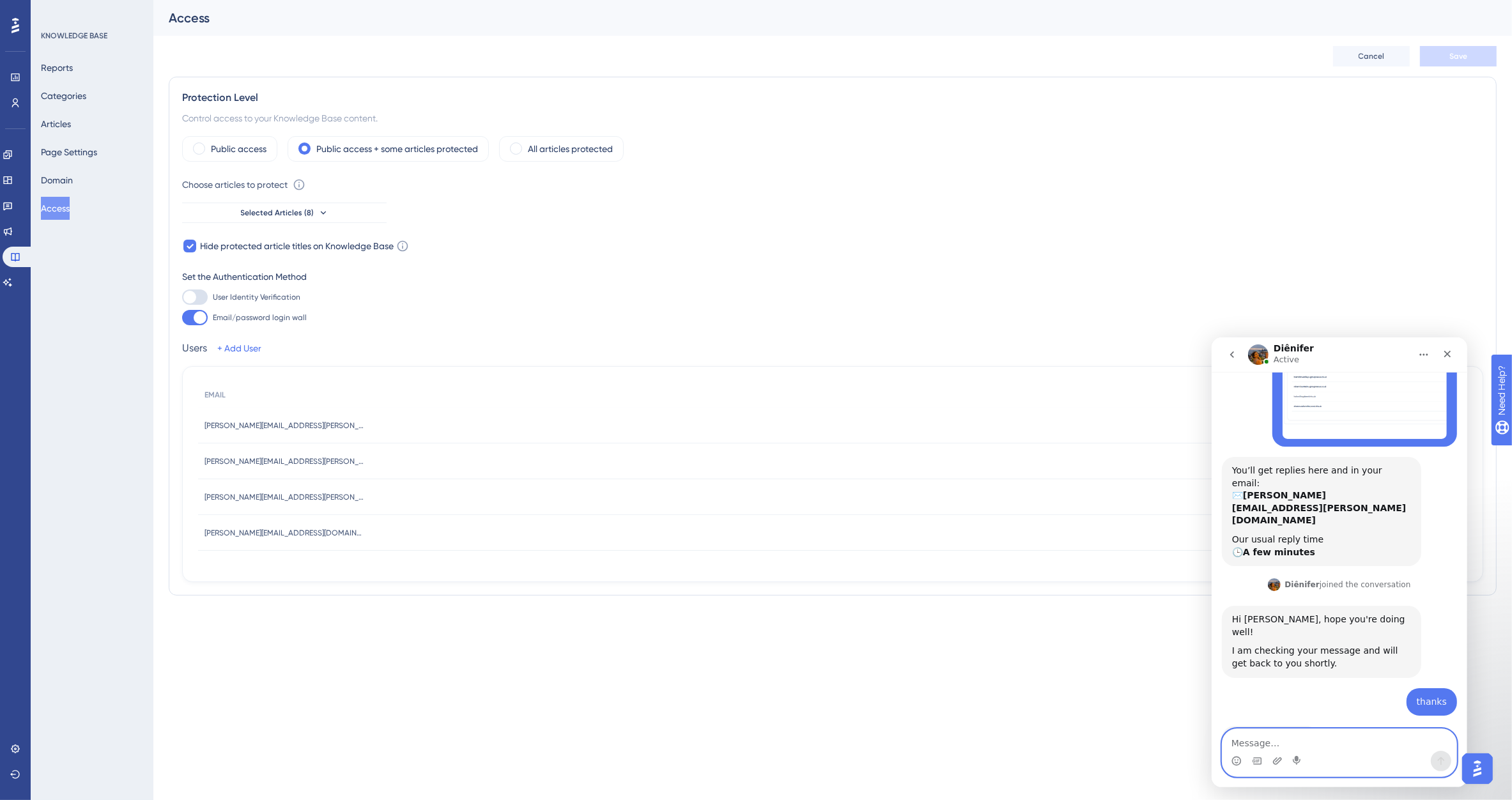
scroll to position [318, 0]
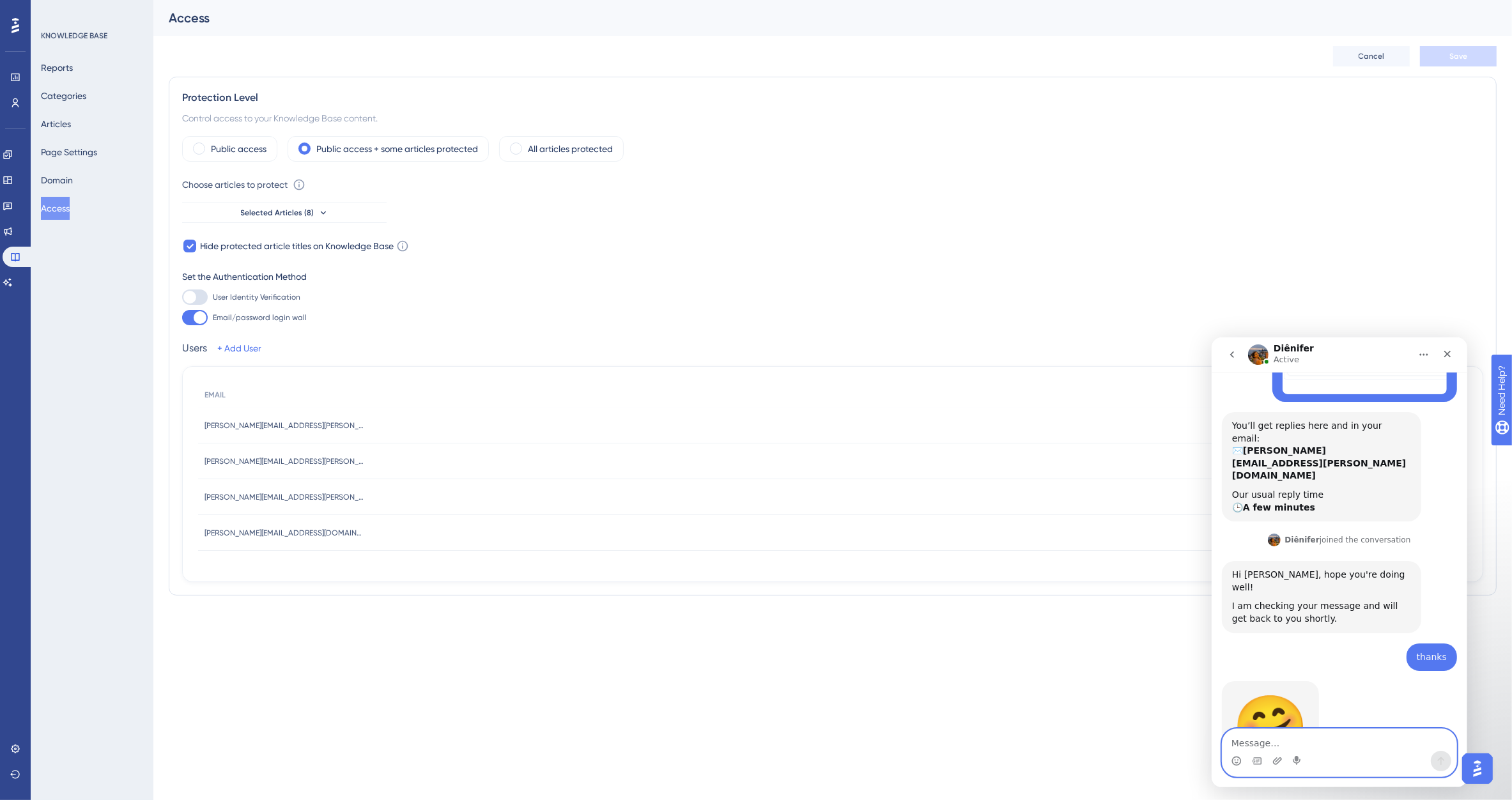
click at [1328, 735] on textarea "Message…" at bounding box center [1338, 739] width 234 height 21
click at [1302, 737] on textarea "Message…" at bounding box center [1338, 739] width 234 height 21
click at [1349, 718] on div "🤗 Diênifer • 10m ago" at bounding box center [1339, 737] width 235 height 113
click at [1260, 745] on textarea "Message…" at bounding box center [1338, 739] width 234 height 21
type textarea "Hi Dienifer are you still there?"
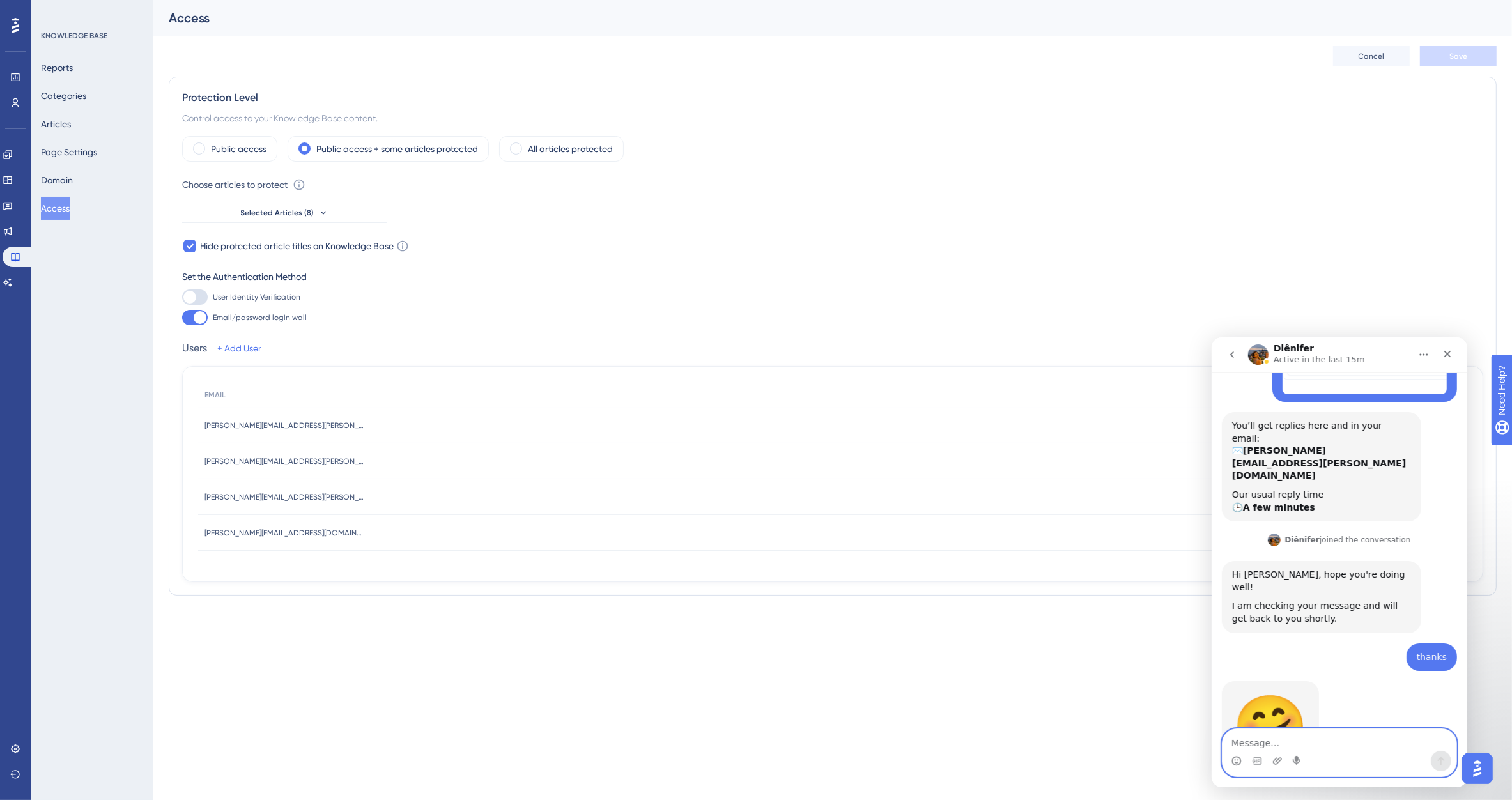
scroll to position [357, 0]
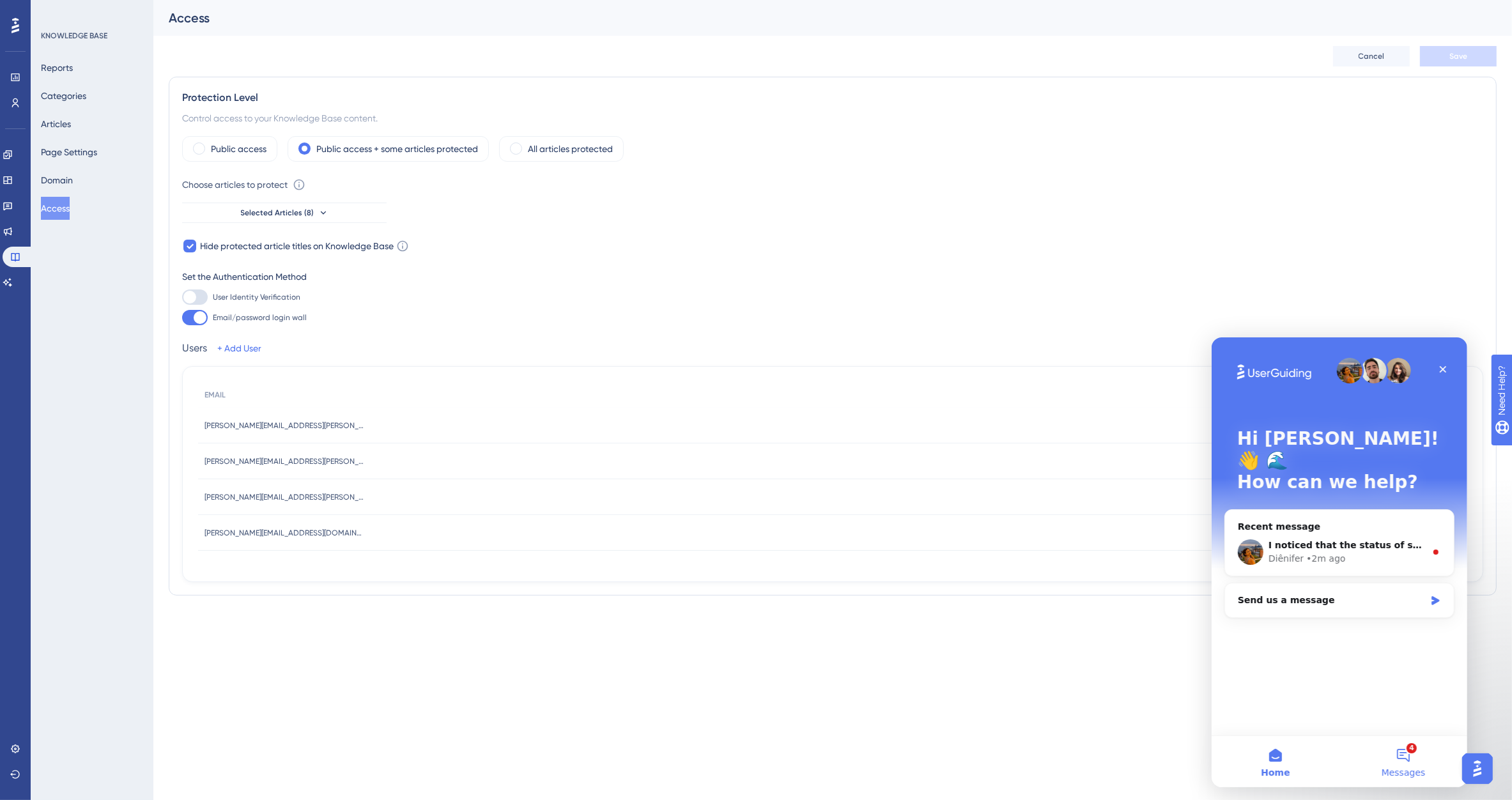
click at [1409, 762] on button "4 Messages" at bounding box center [1402, 761] width 128 height 51
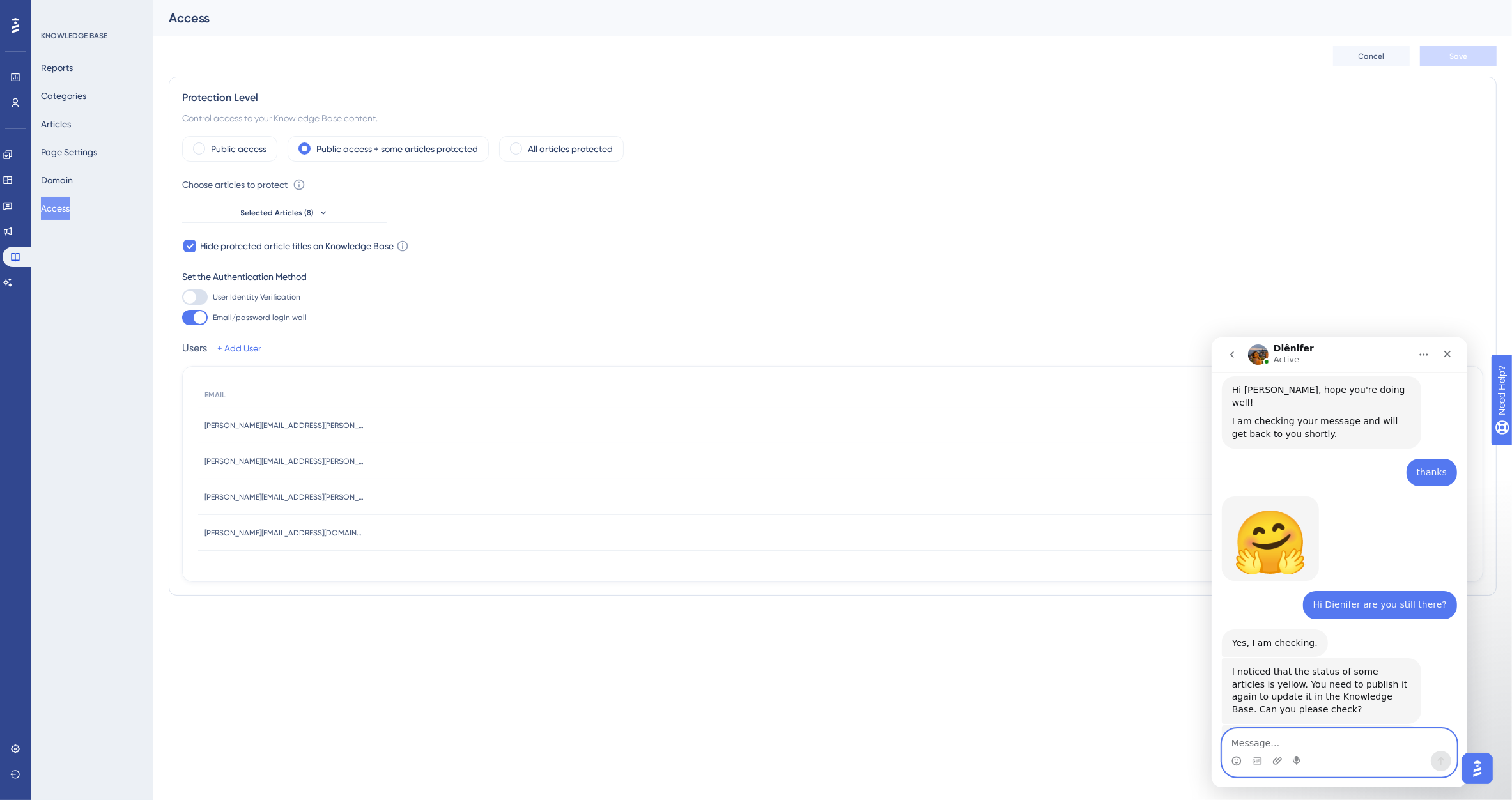
scroll to position [503, 0]
click at [1294, 741] on textarea "Message…" at bounding box center [1338, 739] width 234 height 21
type textarea "im just checking now, thank you"
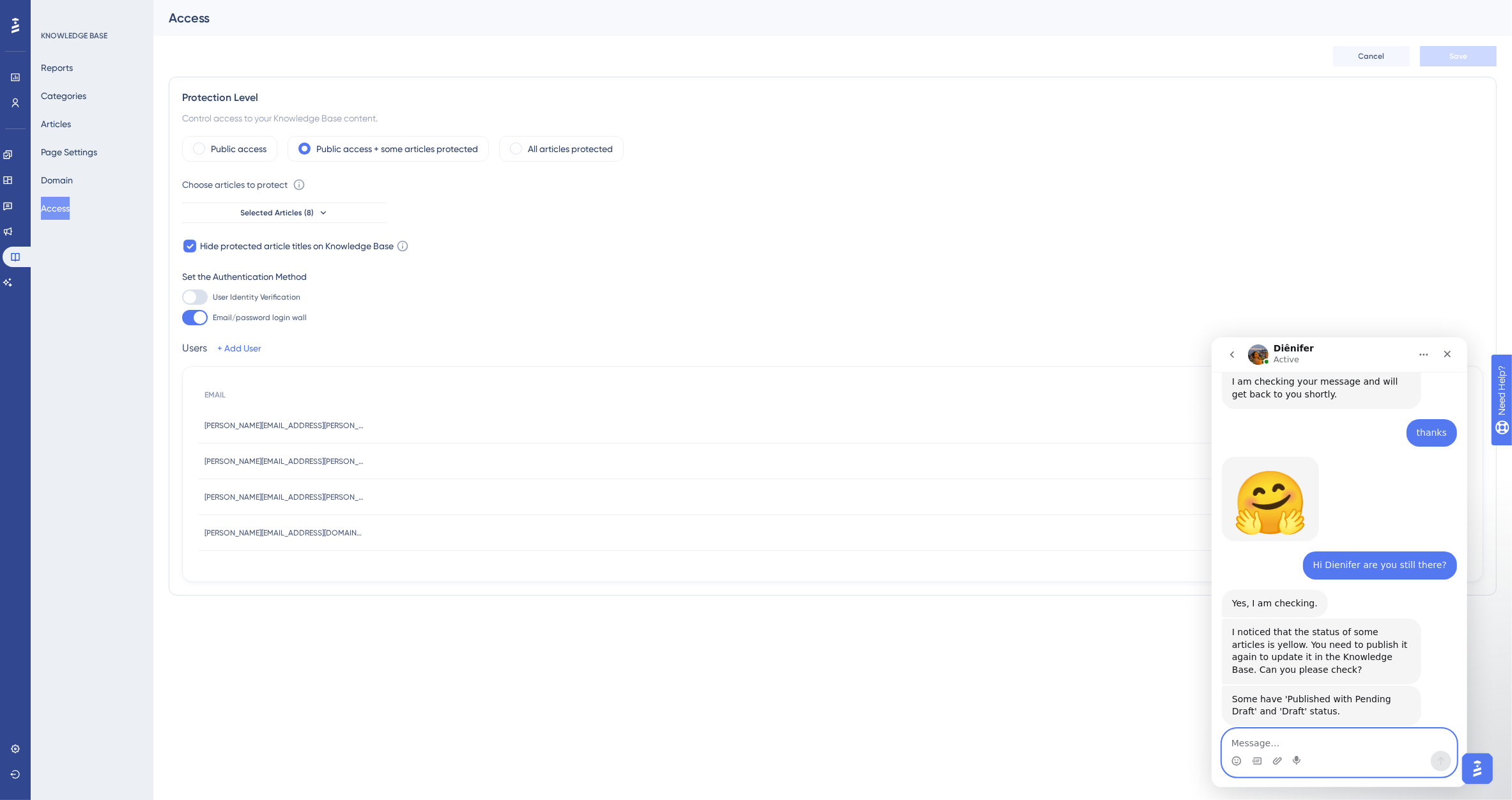
click at [1290, 747] on textarea "Message…" at bounding box center [1338, 739] width 234 height 21
click at [1266, 735] on textarea "All" at bounding box center [1338, 739] width 234 height 21
drag, startPoint x: 1257, startPoint y: 739, endPoint x: 1260, endPoint y: 746, distance: 7.6
click at [1260, 746] on textarea "All" at bounding box center [1338, 739] width 234 height 21
type textarea "All the ones i want live are live"
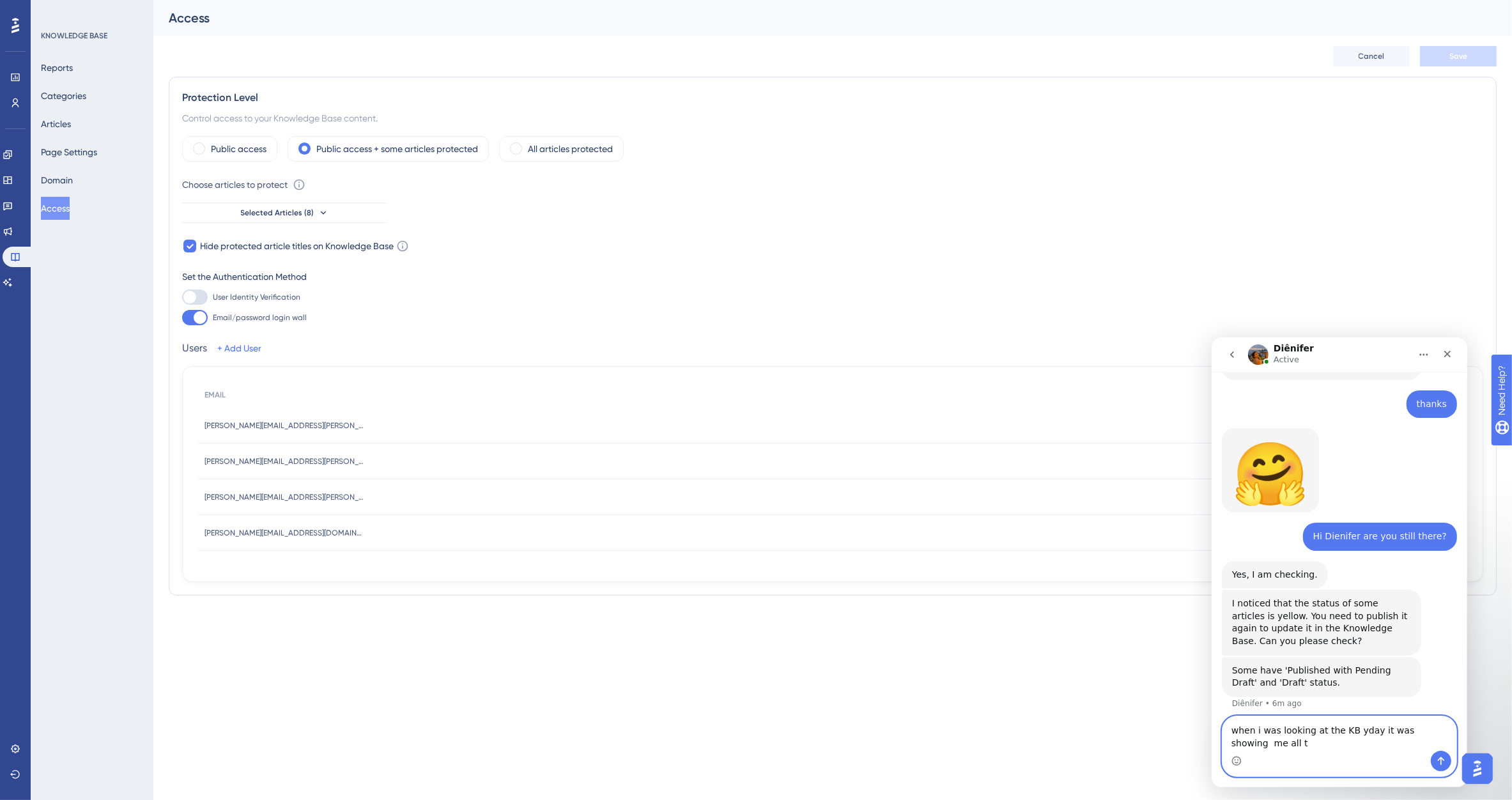
scroll to position [583, 0]
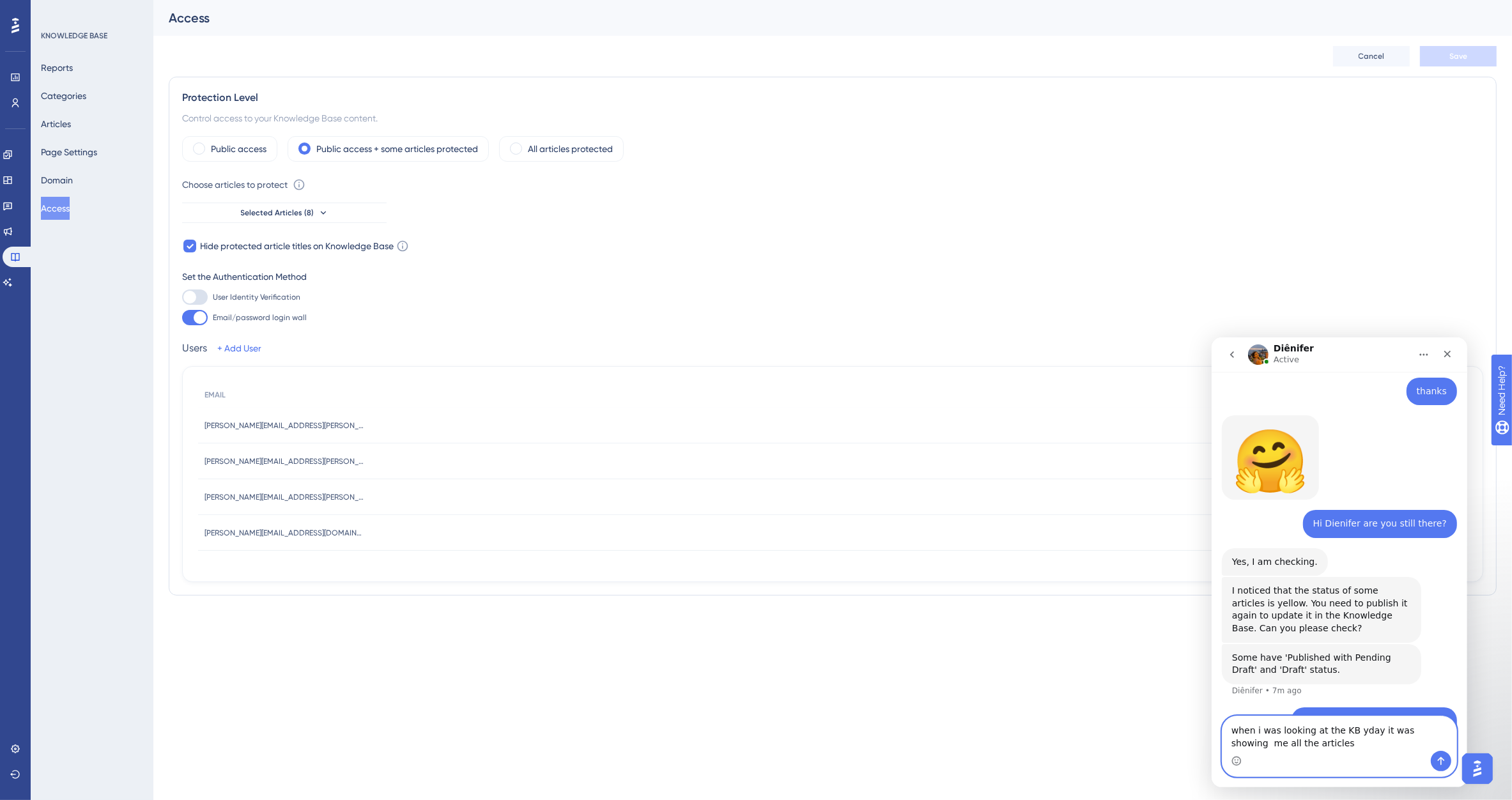
click at [1293, 743] on textarea "when i was looking at the KB yday it was showing me all the articles" at bounding box center [1338, 733] width 234 height 35
type textarea "when i was looking at the KB yday it was showing me all the articles but someth…"
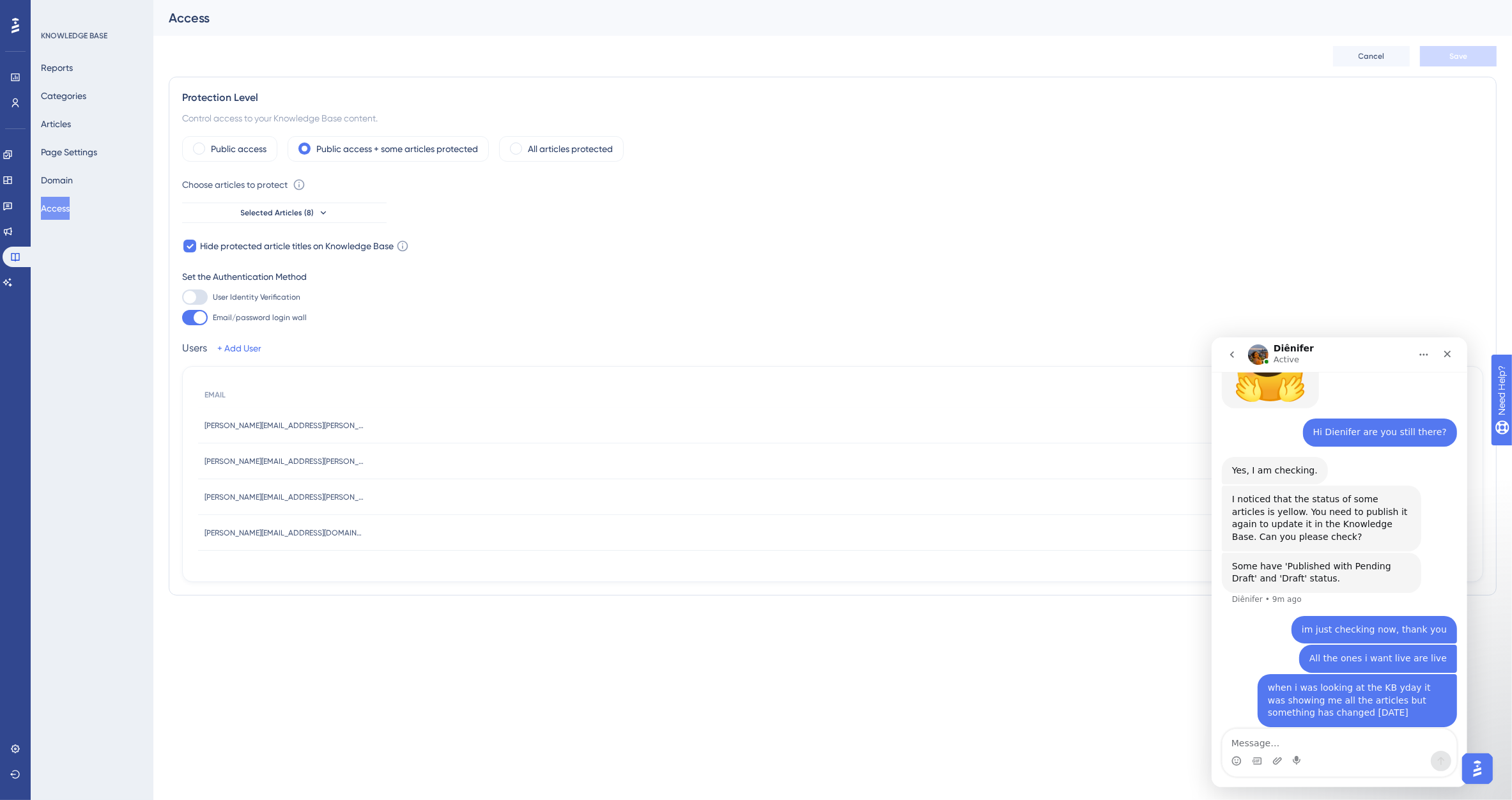
scroll to position [624, 0]
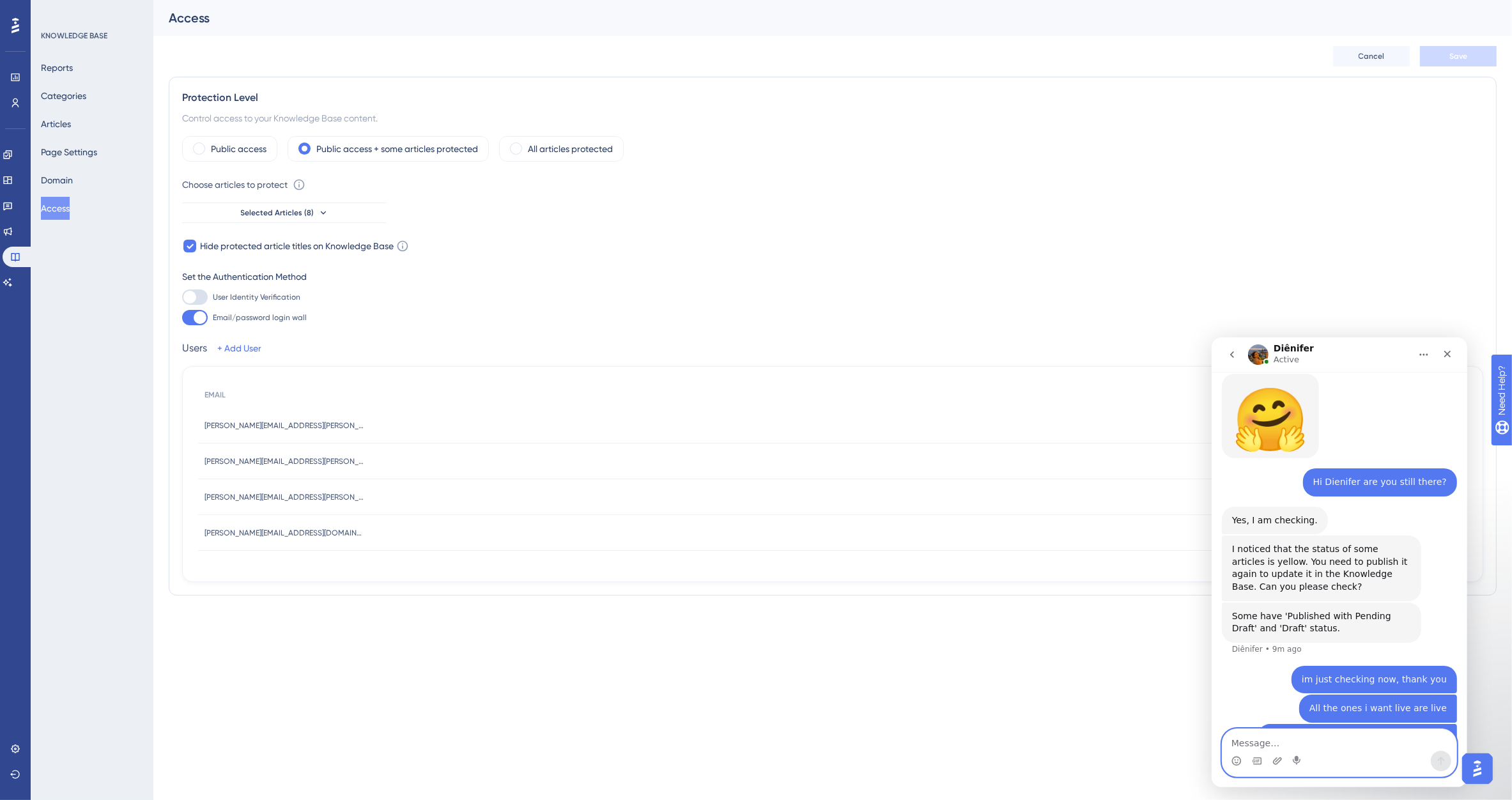
click at [1251, 732] on textarea "Message…" at bounding box center [1338, 739] width 234 height 21
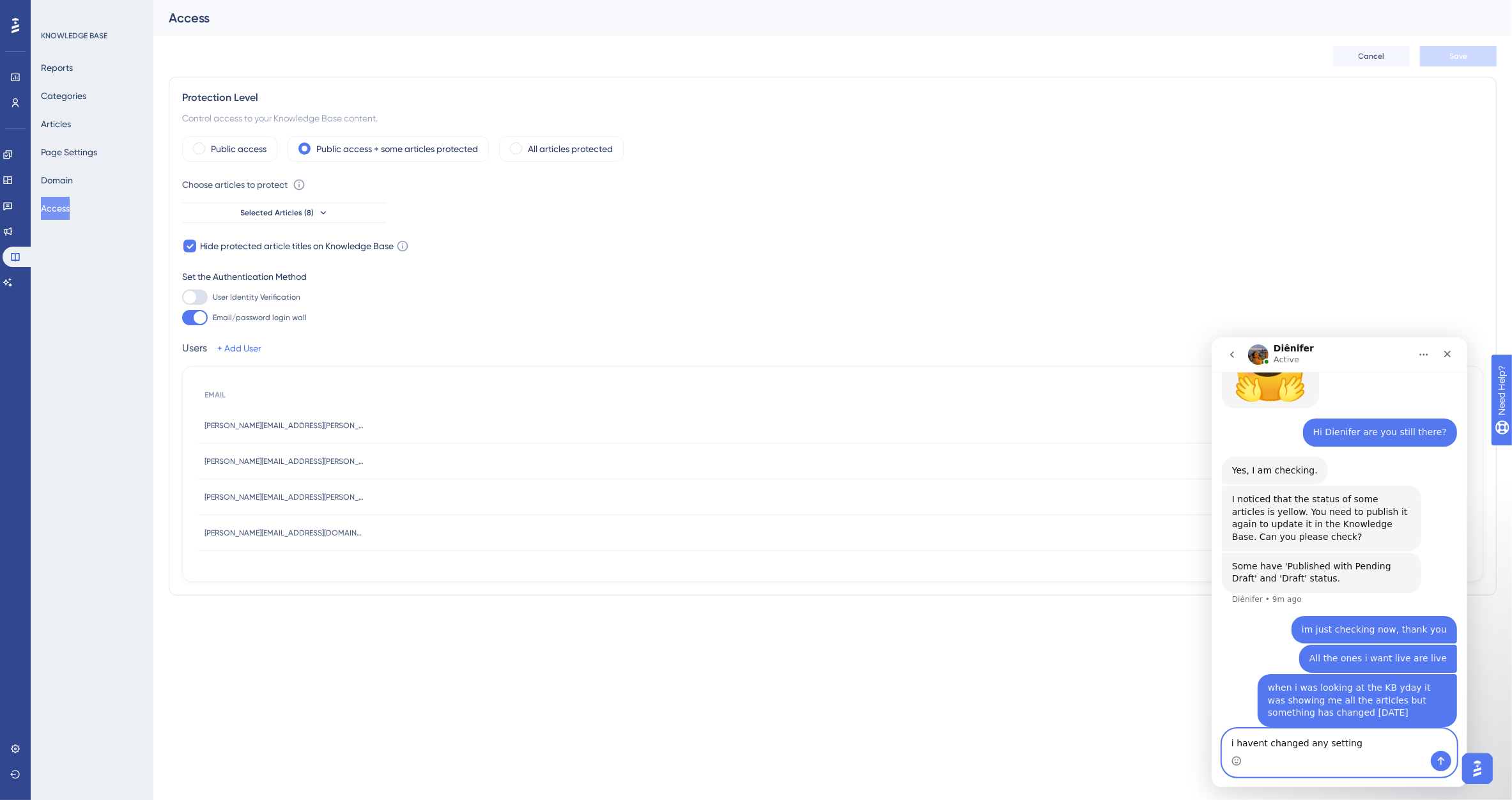
type textarea "i havent changed any settings"
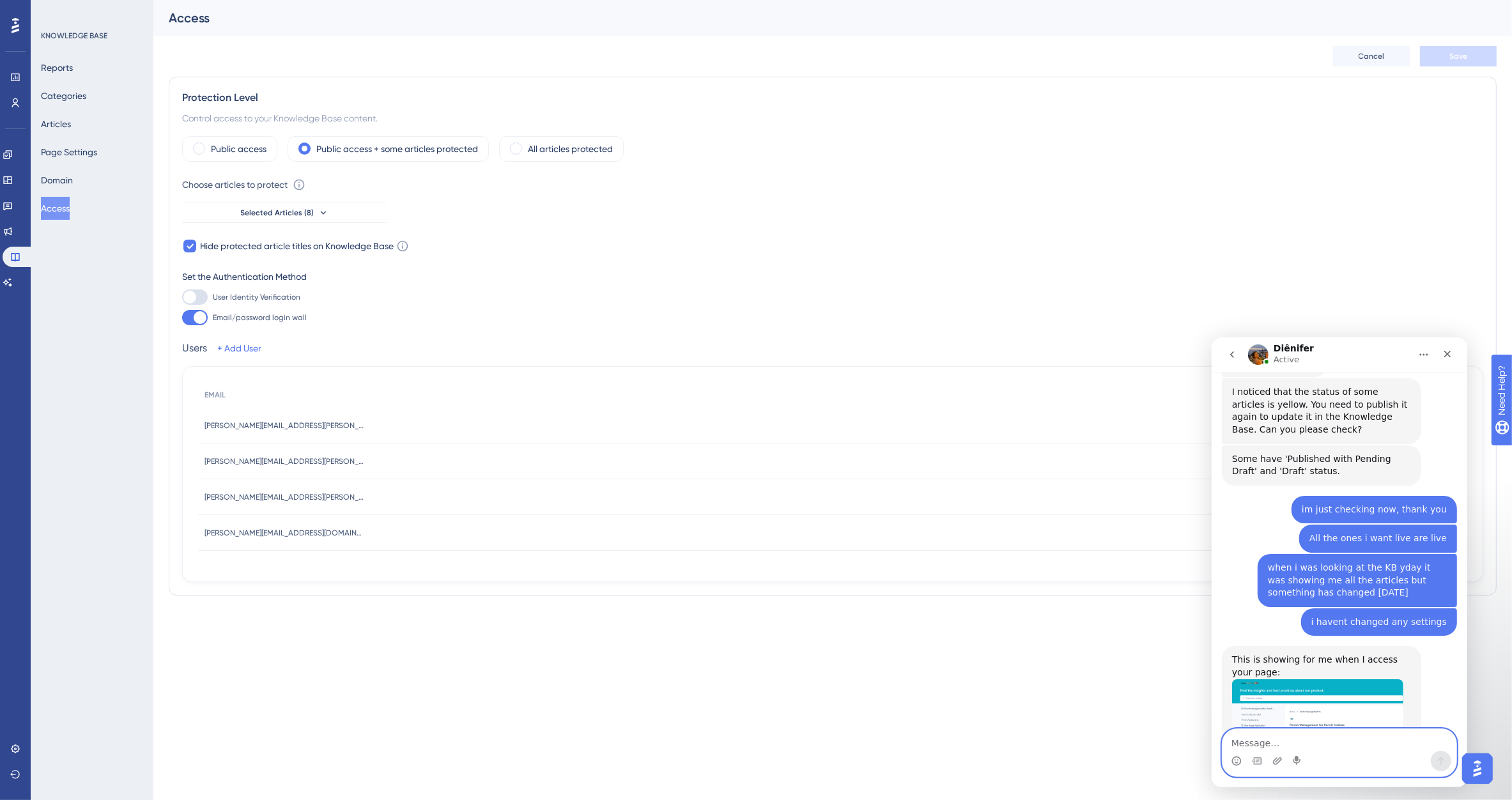
scroll to position [831, 0]
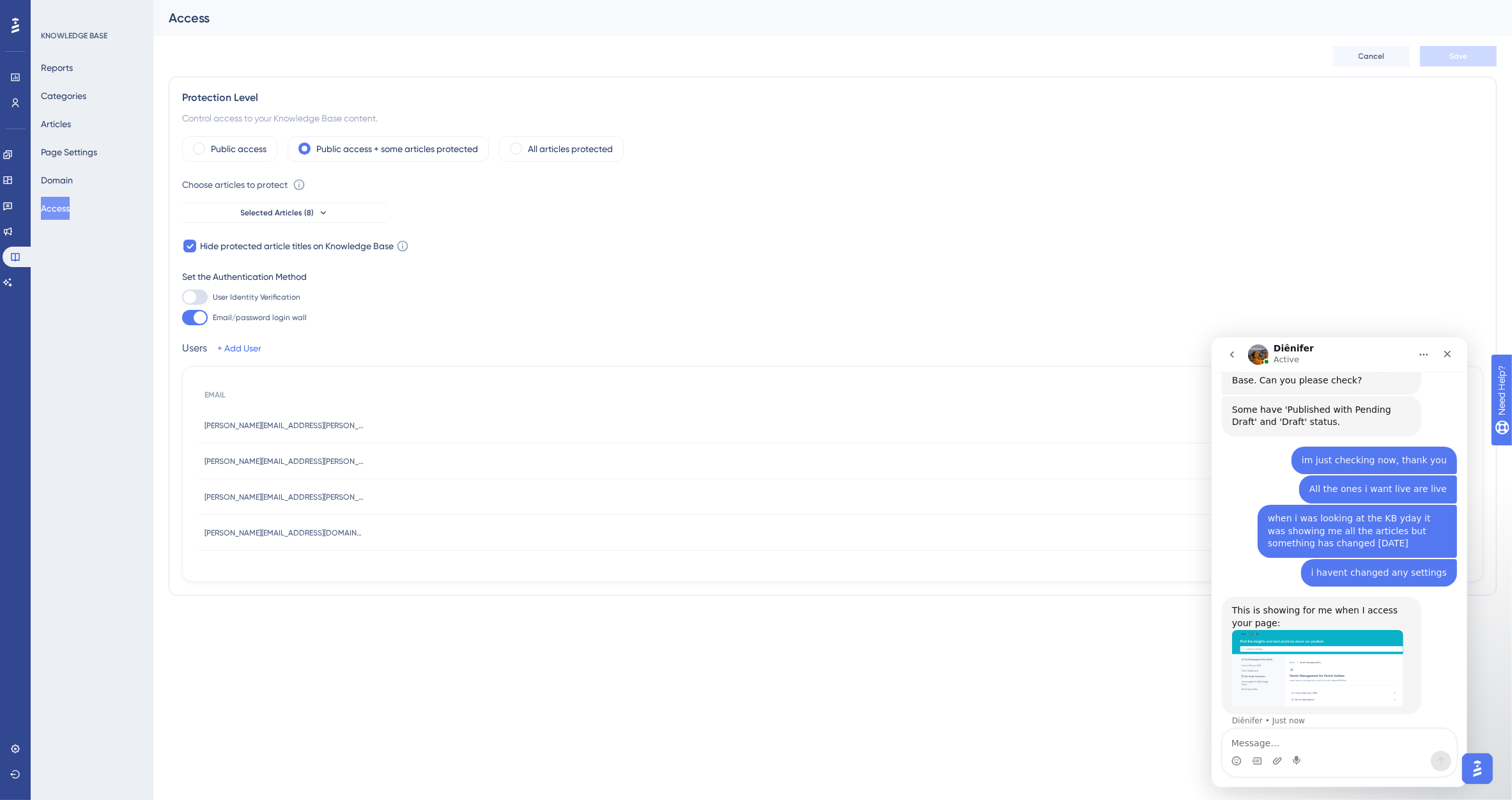
click at [1317, 630] on img "Diênifer says…" at bounding box center [1316, 668] width 171 height 77
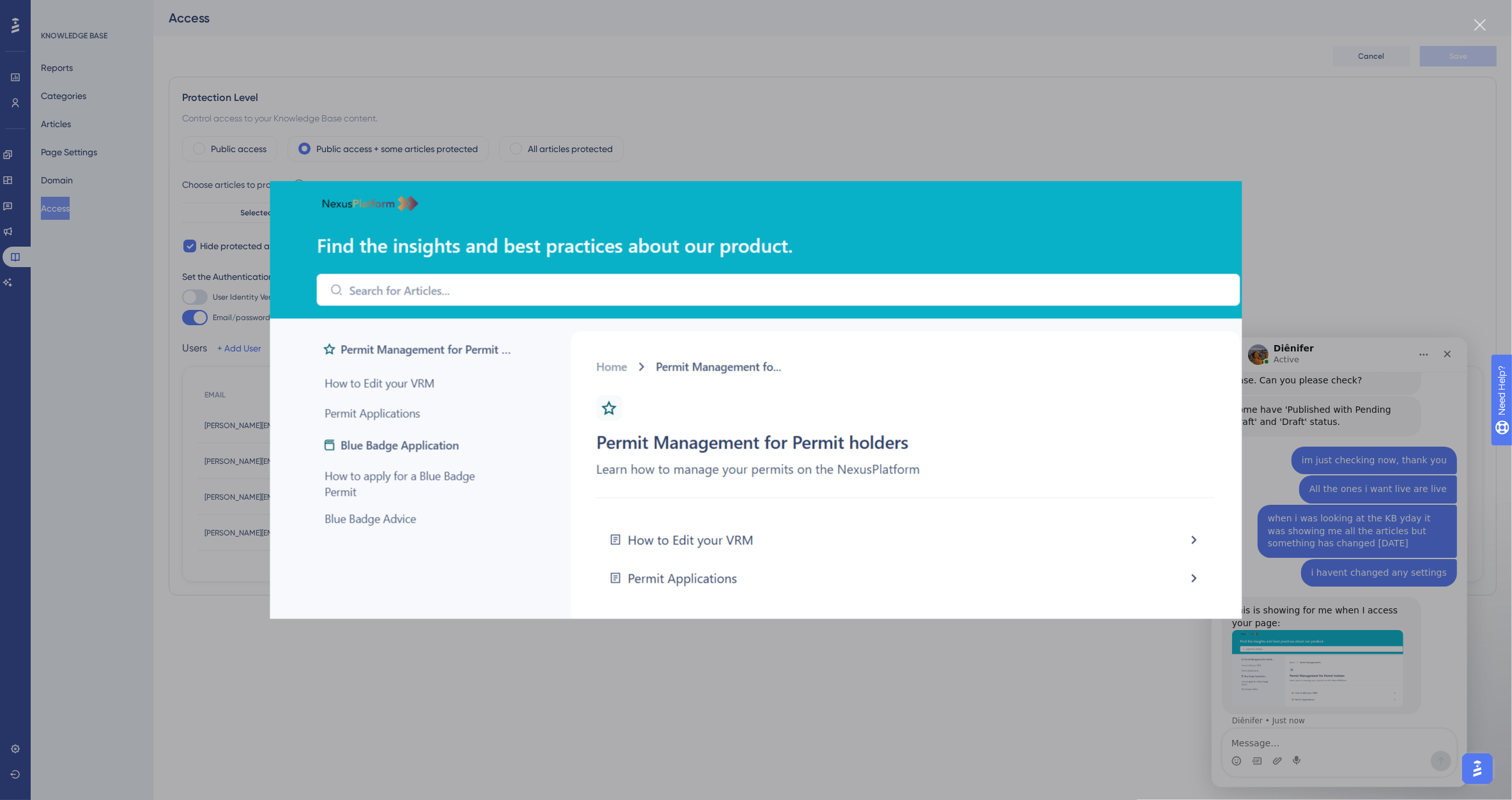
scroll to position [0, 0]
click at [870, 682] on div "Intercom messenger" at bounding box center [756, 400] width 1512 height 800
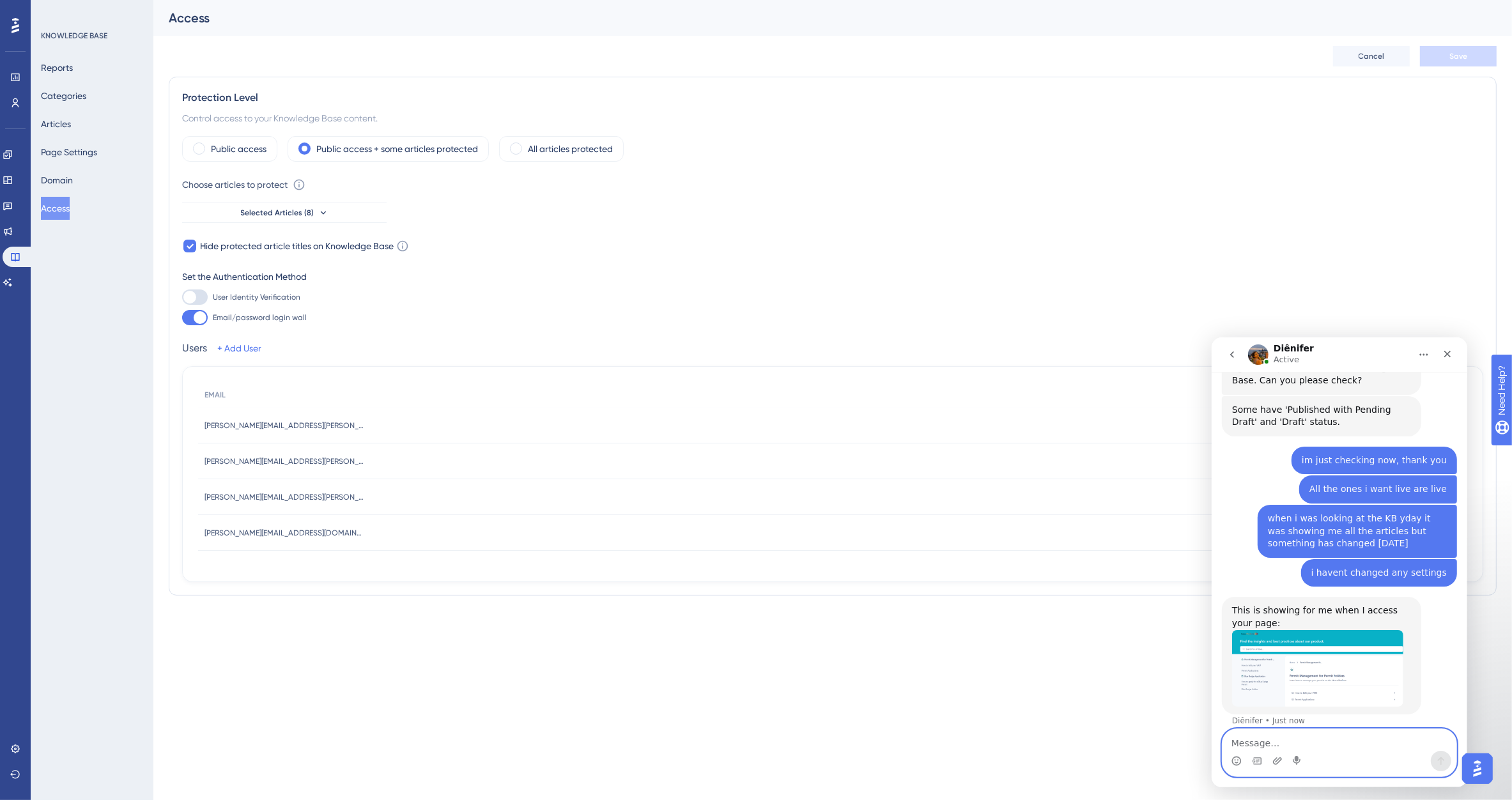
click at [1250, 740] on textarea "Message…" at bounding box center [1338, 739] width 234 height 21
click at [1274, 741] on textarea "Message…" at bounding box center [1338, 739] width 234 height 21
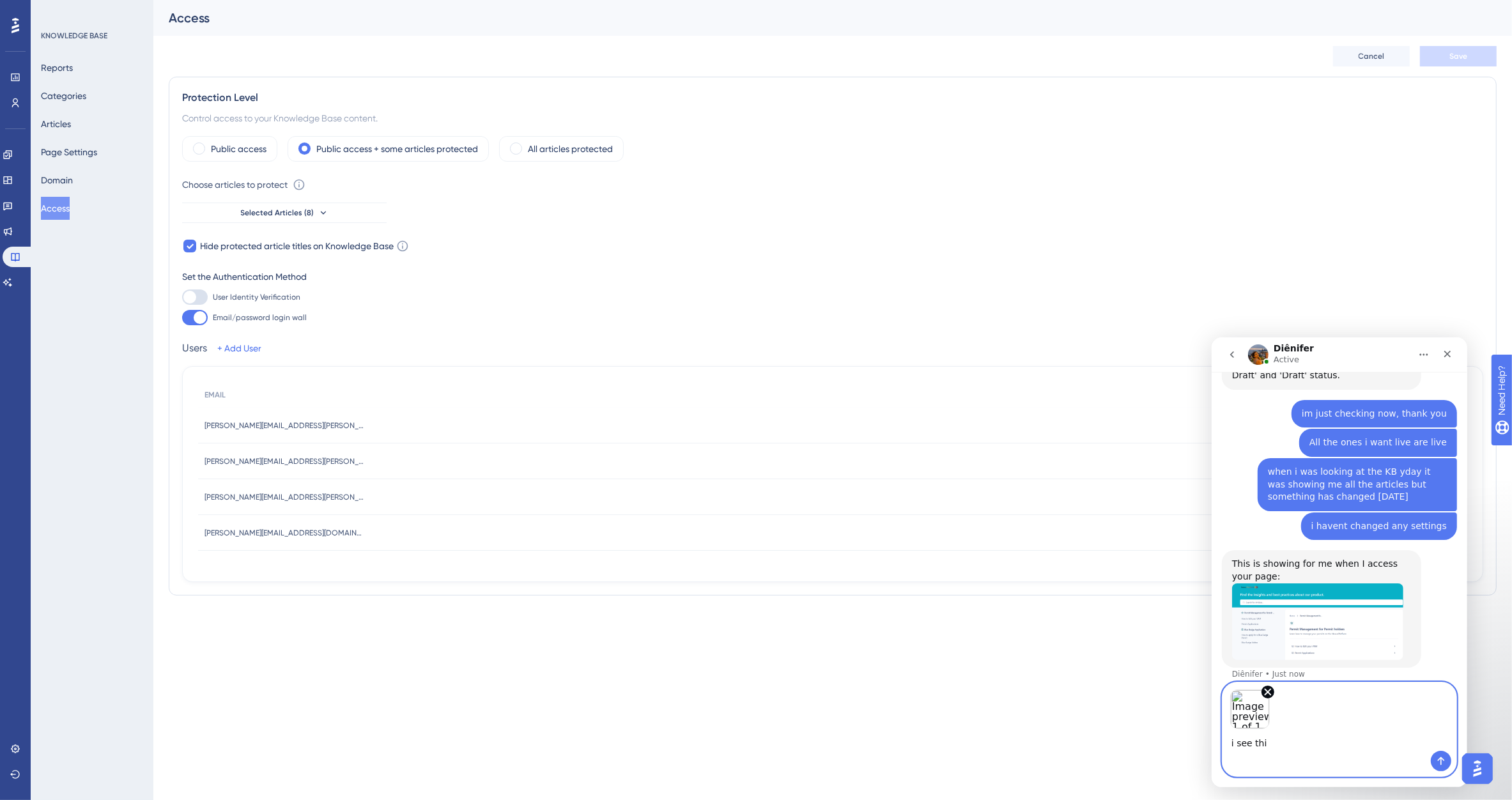
type textarea "i see this"
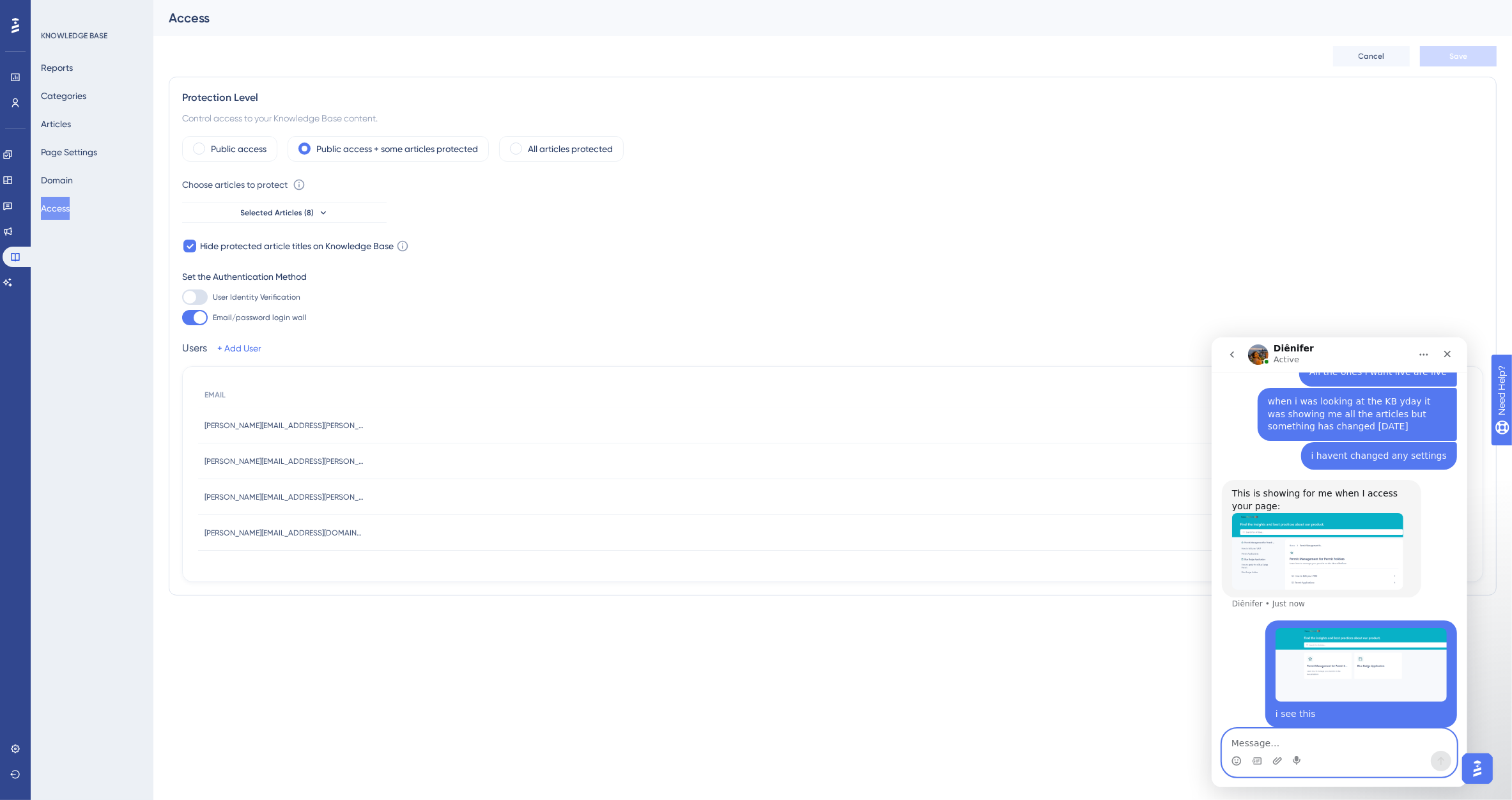
click at [1318, 512] on img "Diênifer says…" at bounding box center [1316, 551] width 171 height 77
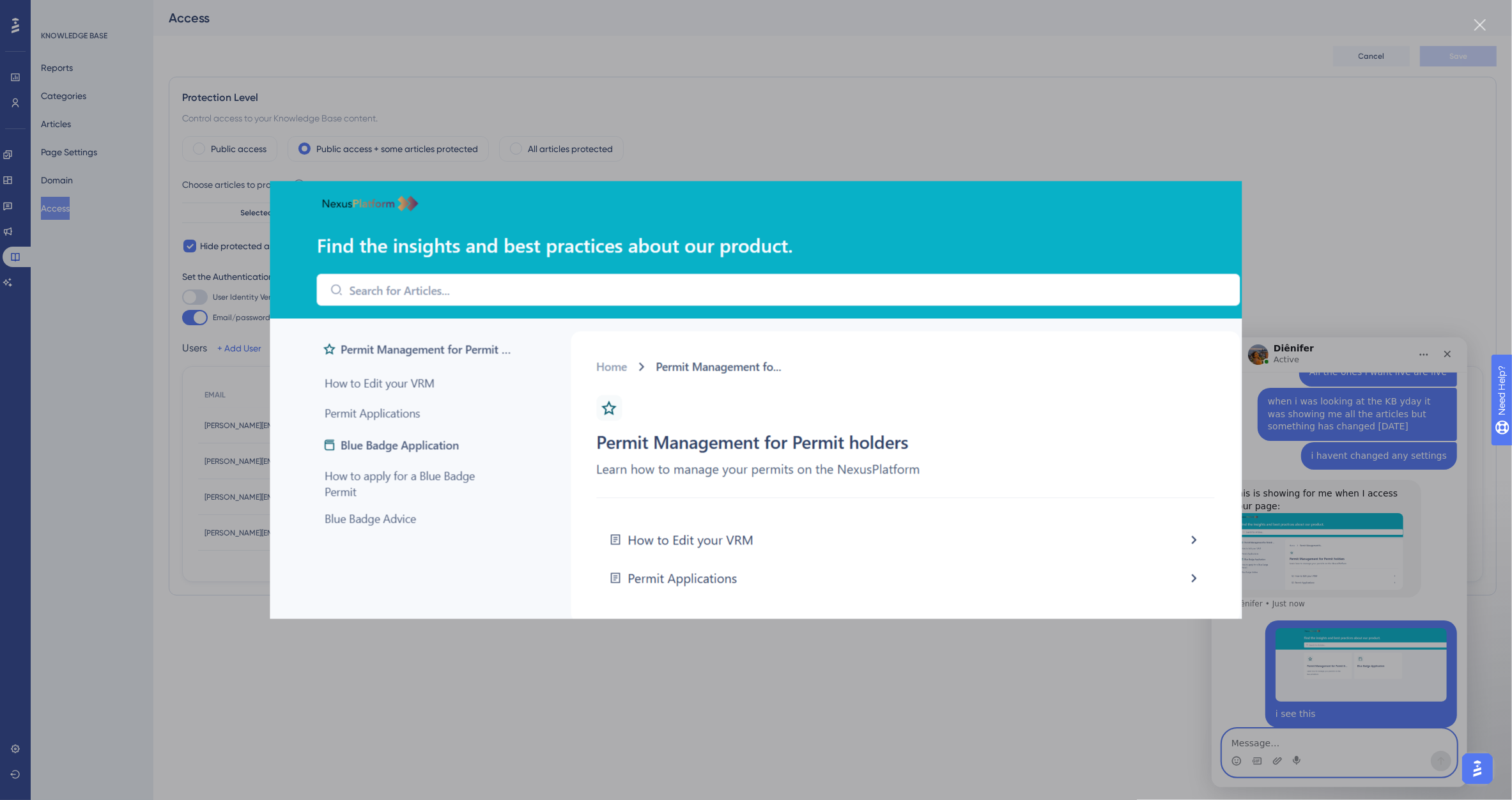
click at [1019, 683] on div "Intercom messenger" at bounding box center [756, 400] width 1512 height 800
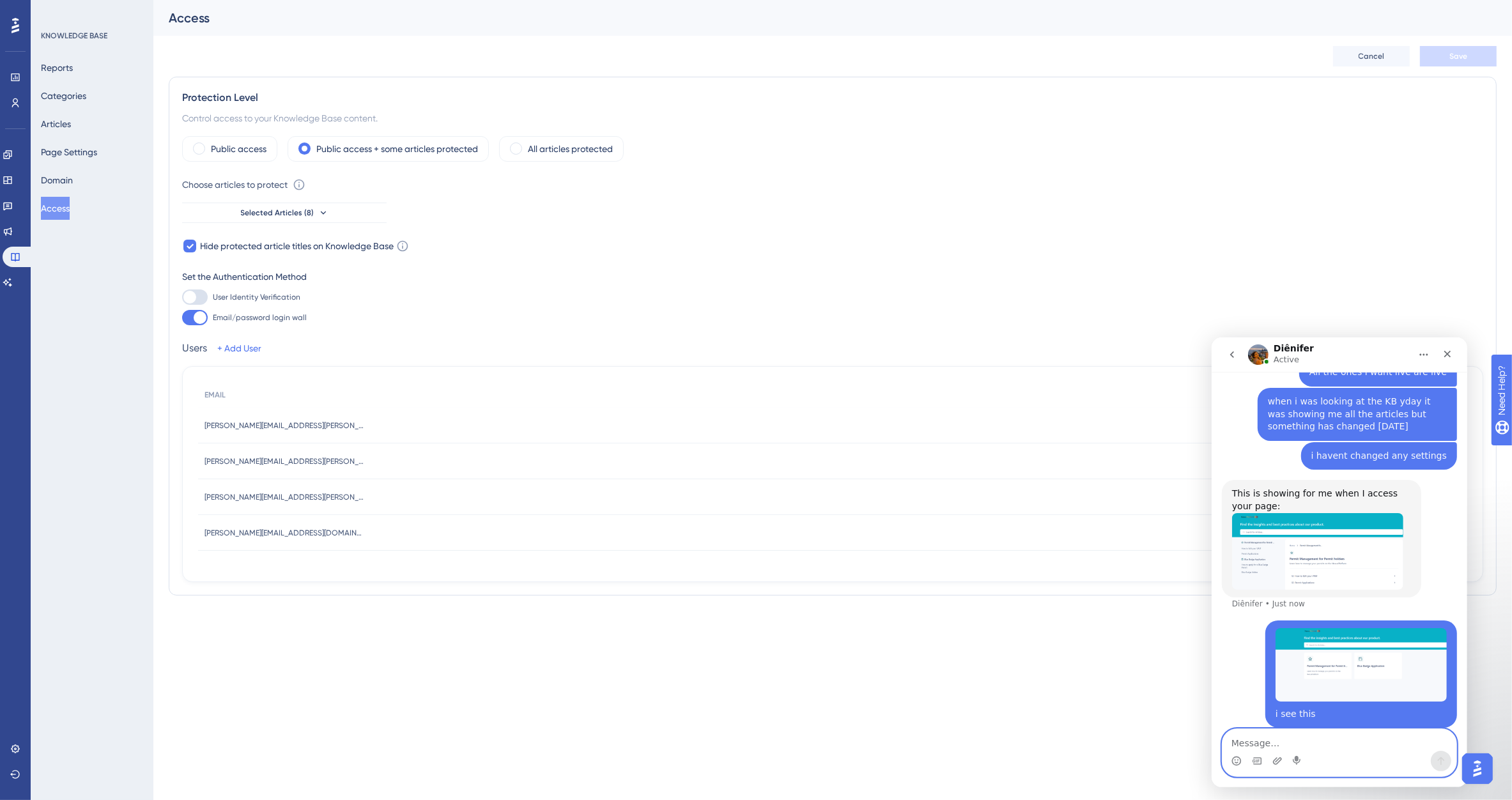
click at [1254, 739] on textarea "Message…" at bounding box center [1338, 739] width 234 height 21
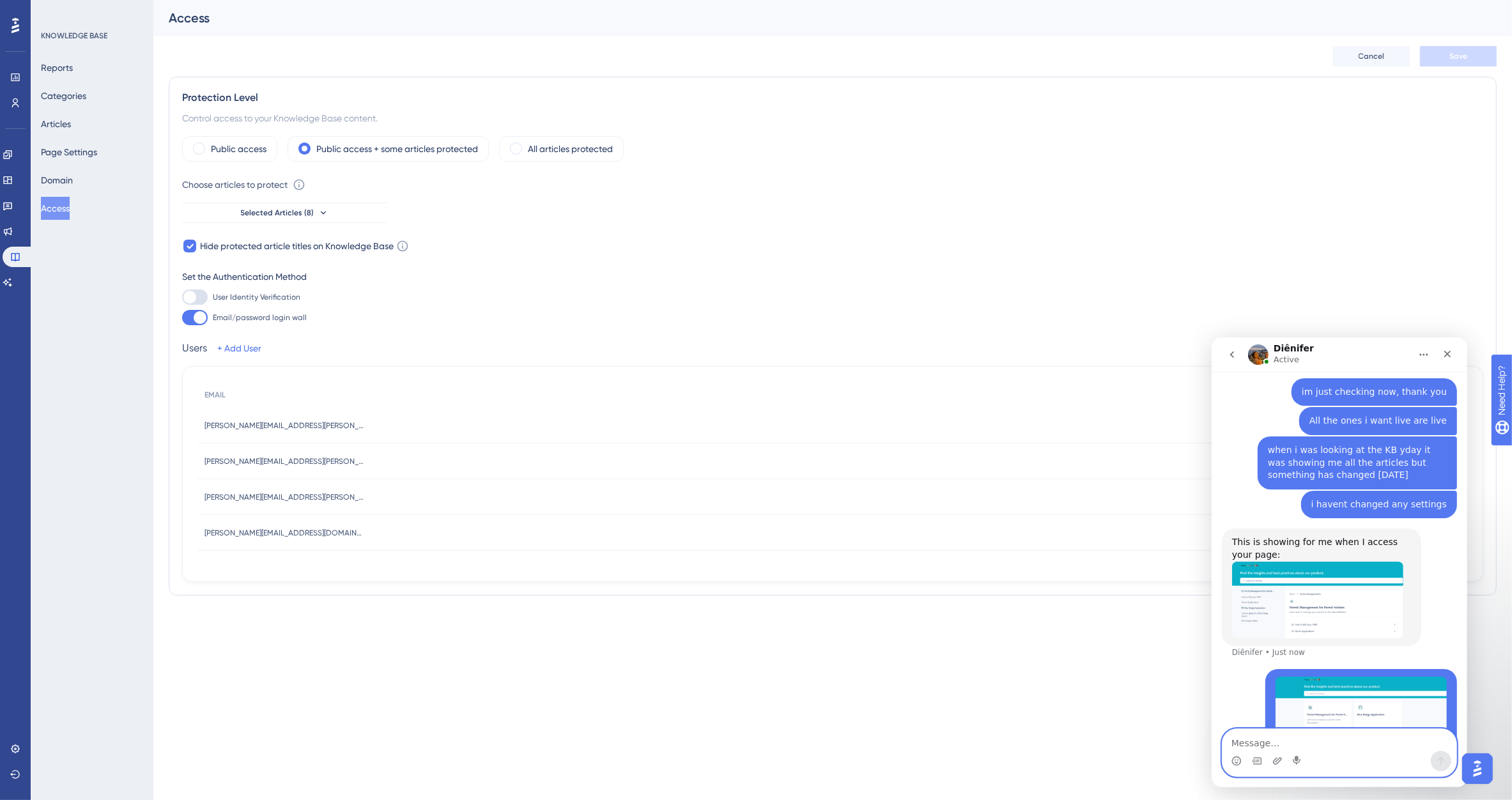
click at [1279, 738] on textarea "Message…" at bounding box center [1338, 739] width 234 height 21
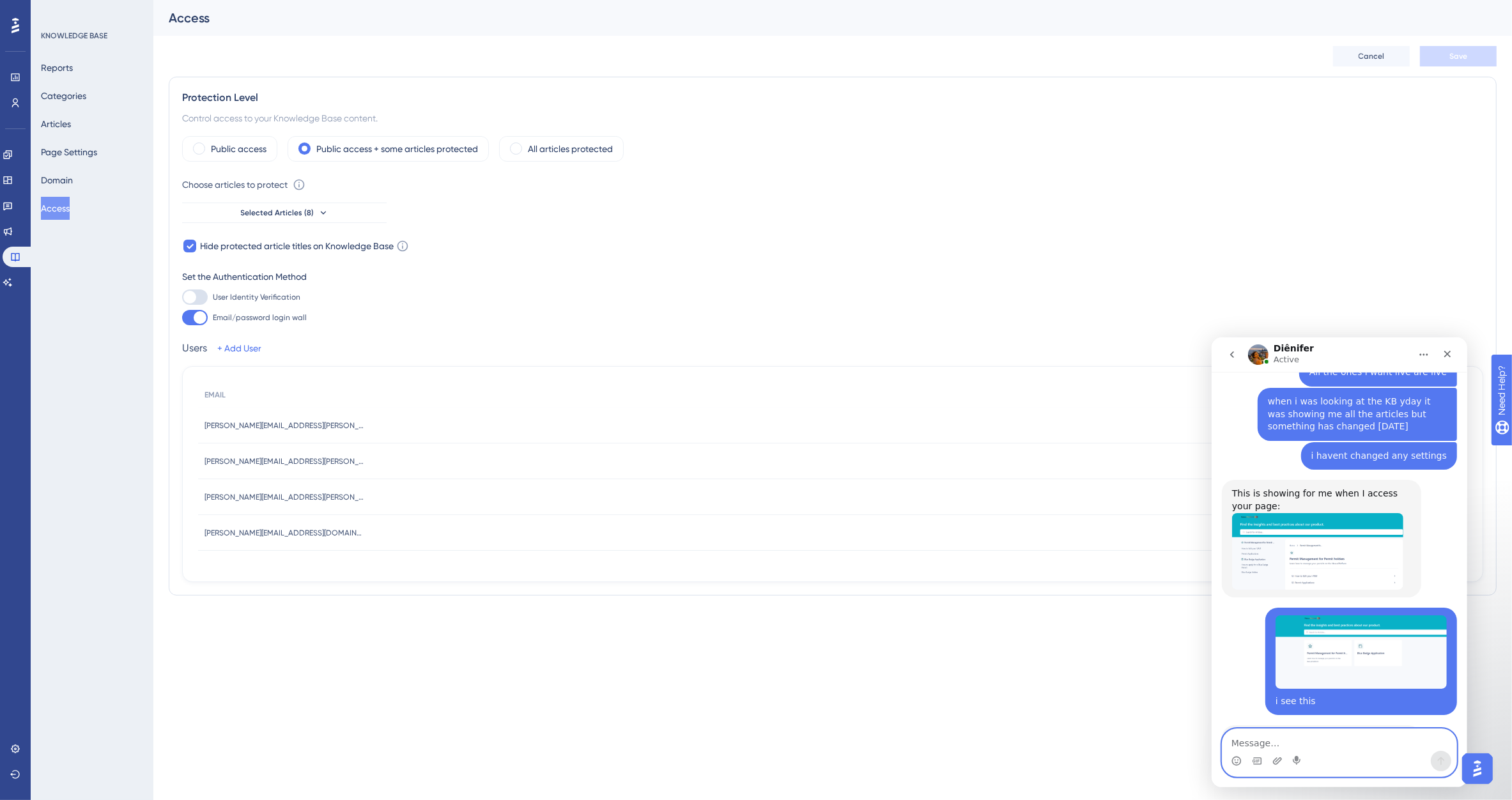
scroll to position [950, 0]
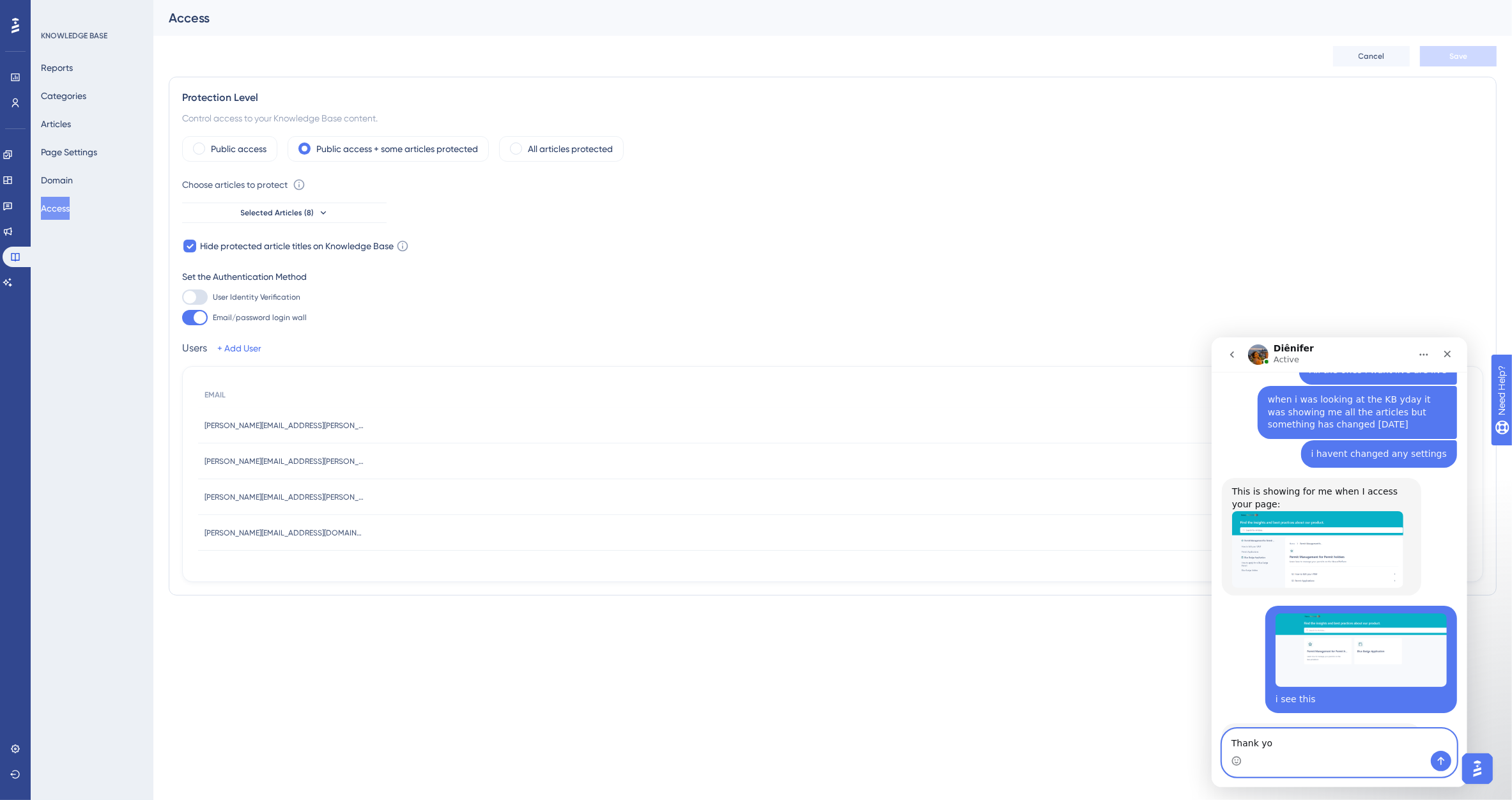
type textarea "Thank you"
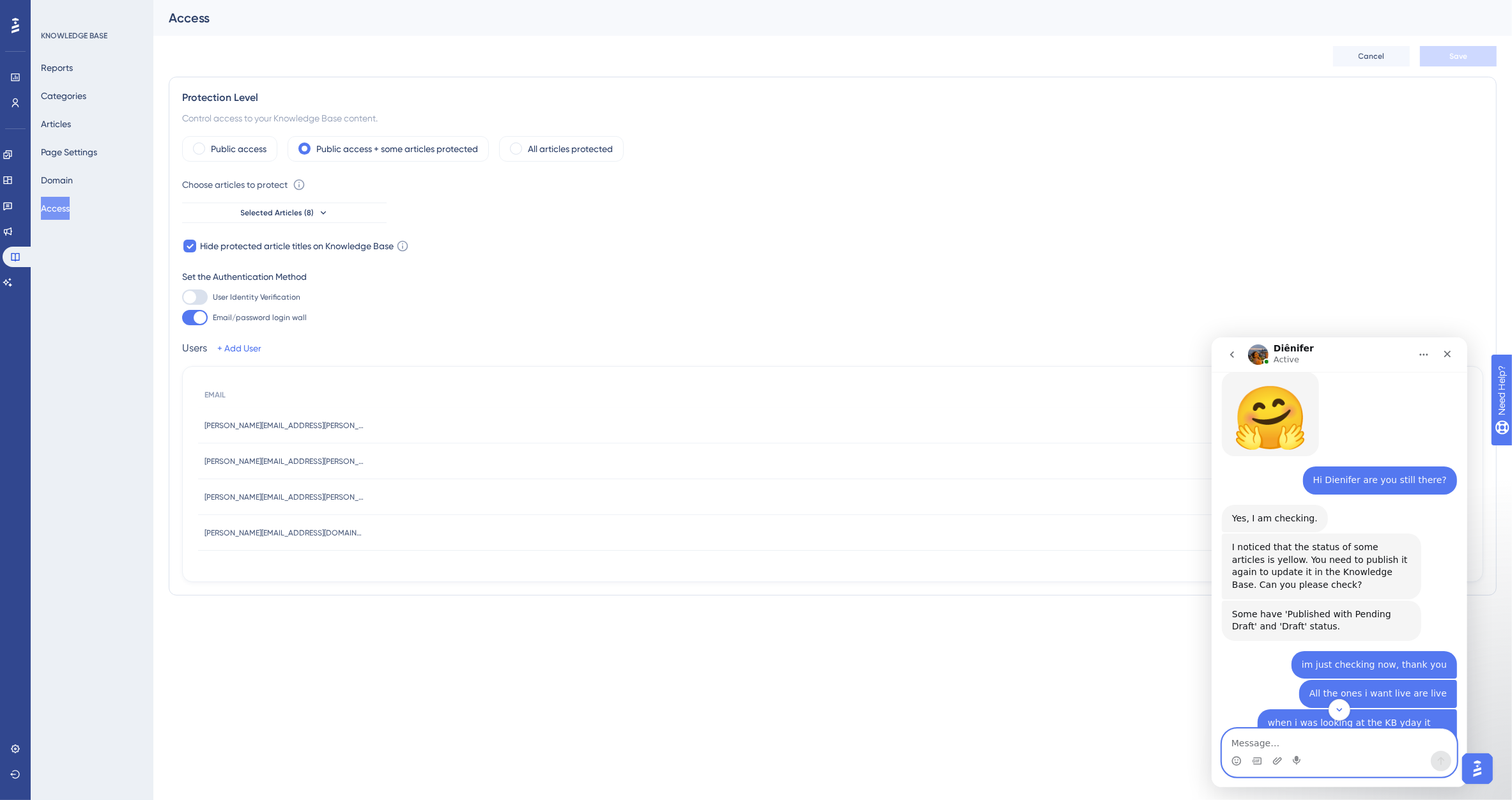
scroll to position [1026, 0]
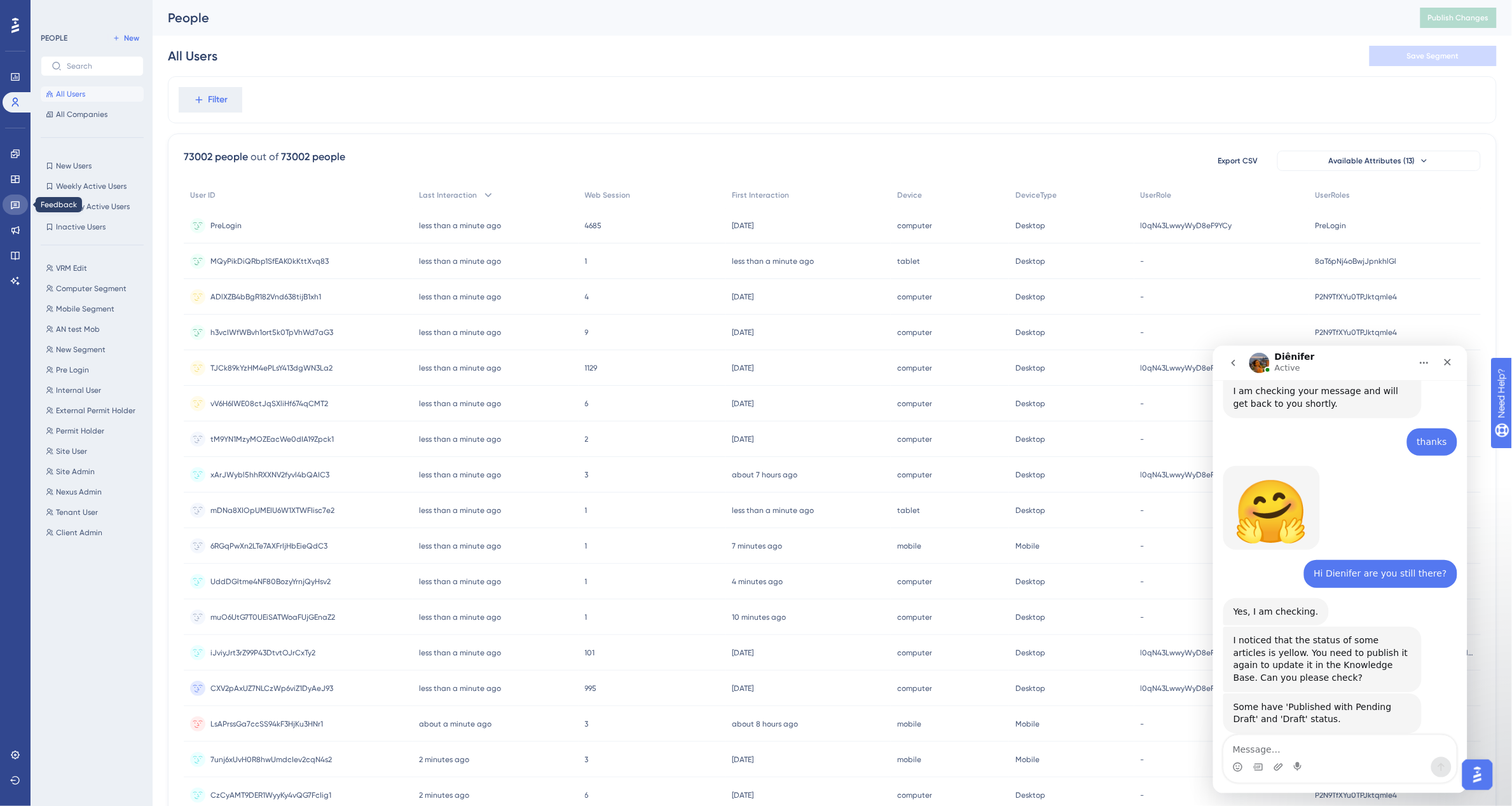
drag, startPoint x: 19, startPoint y: 201, endPoint x: 17, endPoint y: 218, distance: 17.1
click at [19, 201] on icon at bounding box center [14, 204] width 10 height 10
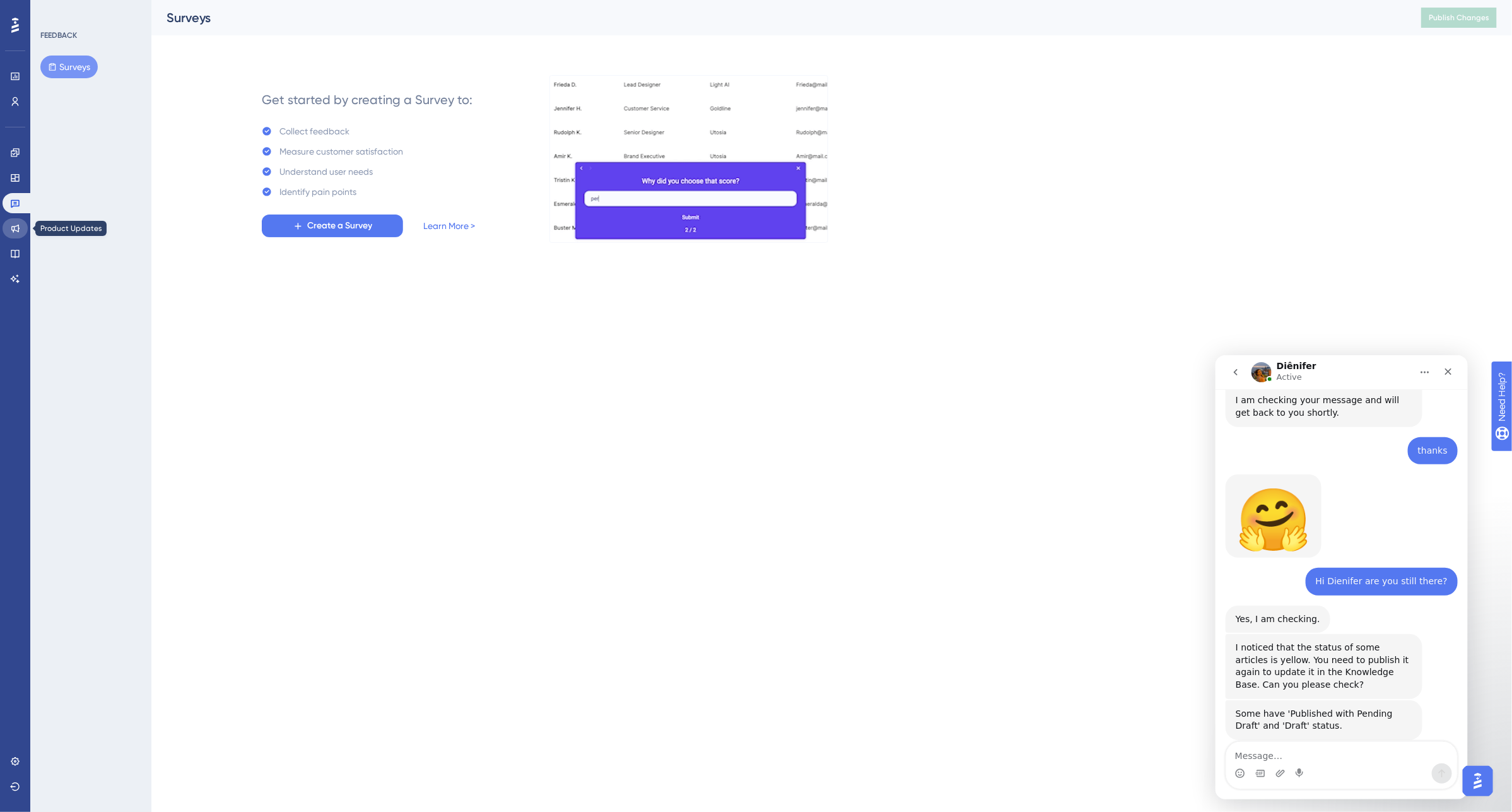
click at [14, 233] on link at bounding box center [14, 228] width 25 height 20
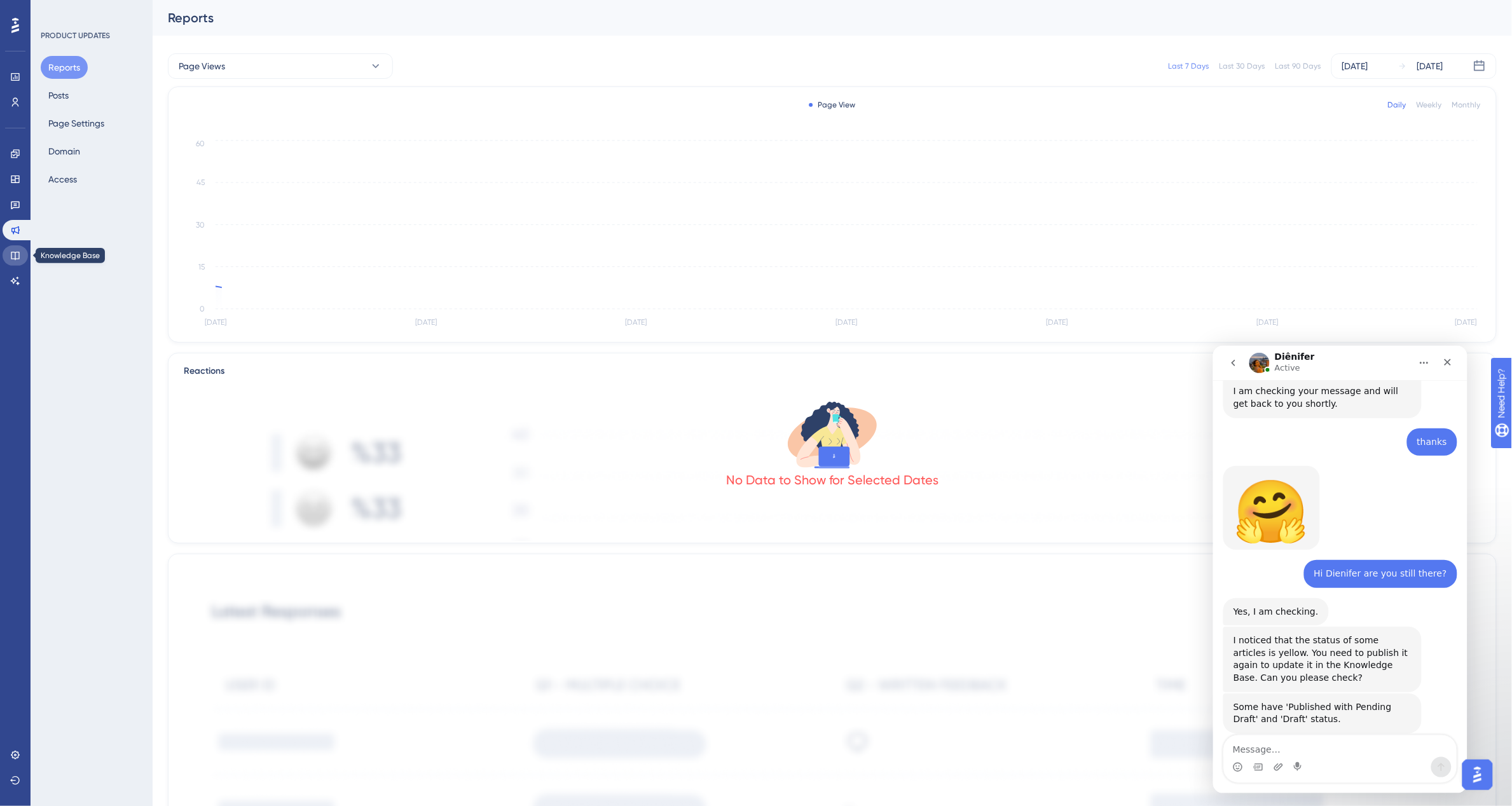
click at [14, 250] on icon at bounding box center [14, 255] width 10 height 10
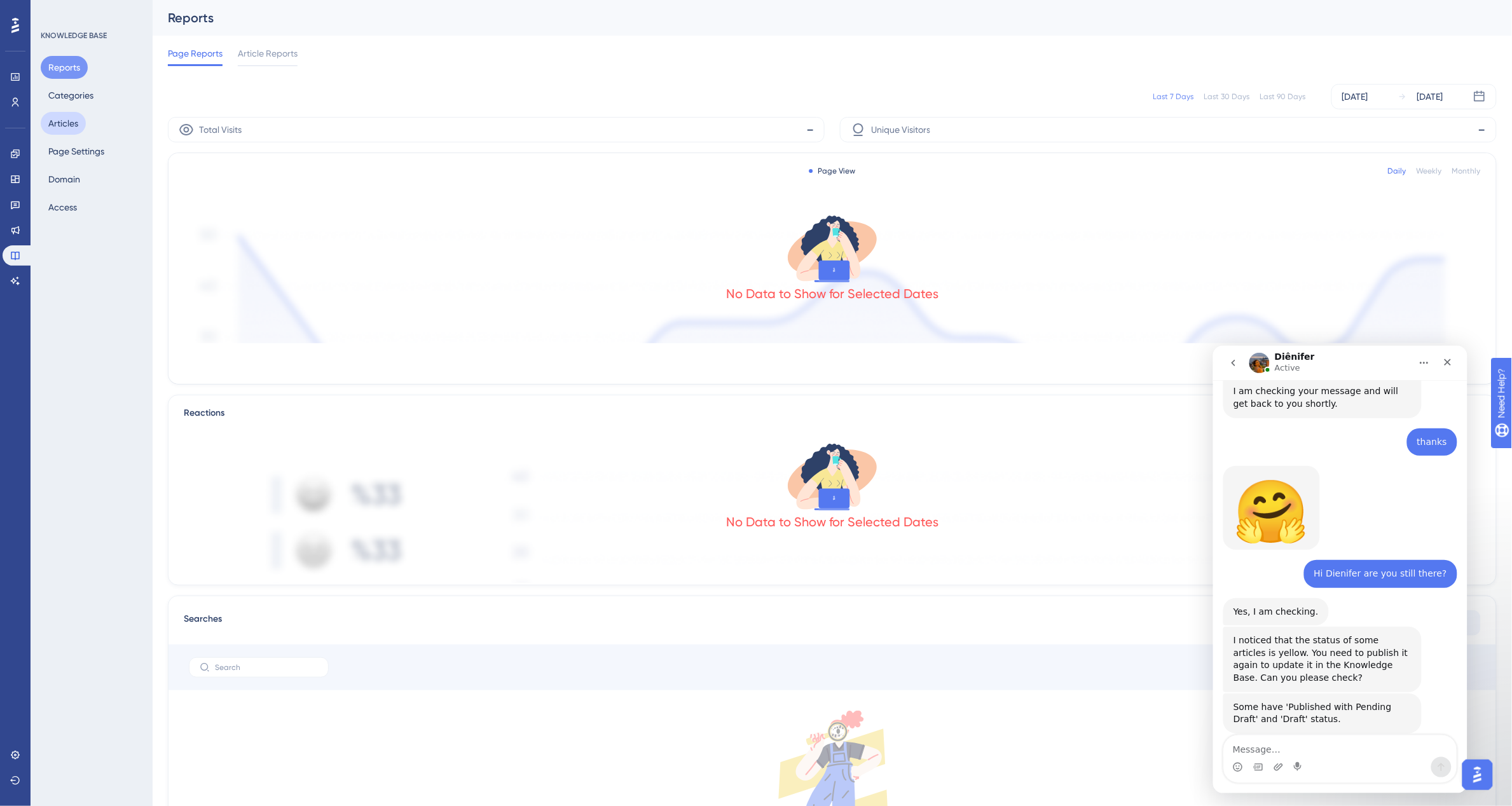
click at [74, 121] on button "Articles" at bounding box center [63, 124] width 45 height 23
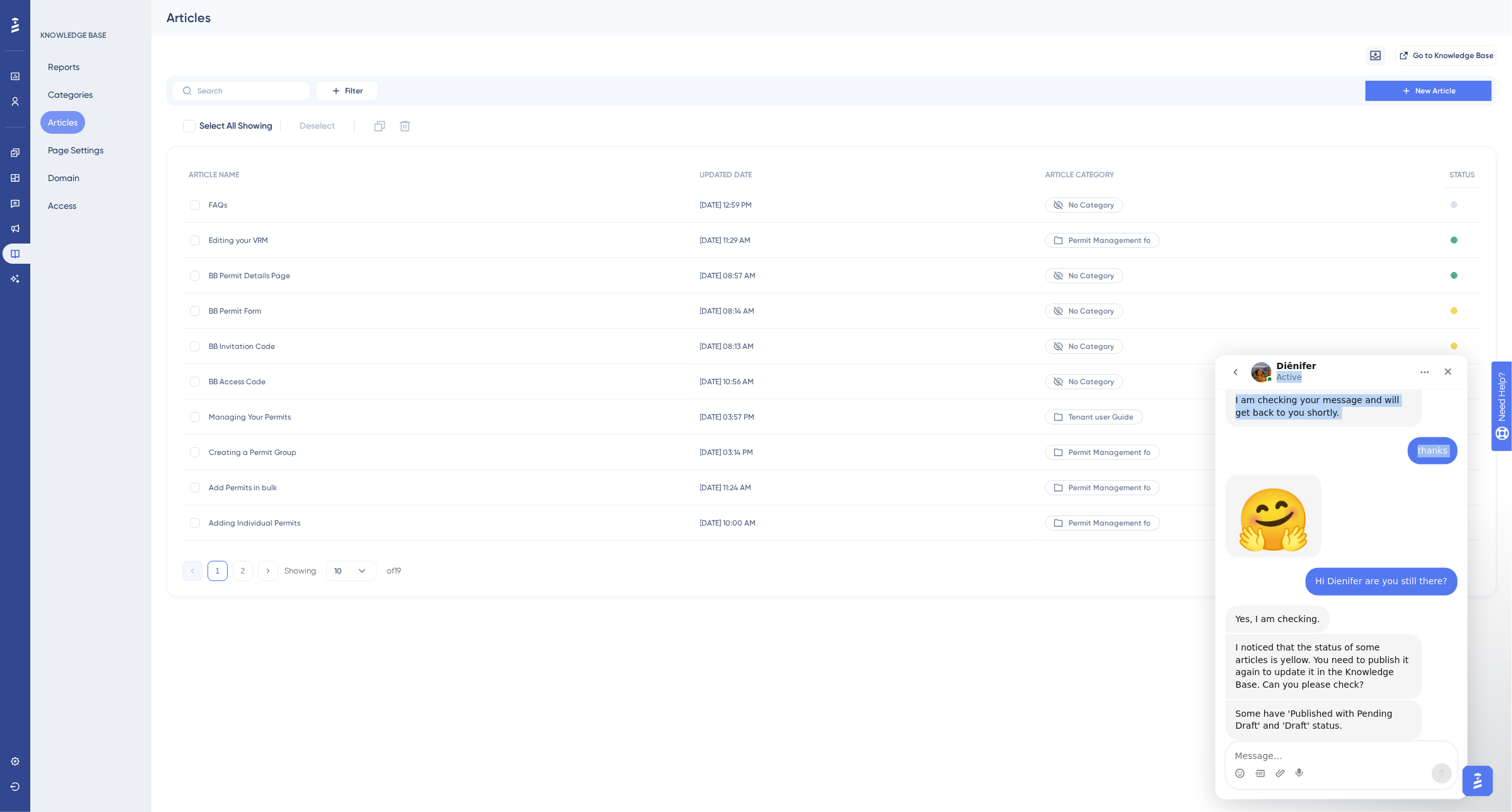
scroll to position [522, 0]
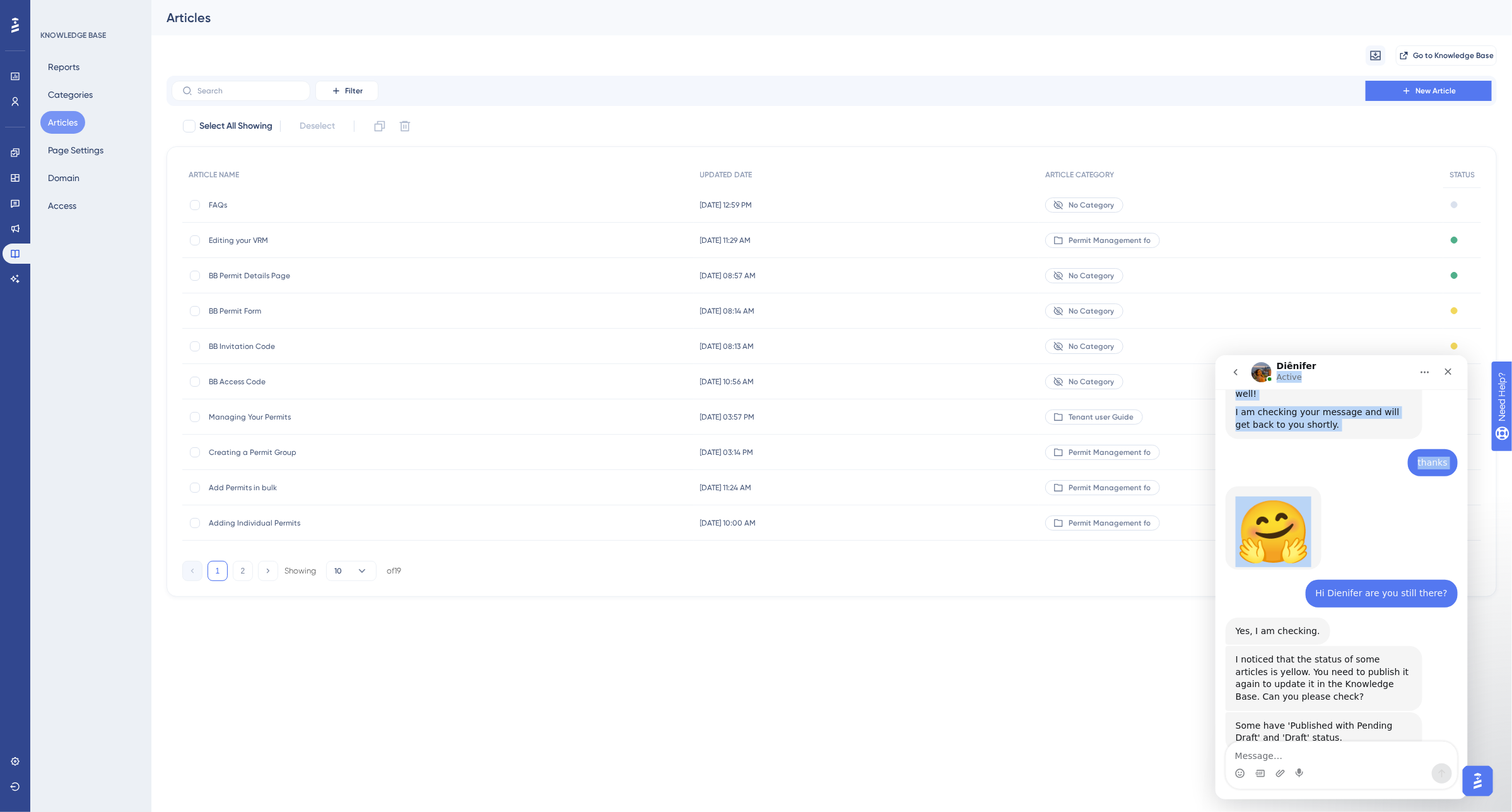
drag, startPoint x: 1364, startPoint y: 374, endPoint x: 1383, endPoint y: 496, distance: 123.5
click at [1383, 496] on div "Diênifer Active We help your business grow with better user onboarding, automat…" at bounding box center [1340, 576] width 252 height 444
click at [1448, 375] on div "Close" at bounding box center [1448, 371] width 23 height 23
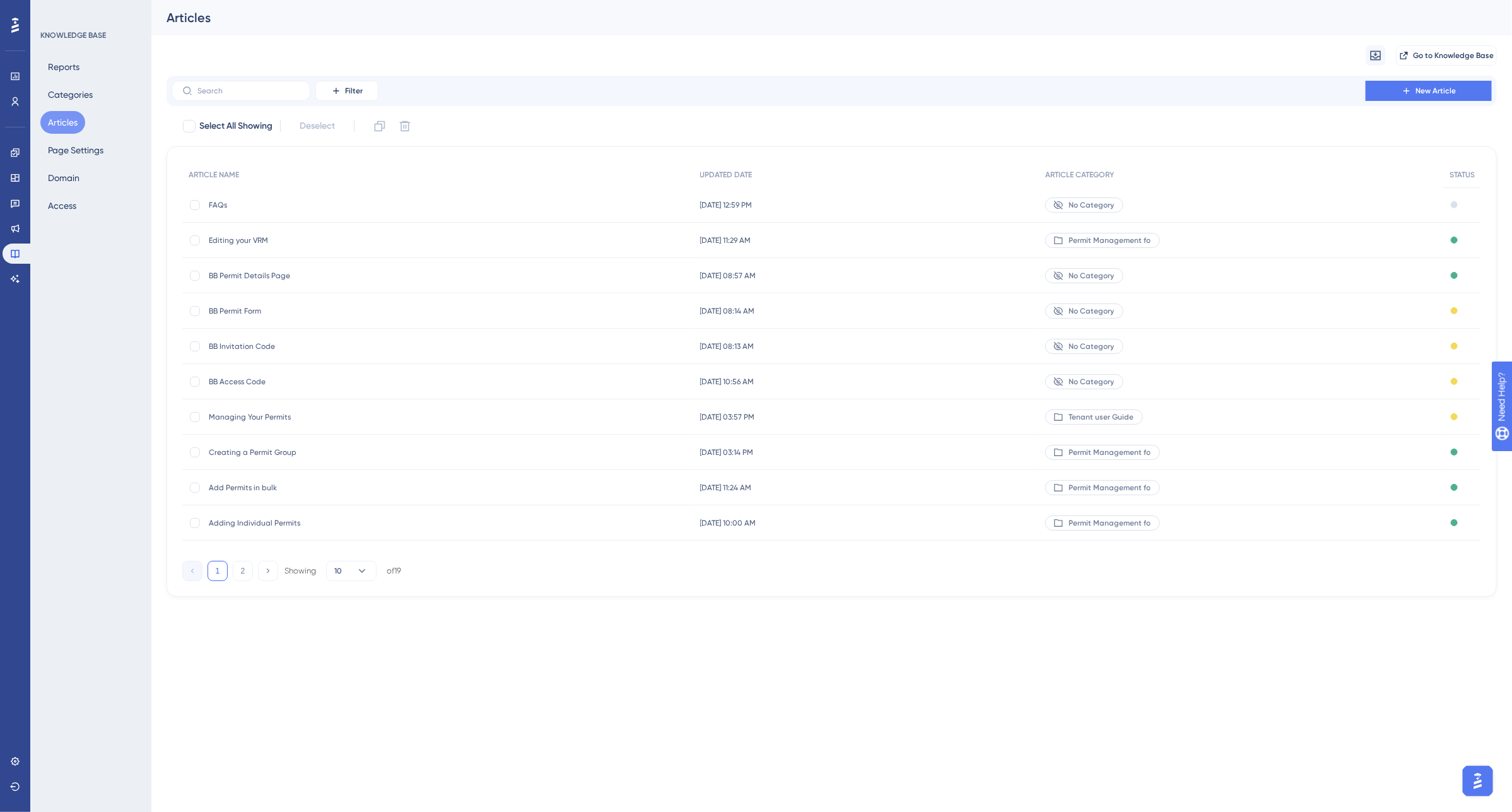
scroll to position [534, 0]
click at [243, 577] on button "2" at bounding box center [243, 571] width 20 height 20
click at [222, 538] on button "1" at bounding box center [217, 535] width 20 height 20
click at [1454, 63] on button "Go to Knowledge Base" at bounding box center [1445, 55] width 101 height 20
click at [121, 565] on div "KNOWLEDGE BASE Reports Categories Articles Page Settings Domain Access" at bounding box center [91, 406] width 121 height 812
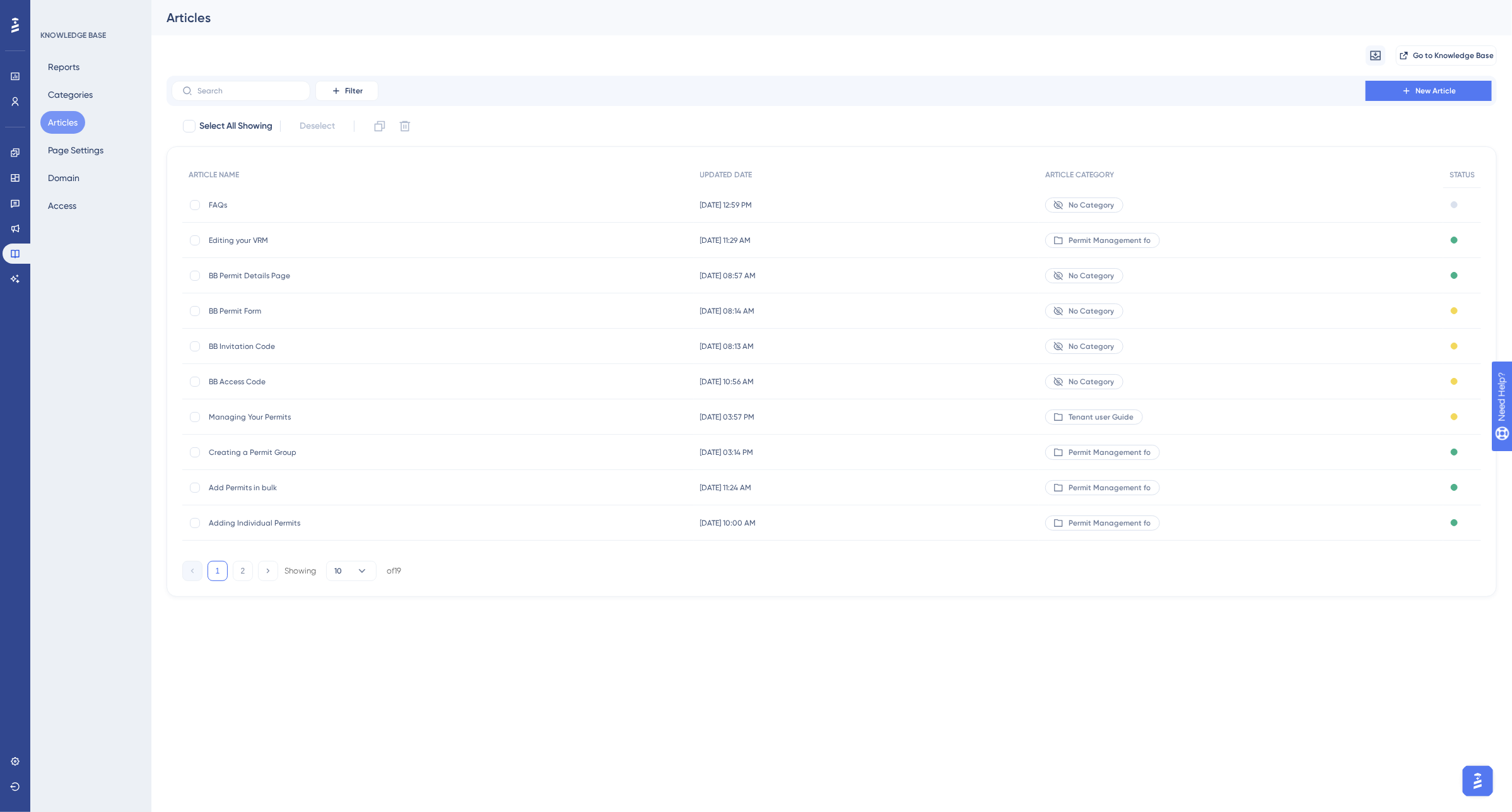
scroll to position [562, 0]
click at [297, 457] on div "Creating a Permit Group Creating a Permit Group" at bounding box center [310, 452] width 202 height 36
click at [241, 572] on button "2" at bounding box center [243, 571] width 20 height 20
click at [275, 379] on span "Permit Application Form Builder" at bounding box center [310, 381] width 202 height 10
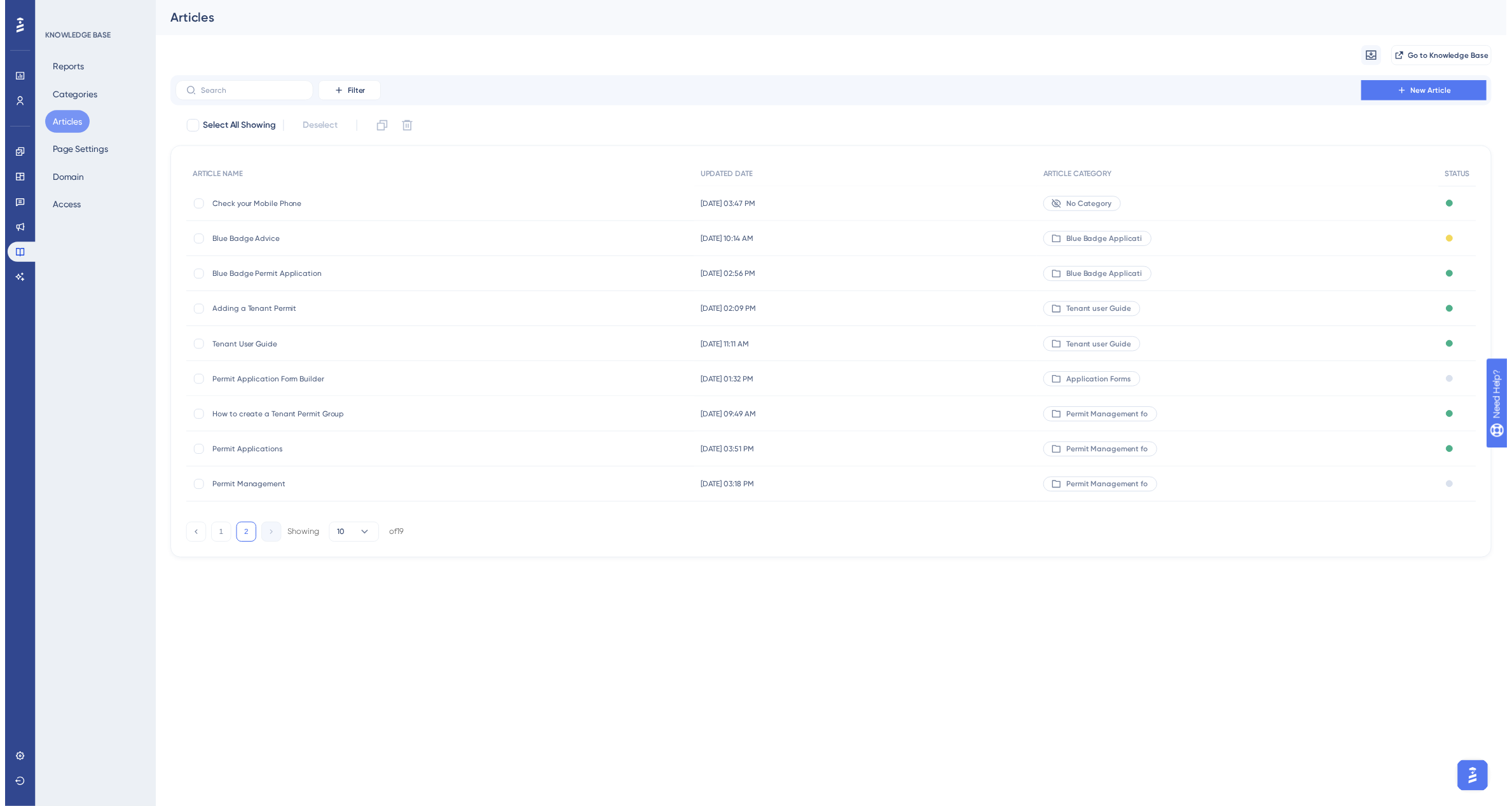
scroll to position [310, 0]
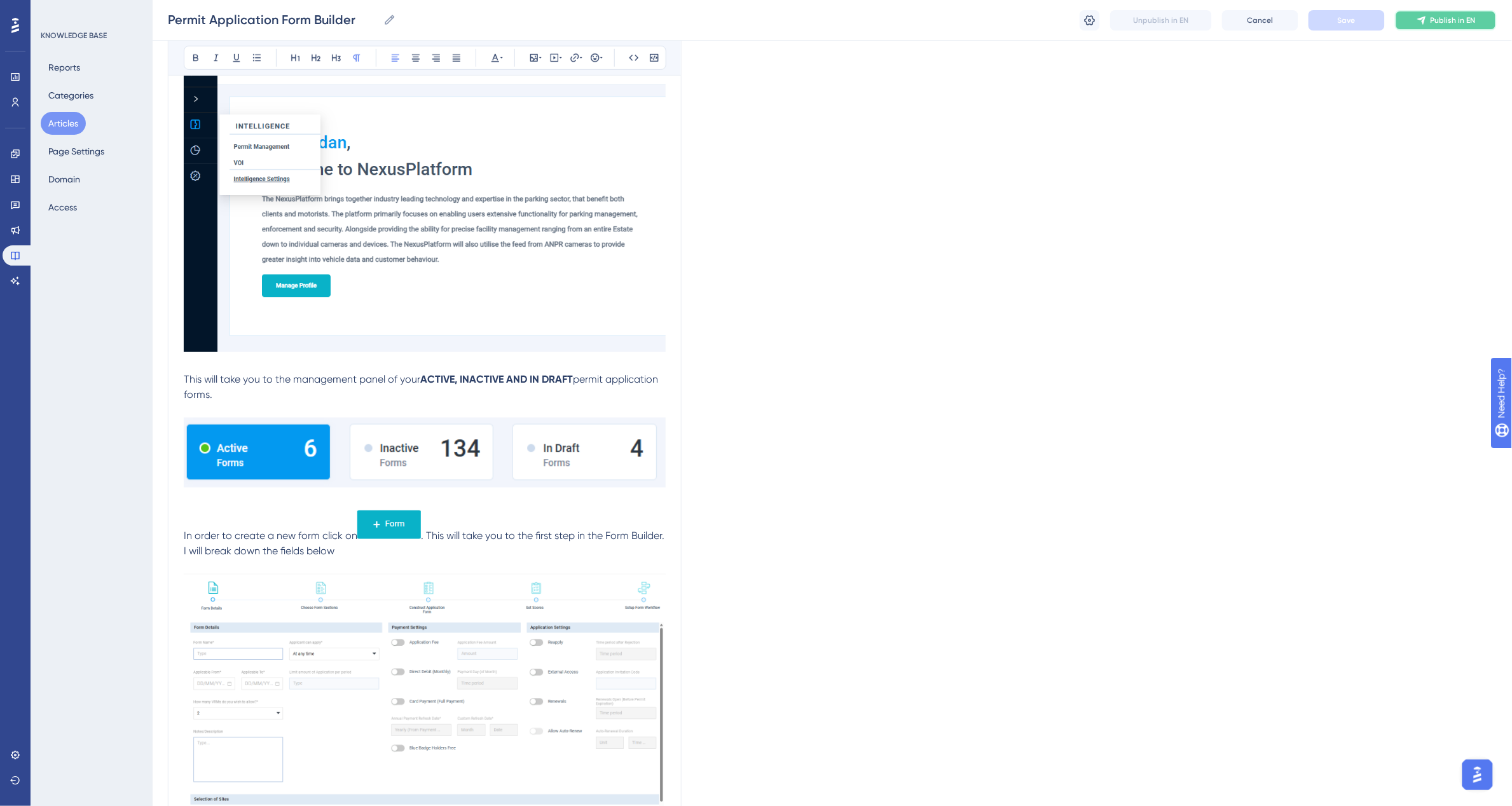
click at [1431, 19] on span "Publish in EN" at bounding box center [1452, 20] width 45 height 10
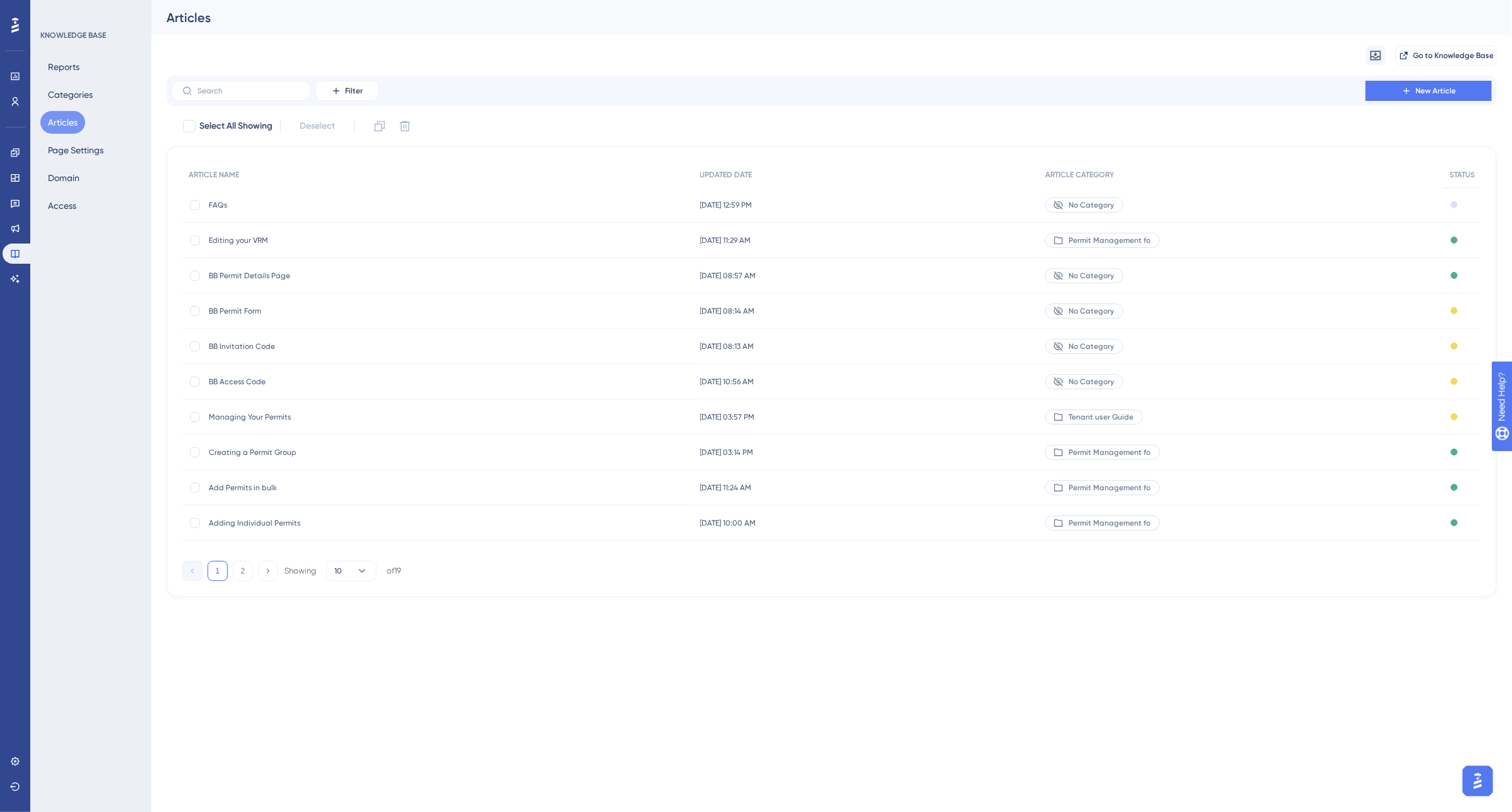
click at [250, 419] on span "Managing Your Permits" at bounding box center [310, 416] width 202 height 10
click at [61, 203] on button "Access" at bounding box center [62, 206] width 44 height 23
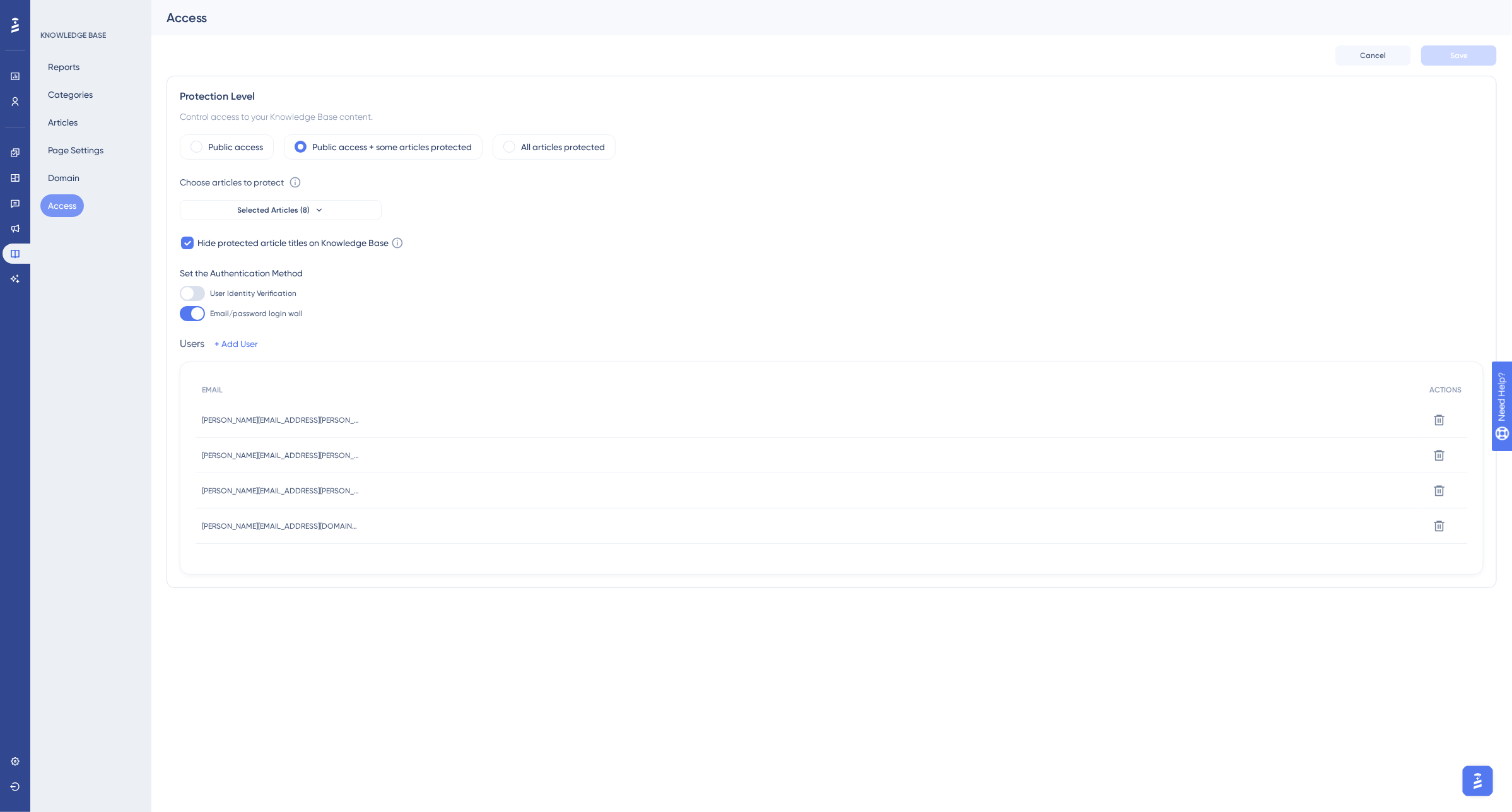
scroll to position [820, 0]
click at [76, 118] on button "Articles" at bounding box center [62, 123] width 45 height 23
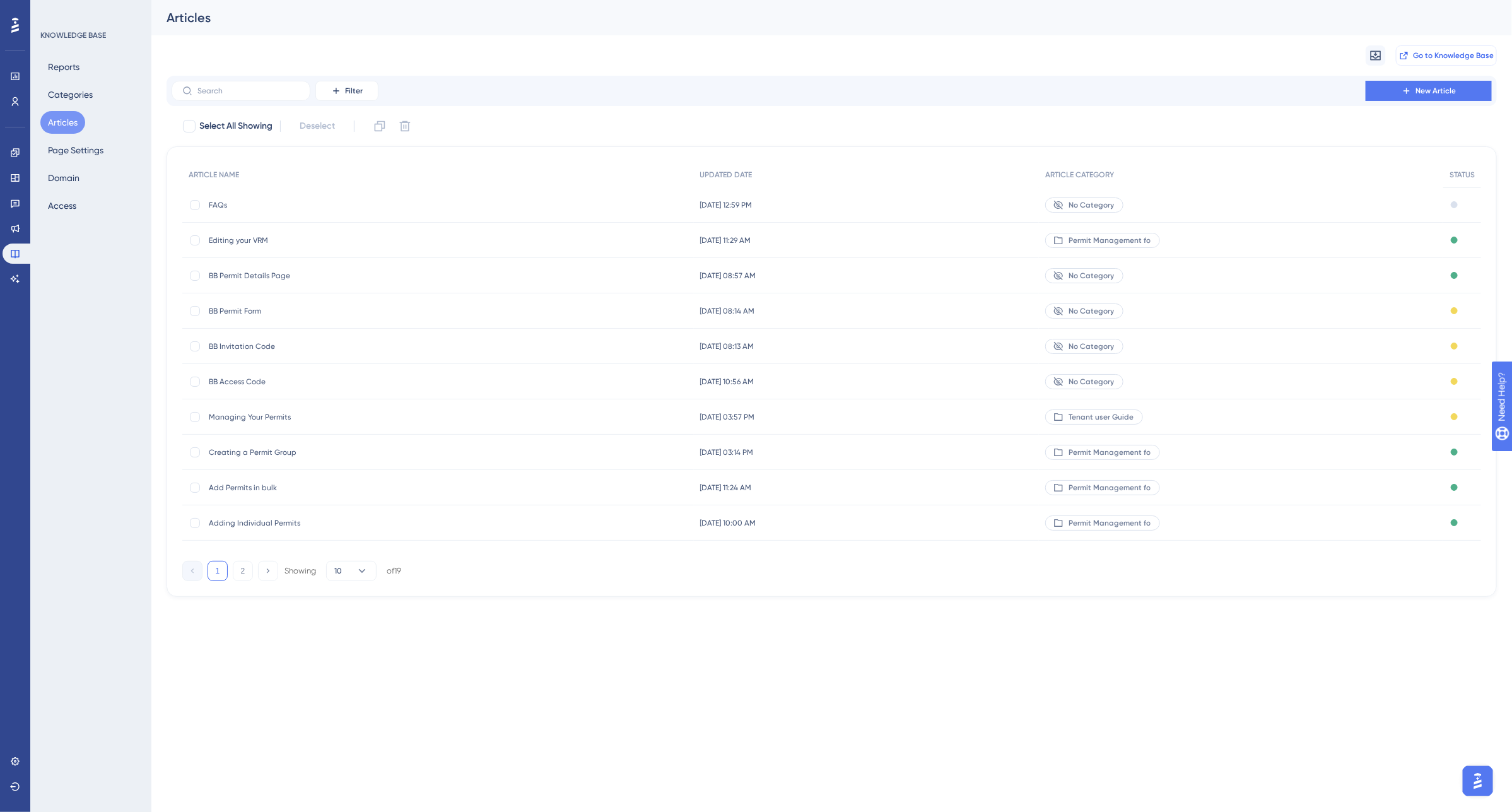
click at [1432, 51] on span "Go to Knowledge Base" at bounding box center [1453, 55] width 81 height 10
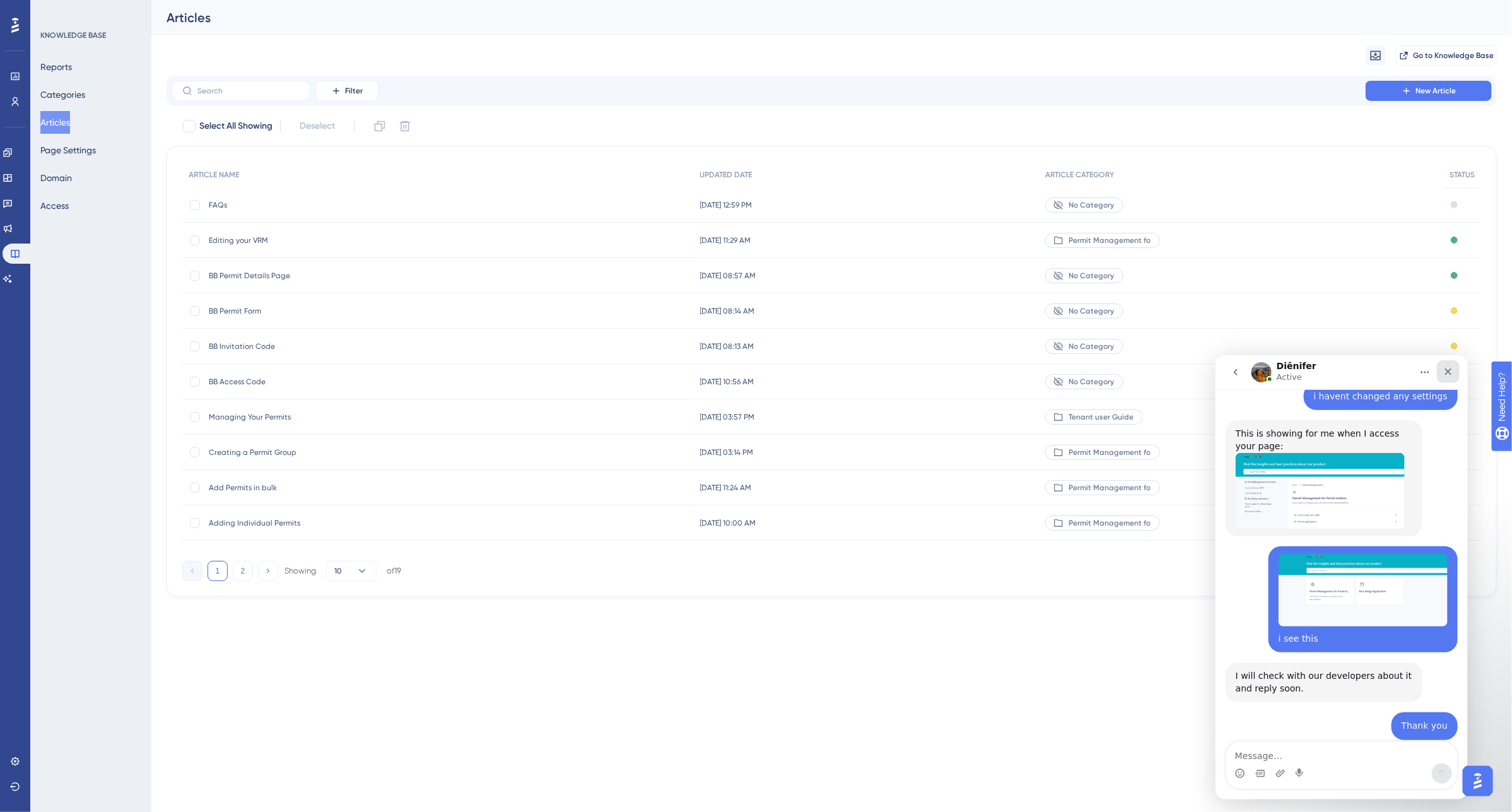
click at [1452, 369] on icon "Close" at bounding box center [1447, 370] width 10 height 10
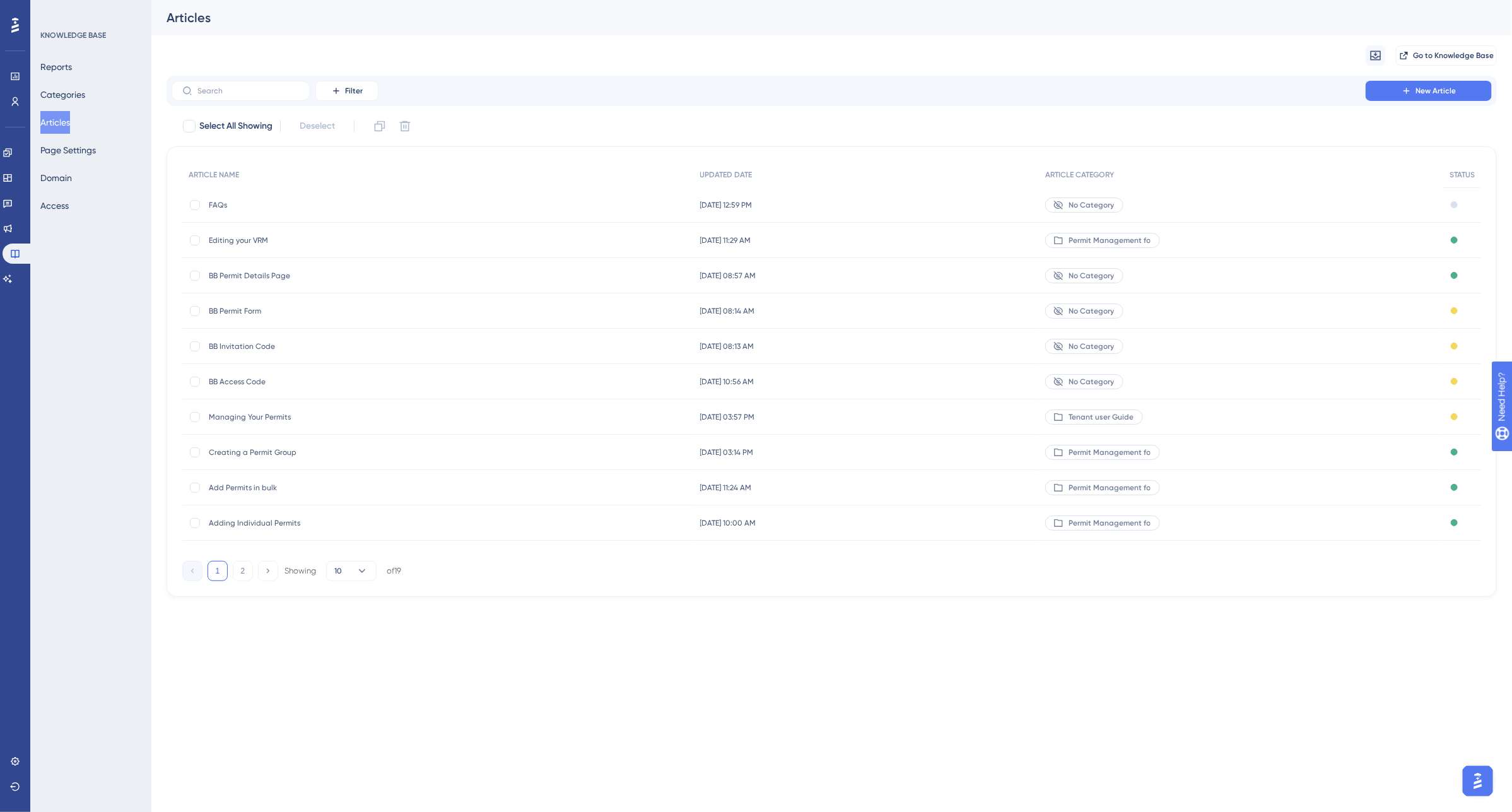
scroll to position [1013, 0]
click at [48, 211] on button "Access" at bounding box center [54, 206] width 29 height 23
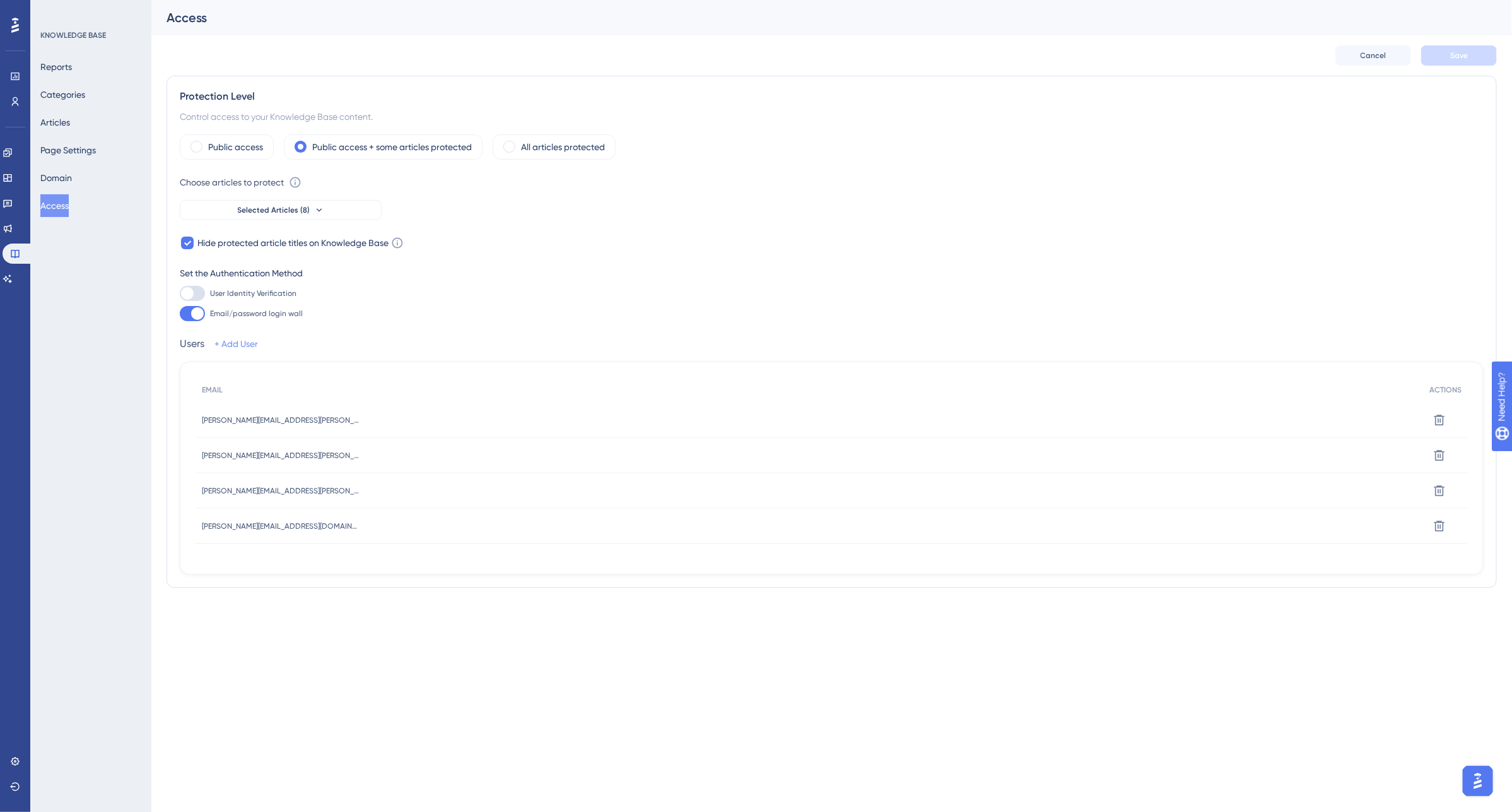
click at [237, 342] on link "+ Add User" at bounding box center [236, 344] width 44 height 15
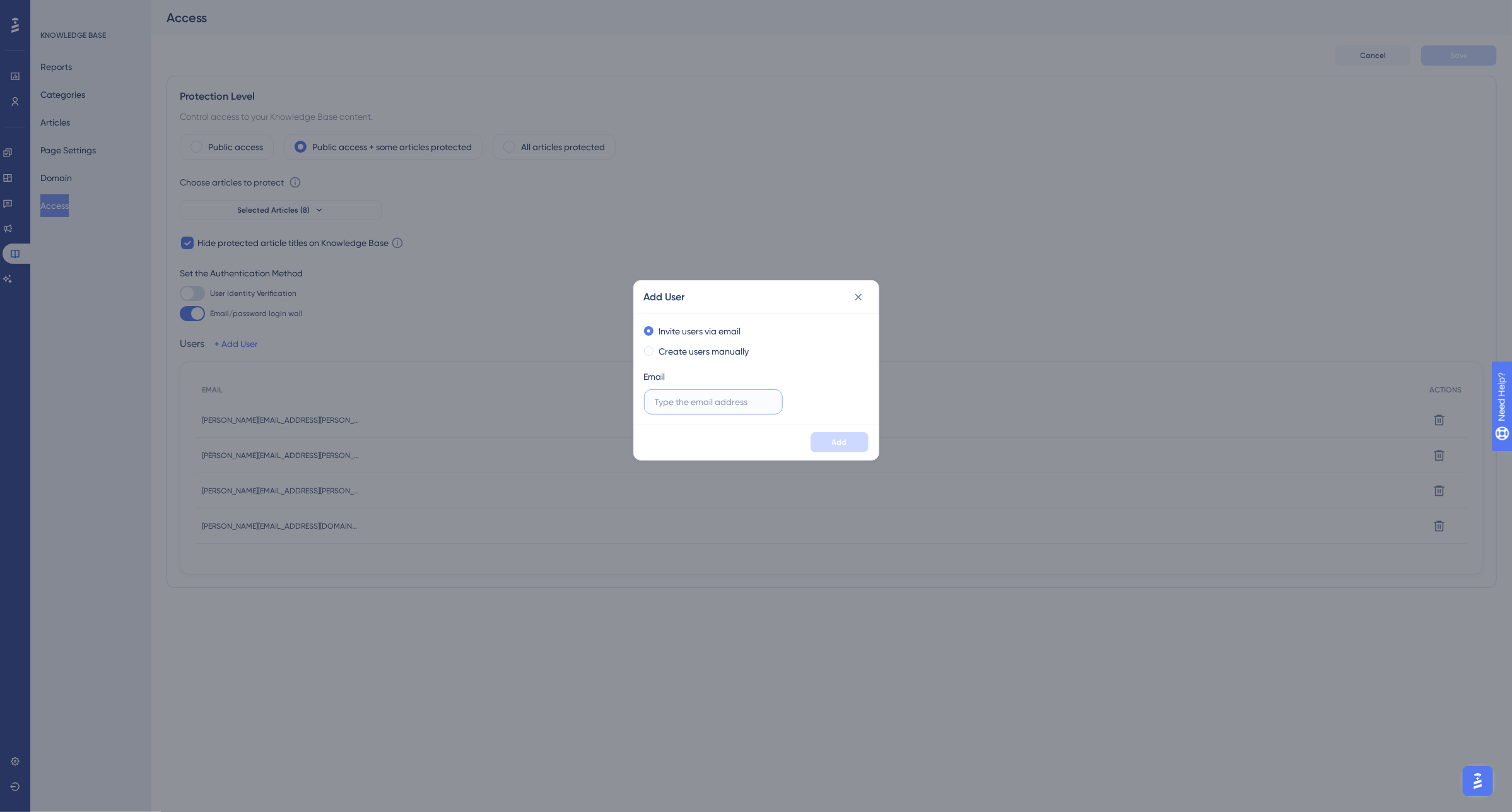
click at [695, 402] on input "text" at bounding box center [713, 402] width 117 height 14
drag, startPoint x: 672, startPoint y: 403, endPoint x: 638, endPoint y: 405, distance: 34.1
click at [638, 404] on div "Invite users via email Create users manually Email liam." at bounding box center [756, 369] width 244 height 111
paste input "murphy@groupnexus.co.uk"
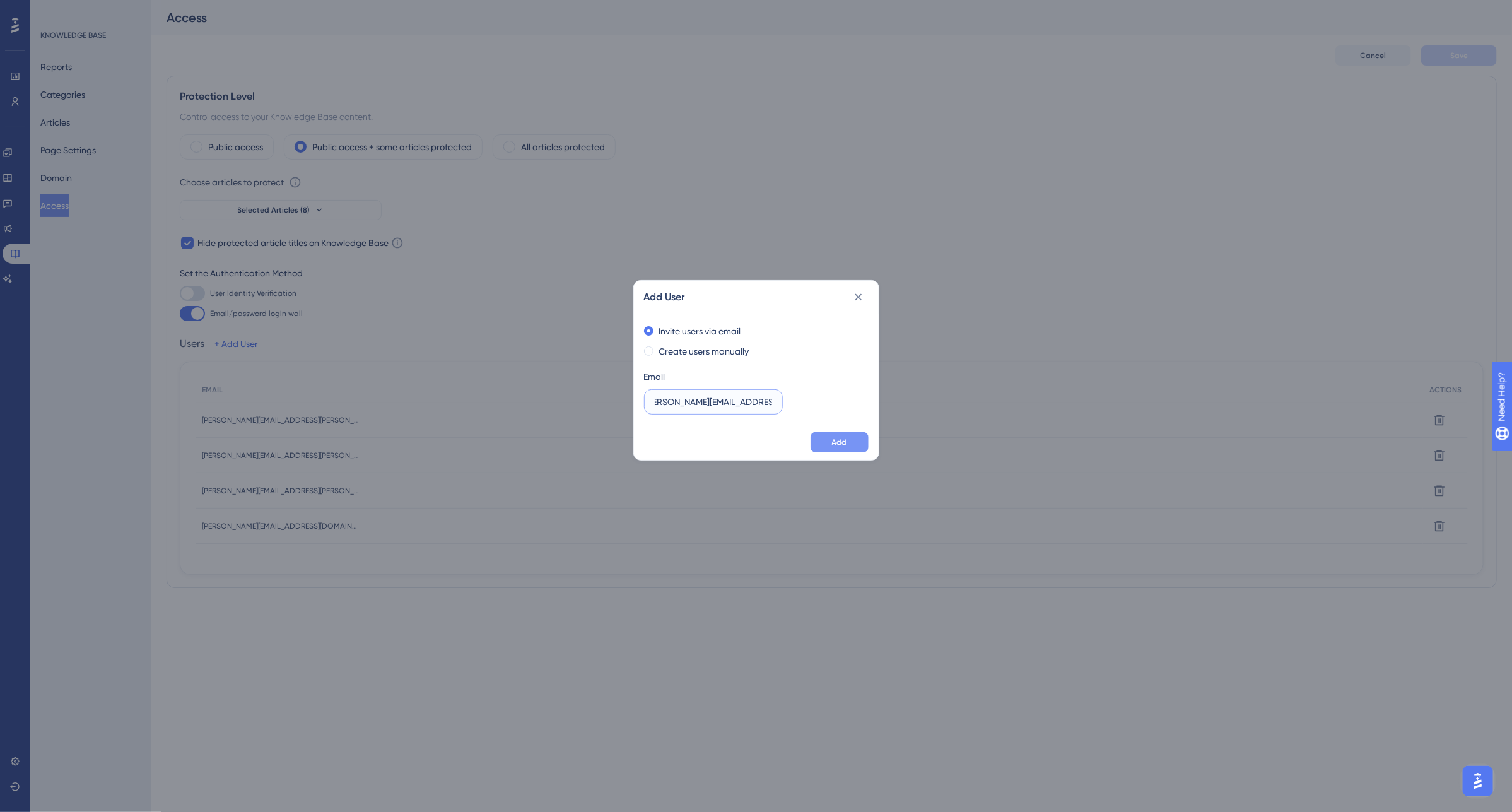
type input "liam.murphy@groupnexus.co.uk"
click at [859, 441] on button "Add" at bounding box center [839, 442] width 58 height 20
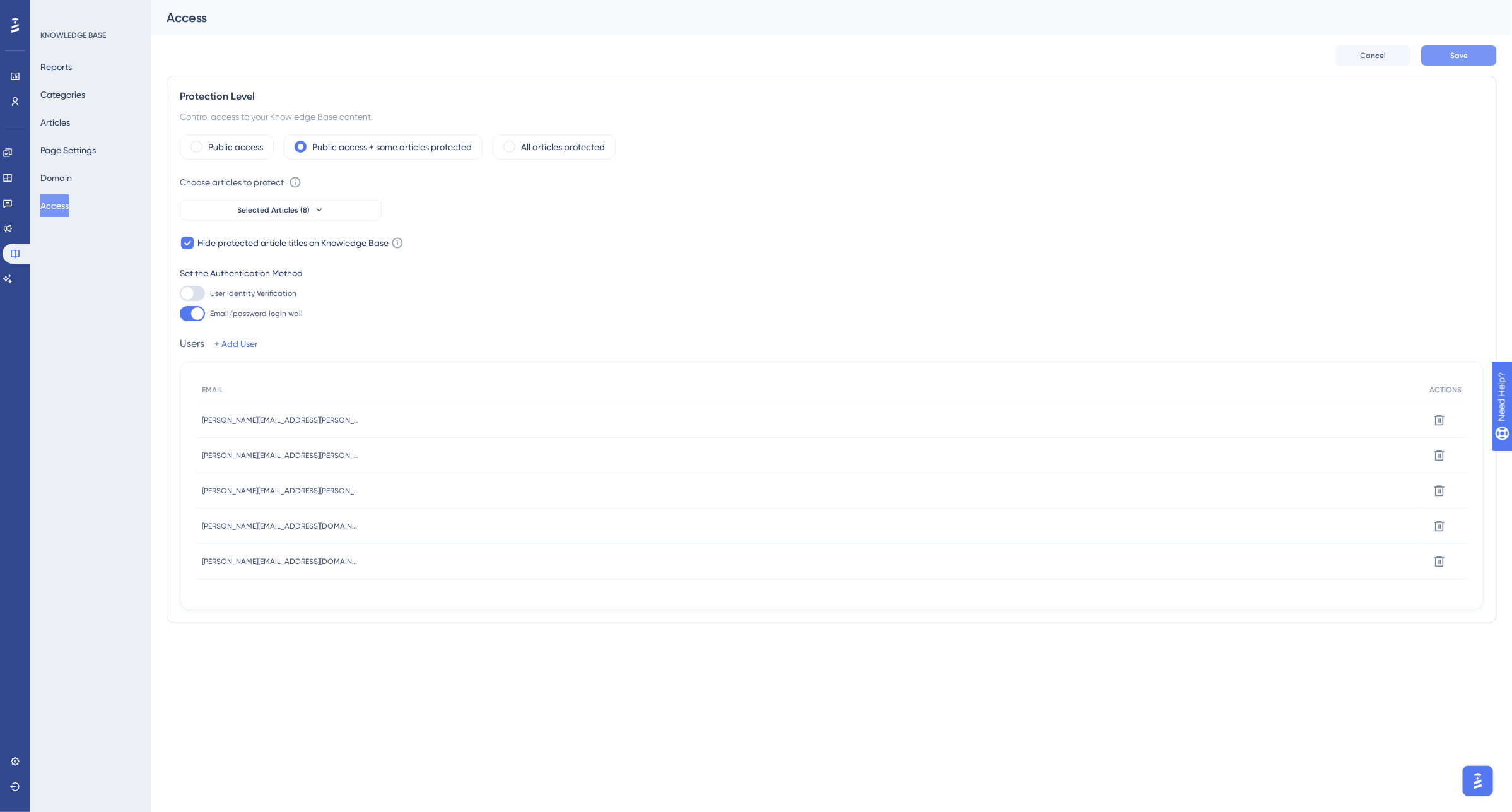
click at [1460, 55] on span "Save" at bounding box center [1458, 55] width 17 height 10
click at [70, 124] on button "Articles" at bounding box center [54, 123] width 30 height 23
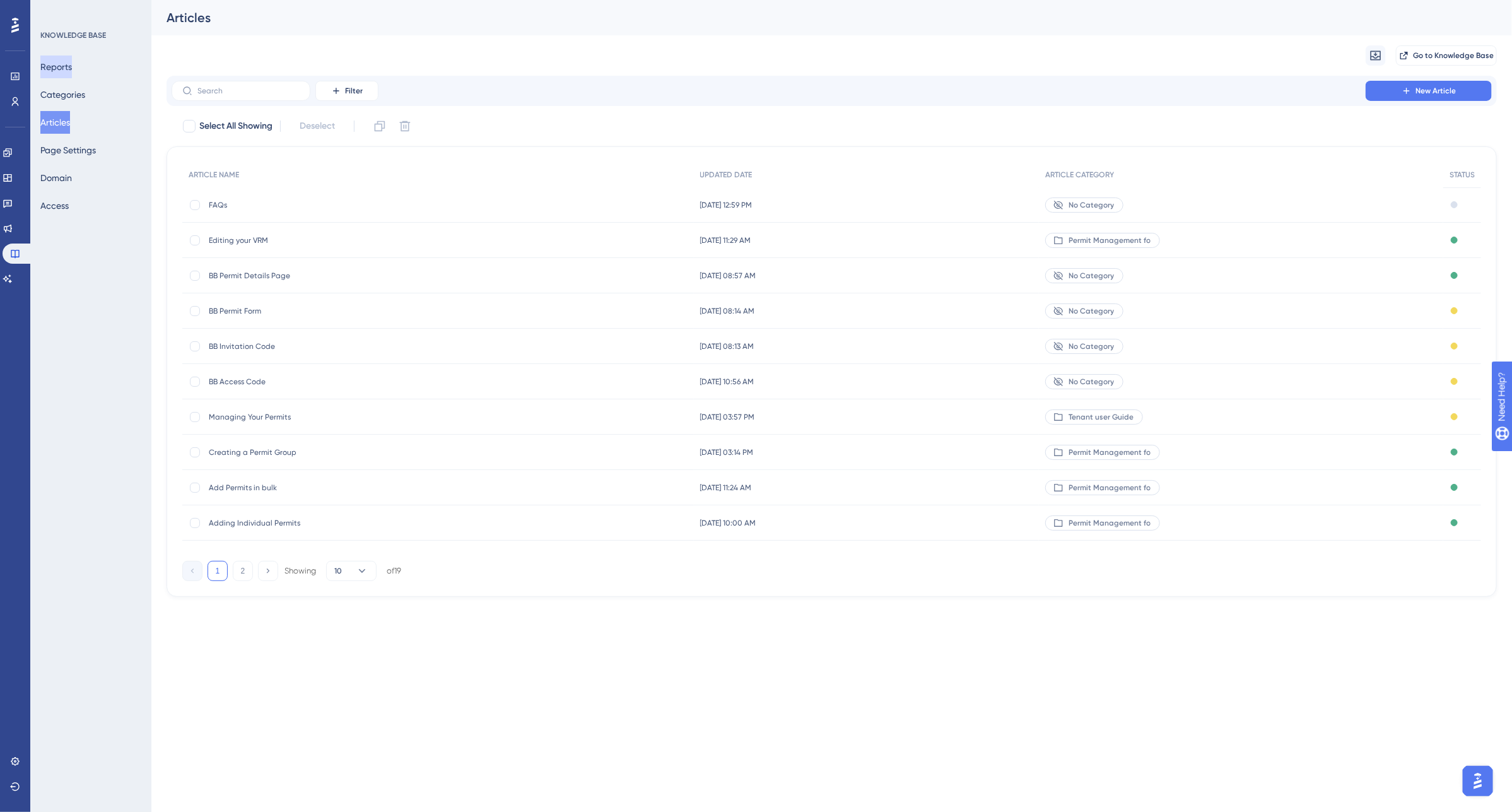
click at [63, 67] on button "Reports" at bounding box center [56, 67] width 32 height 23
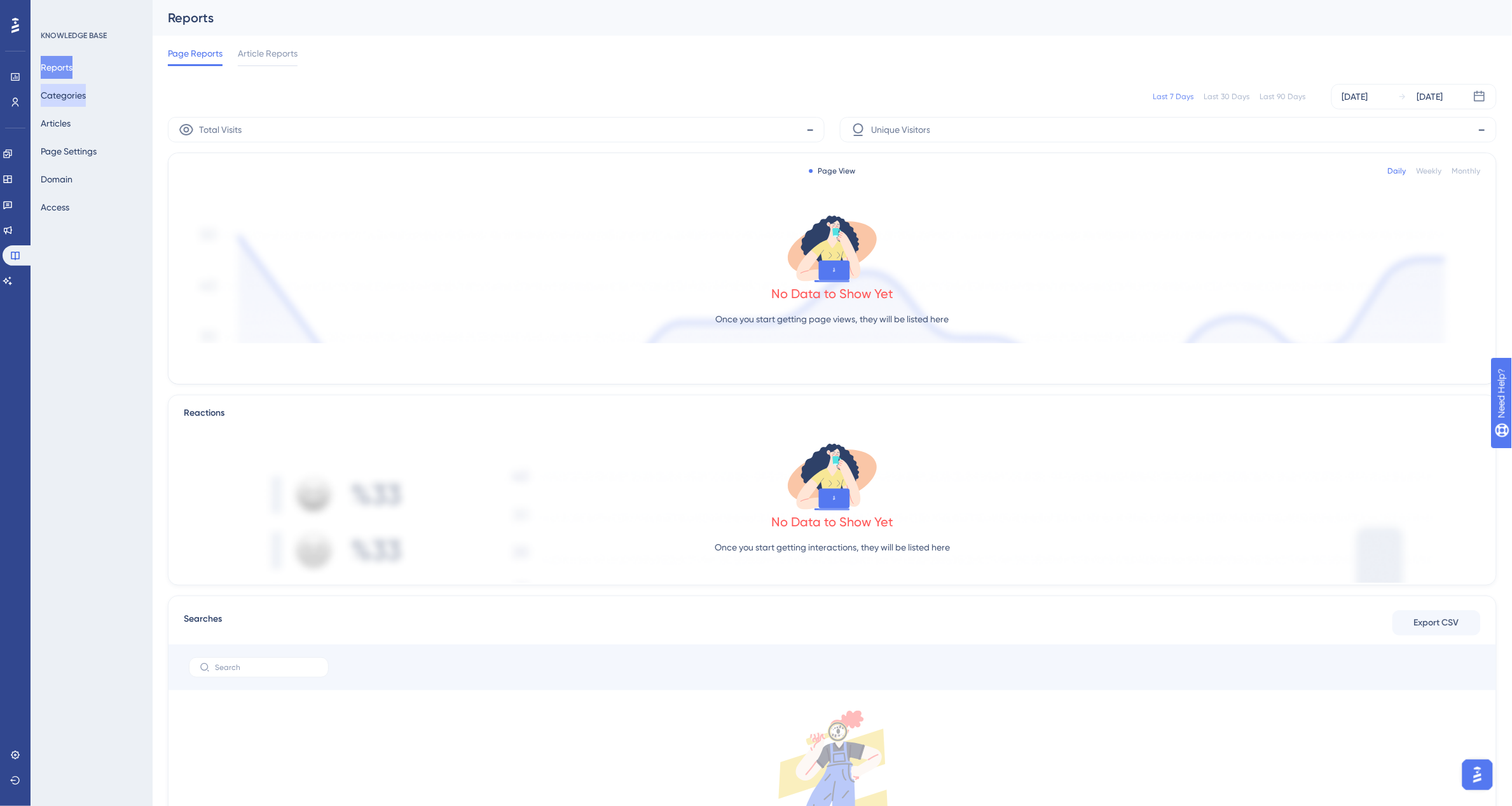
click at [65, 94] on button "Categories" at bounding box center [63, 95] width 45 height 23
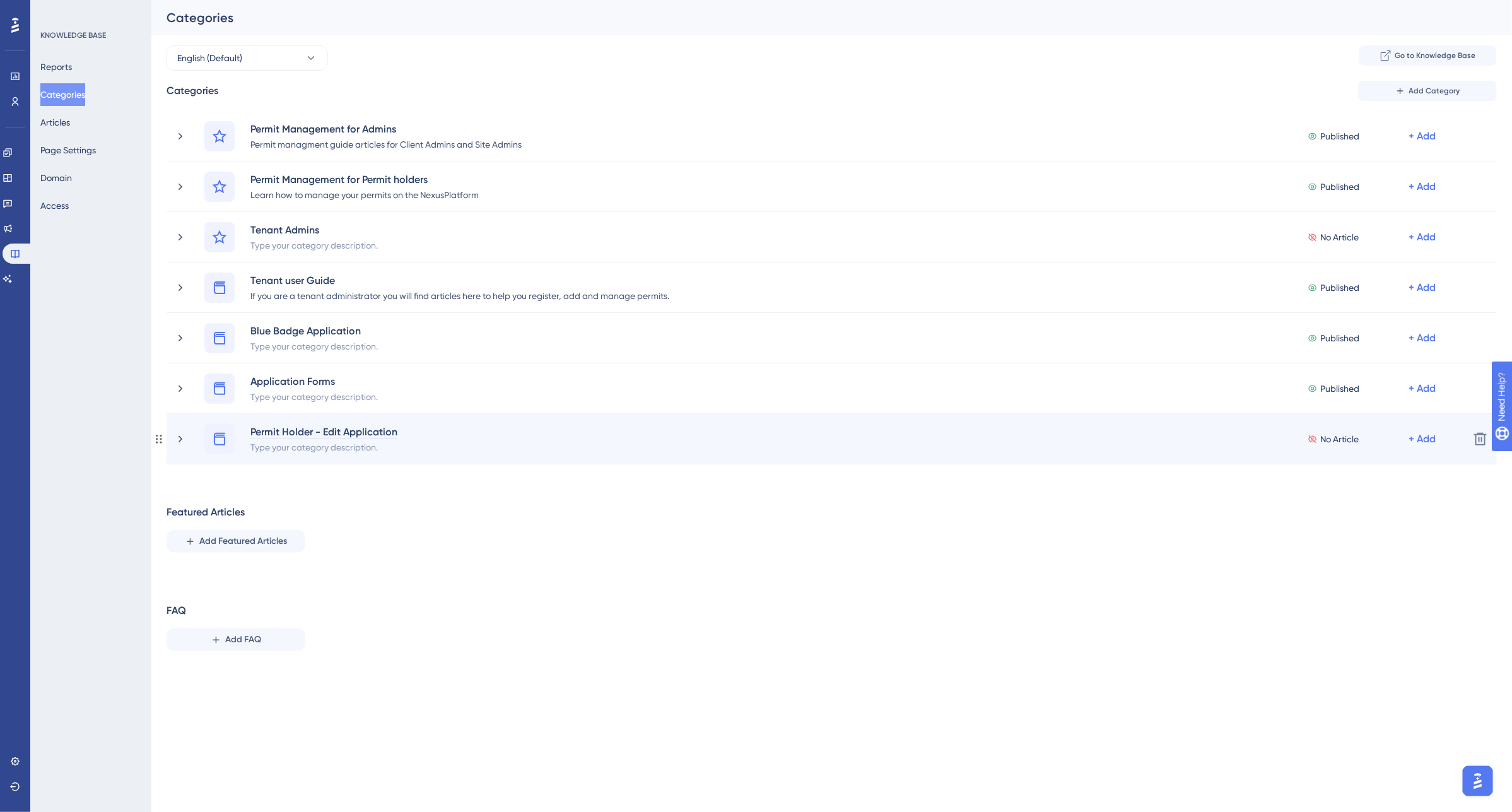
click at [291, 432] on div "Permit Holder - Edit Application" at bounding box center [324, 431] width 148 height 15
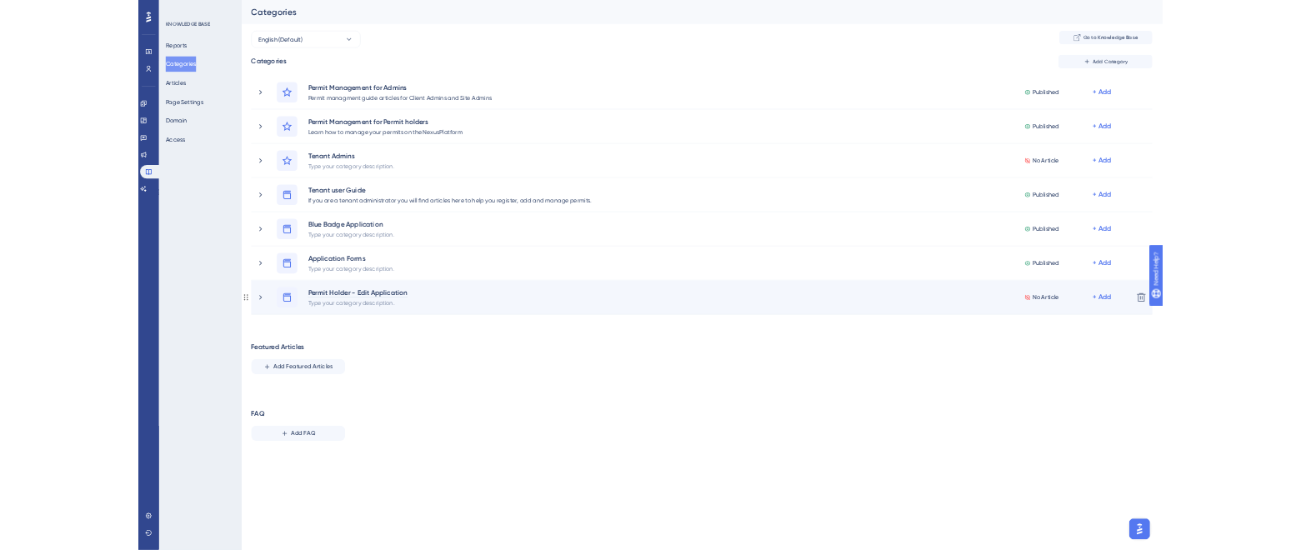
scroll to position [1, 0]
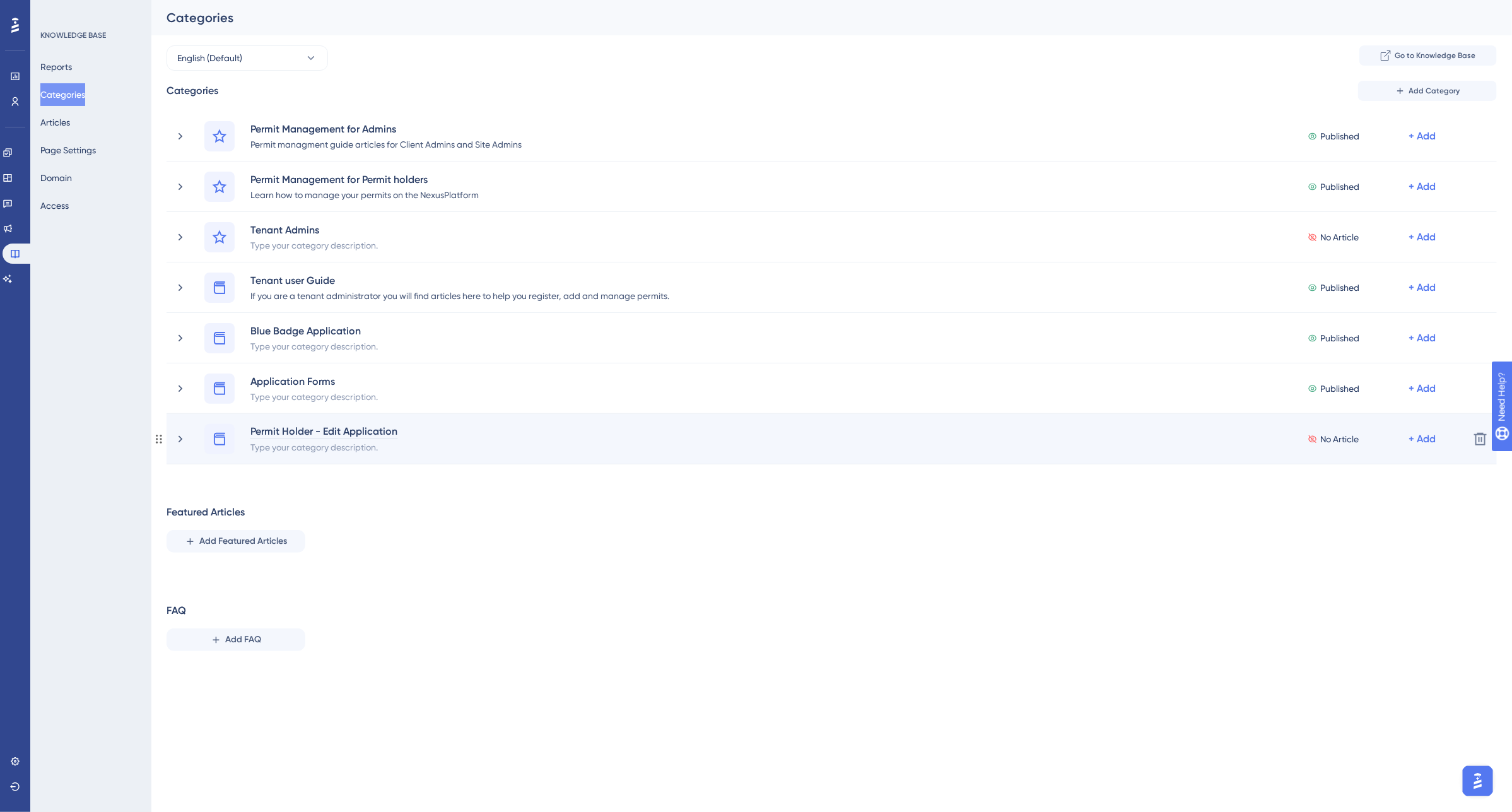
click at [479, 453] on div "Permit Holder - Edit Application Type your category description. No Article + A…" at bounding box center [832, 439] width 1255 height 30
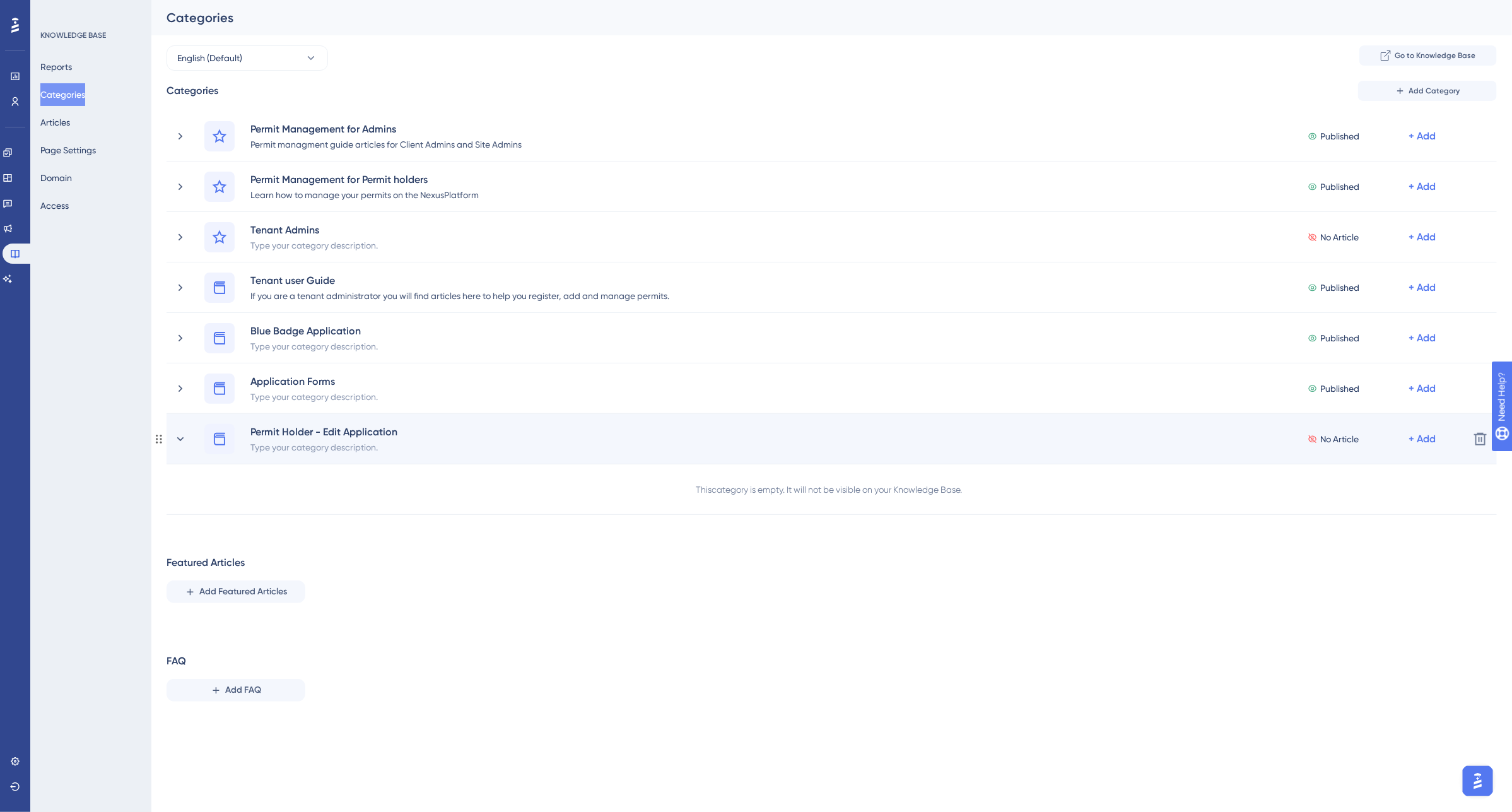
click at [908, 440] on div "Permit Holder - Edit Application Type your category description. No Article + A…" at bounding box center [832, 439] width 1255 height 30
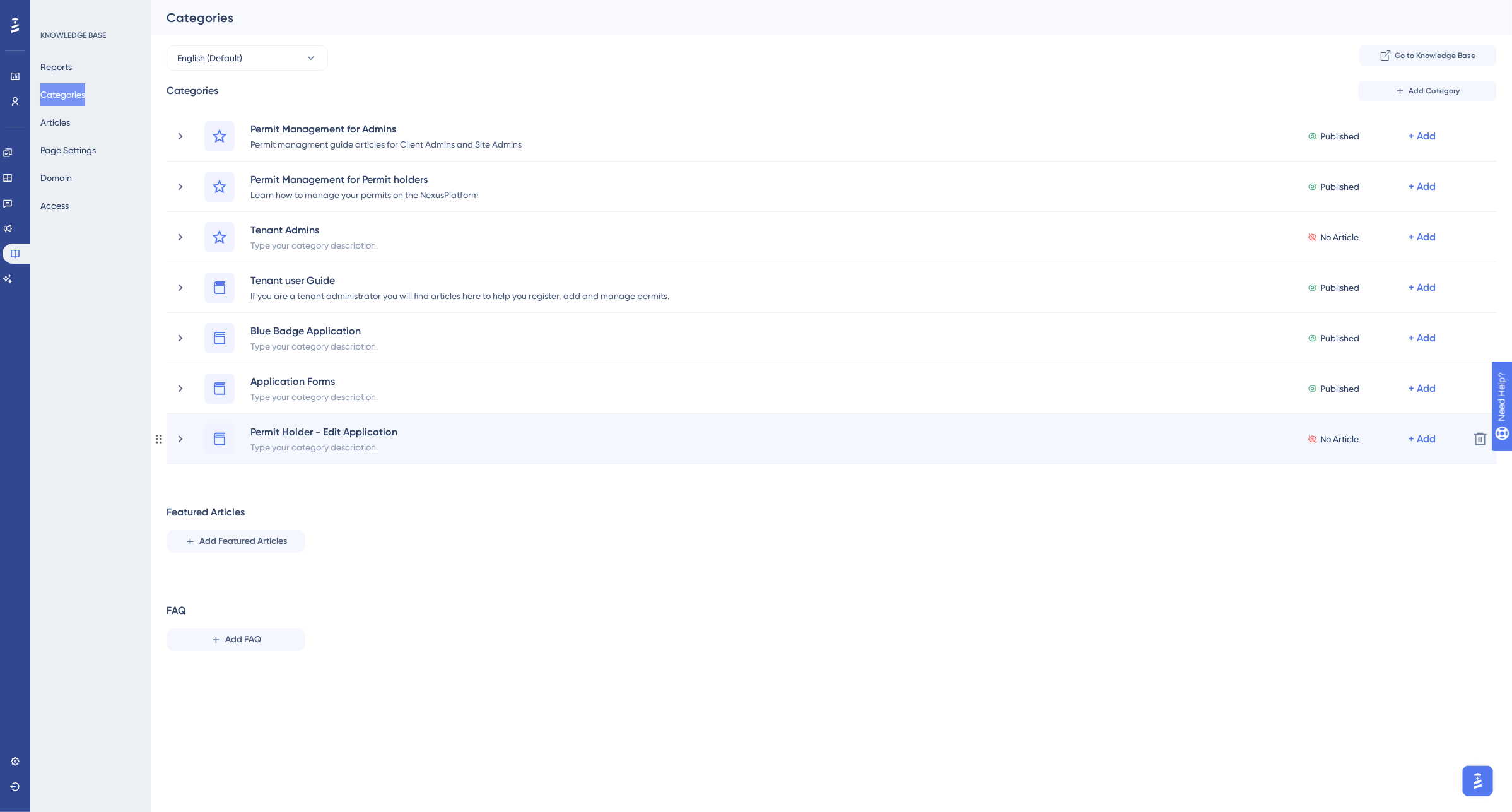
click at [434, 435] on div "Permit Holder - Edit Application Type your category description. No Article + A…" at bounding box center [832, 439] width 1255 height 30
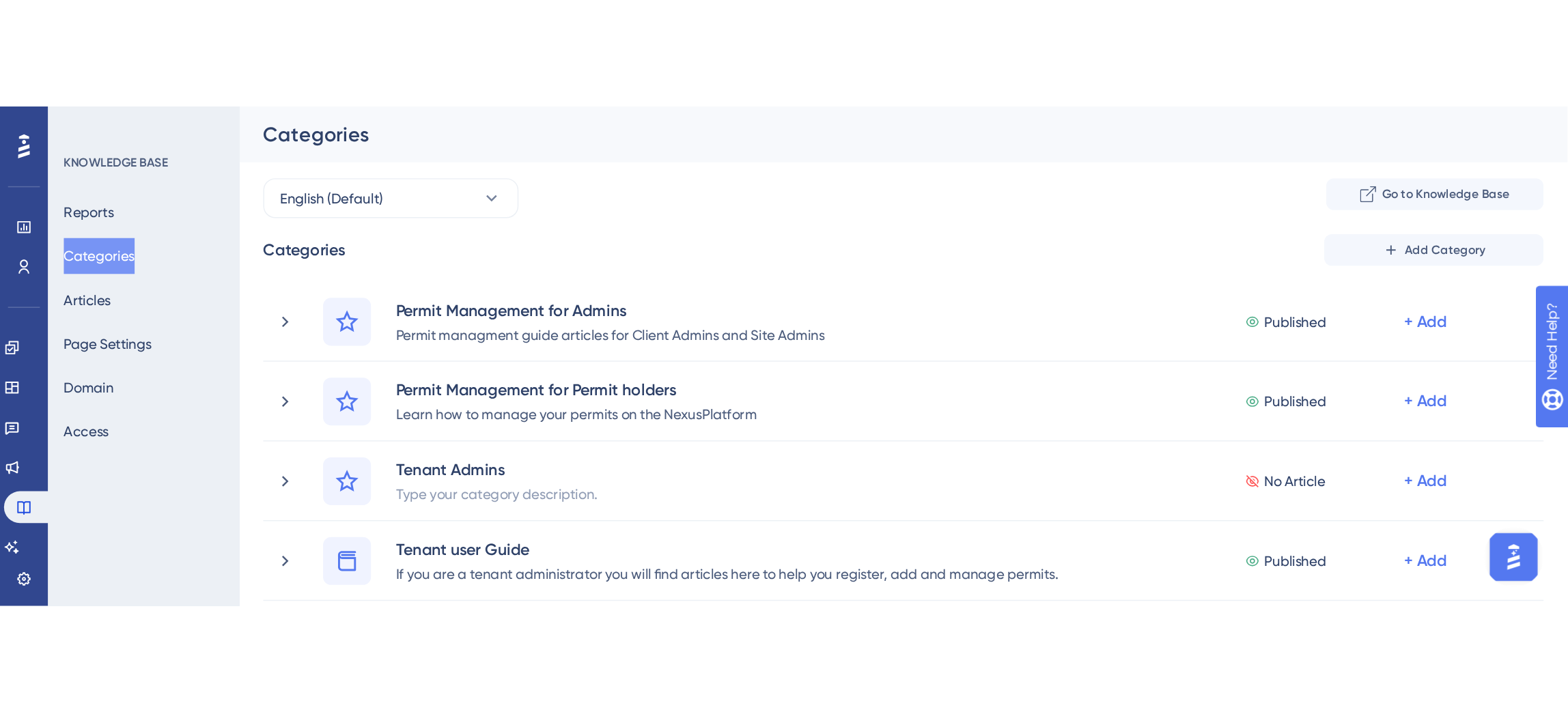
scroll to position [1261, 0]
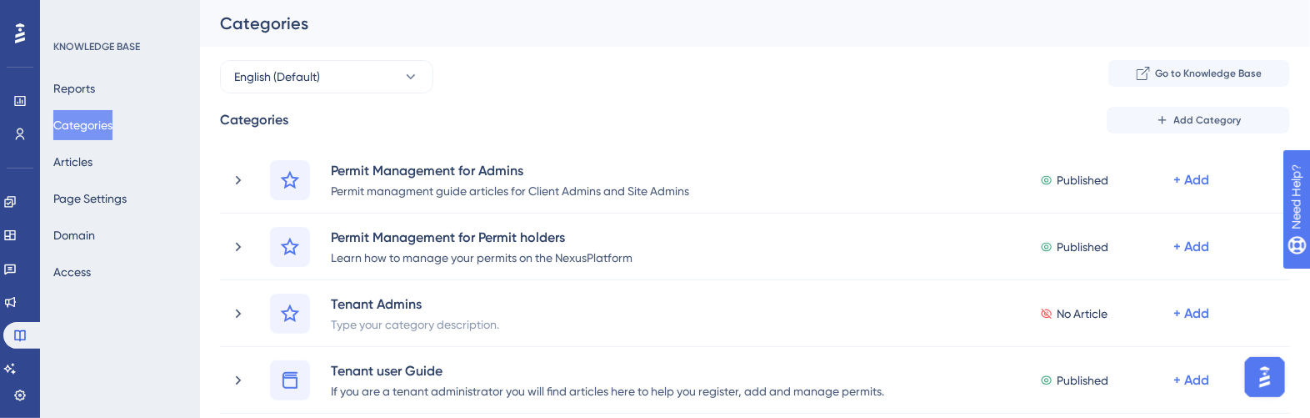
drag, startPoint x: 1323, startPoint y: 427, endPoint x: 1811, endPoint y: 809, distance: 620.4
click at [1310, 0] on html "Performance Users Engagement Widgets Feedback Product Updates Knowledge Base AI…" at bounding box center [655, 0] width 1310 height 0
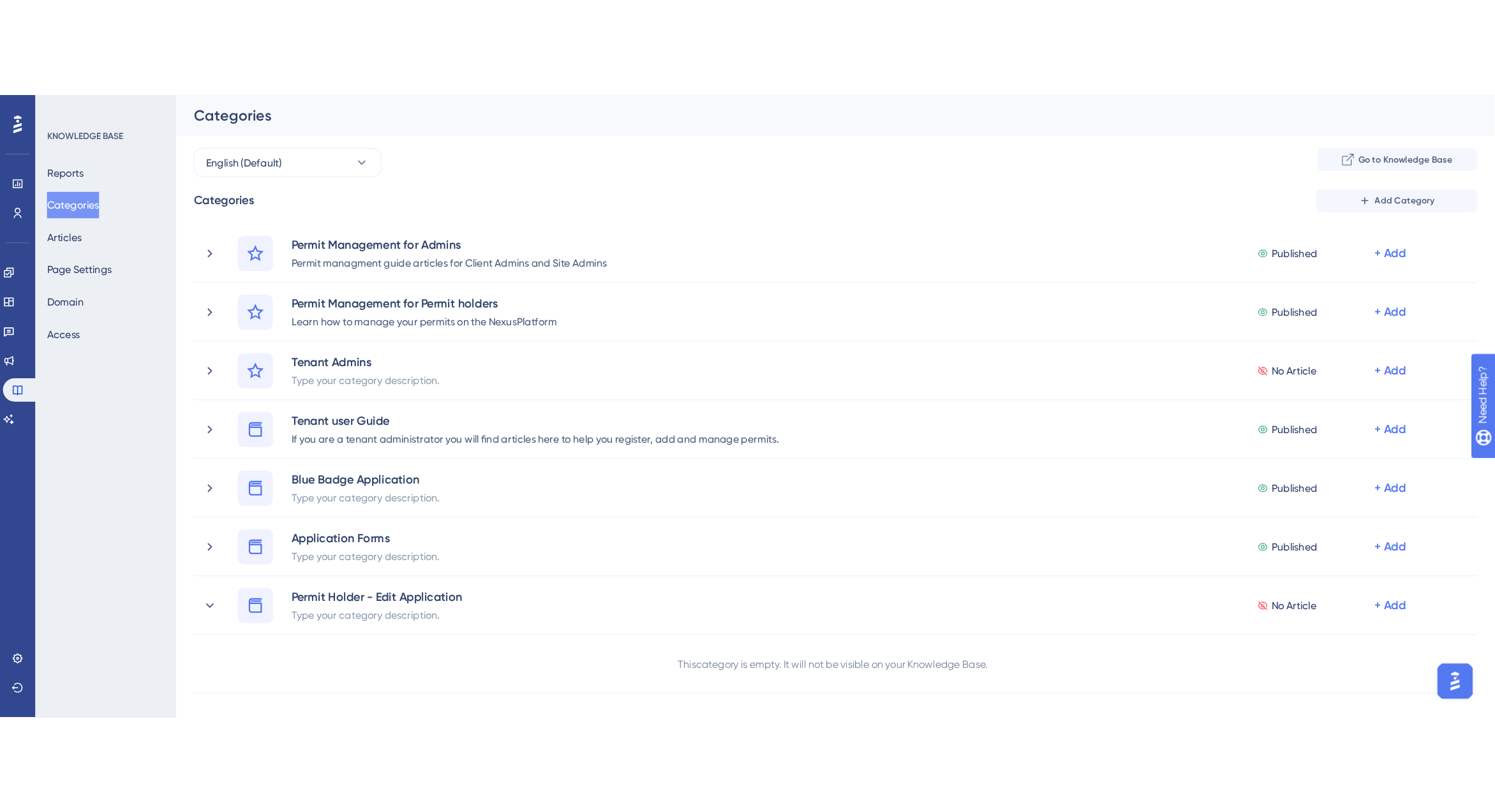
scroll to position [1024, 0]
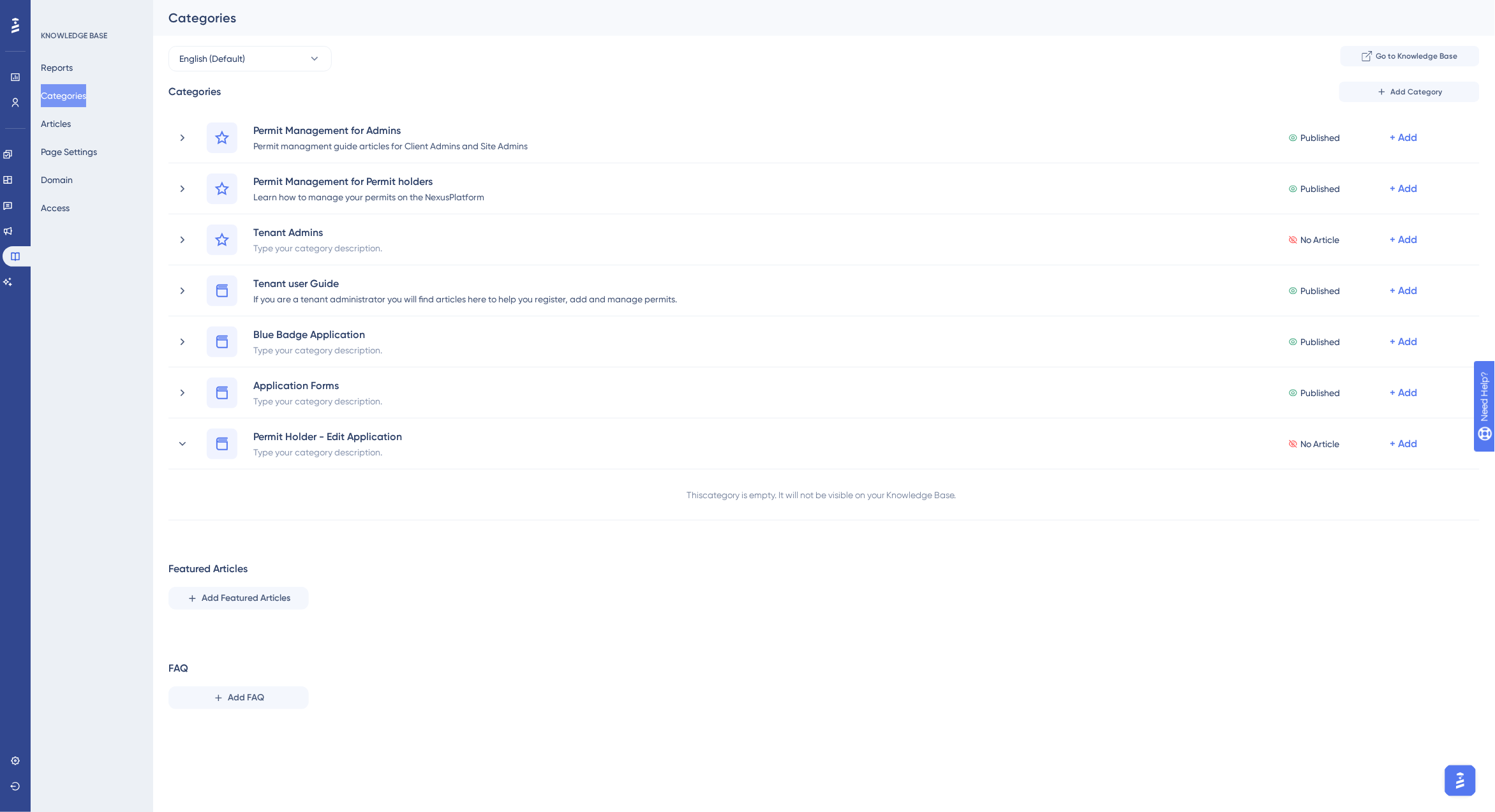
click at [1450, 769] on button "Open AI Assistant Launcher" at bounding box center [1460, 780] width 31 height 31
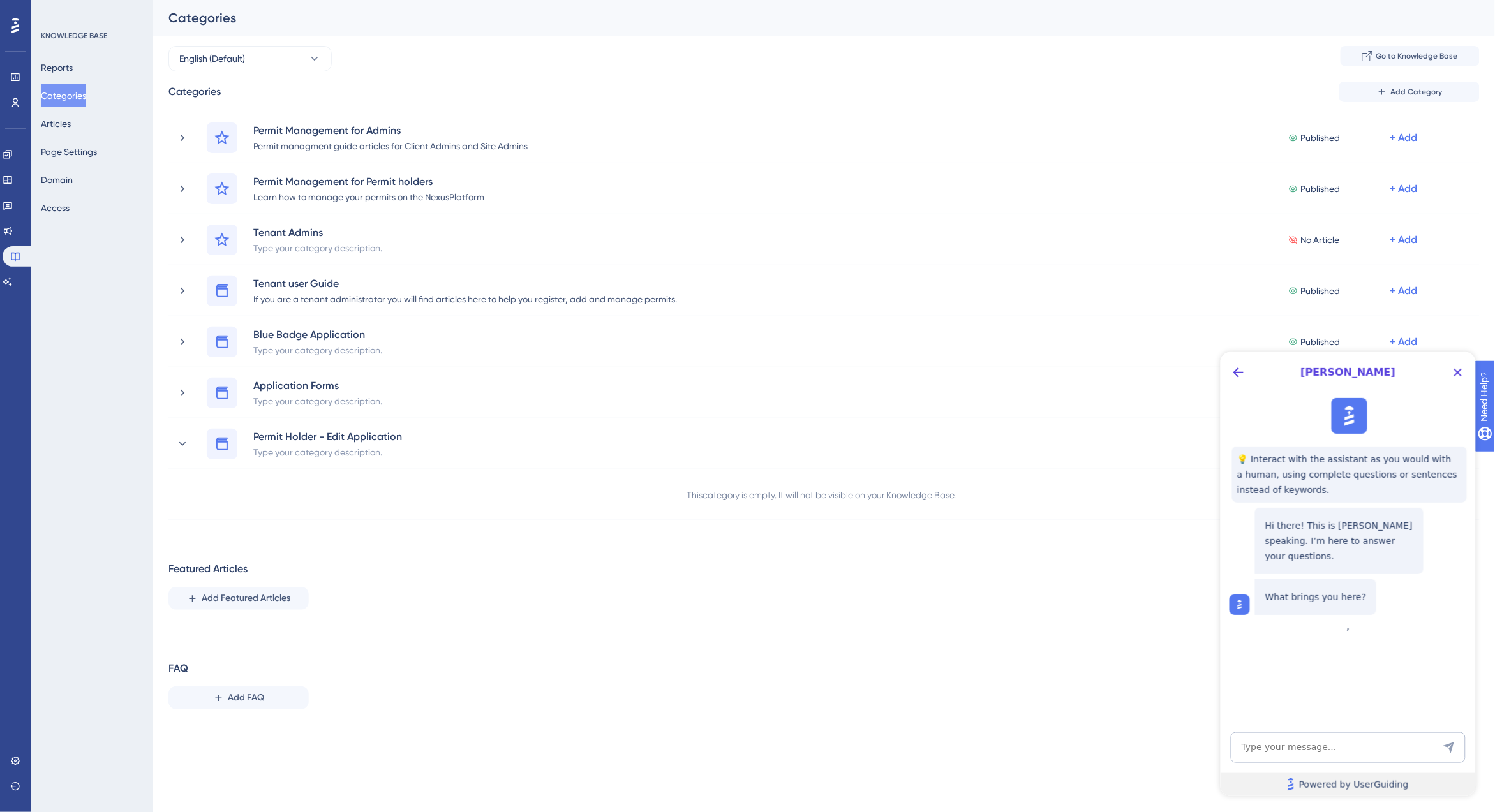
scroll to position [0, 0]
click at [1246, 378] on button "Back Button" at bounding box center [1237, 372] width 21 height 21
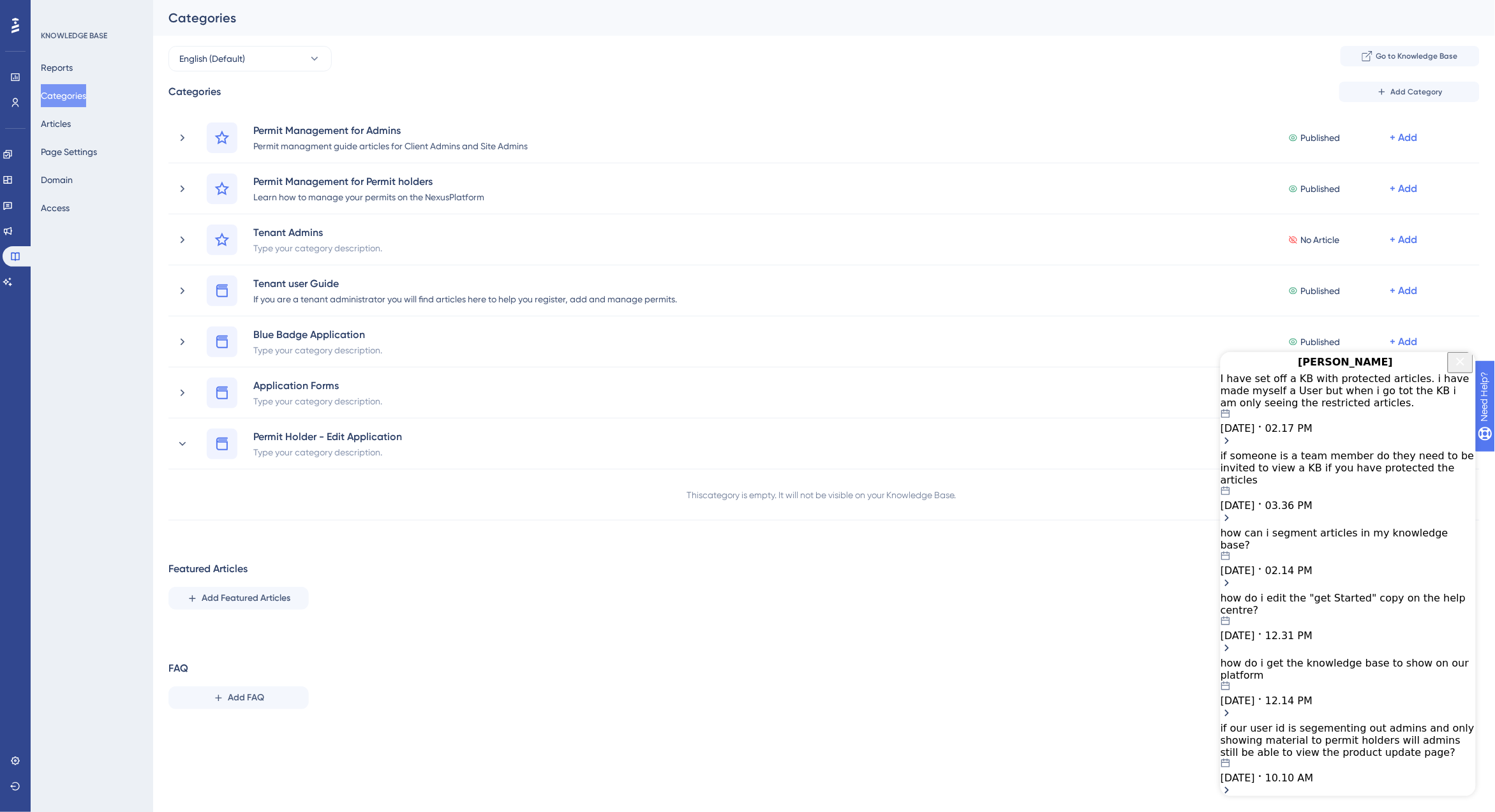
click at [1363, 418] on div "09.18.2025 02.17 PM" at bounding box center [1346, 420] width 255 height 25
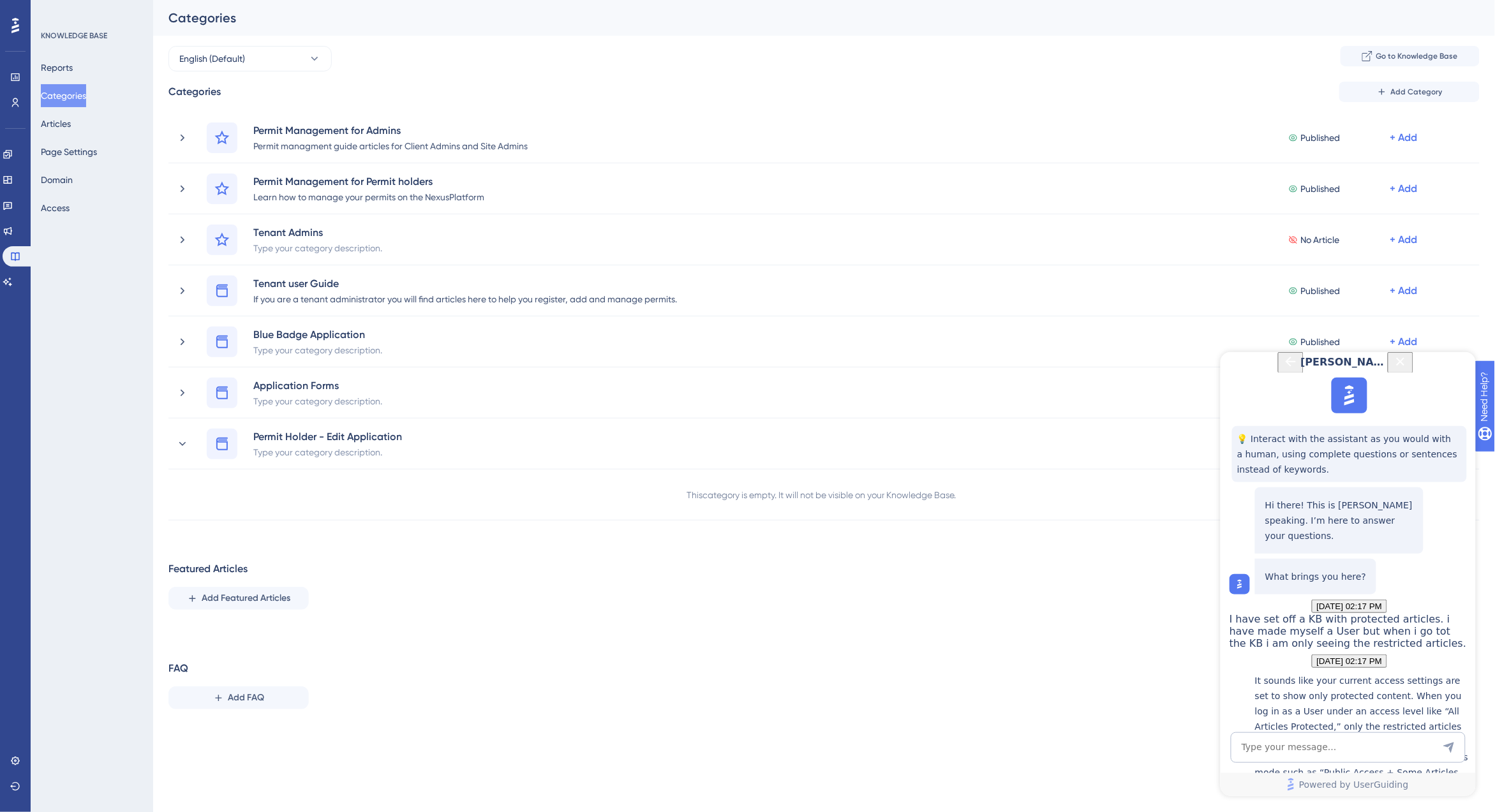
scroll to position [804, 0]
click at [1282, 369] on icon "Back Button" at bounding box center [1290, 361] width 15 height 15
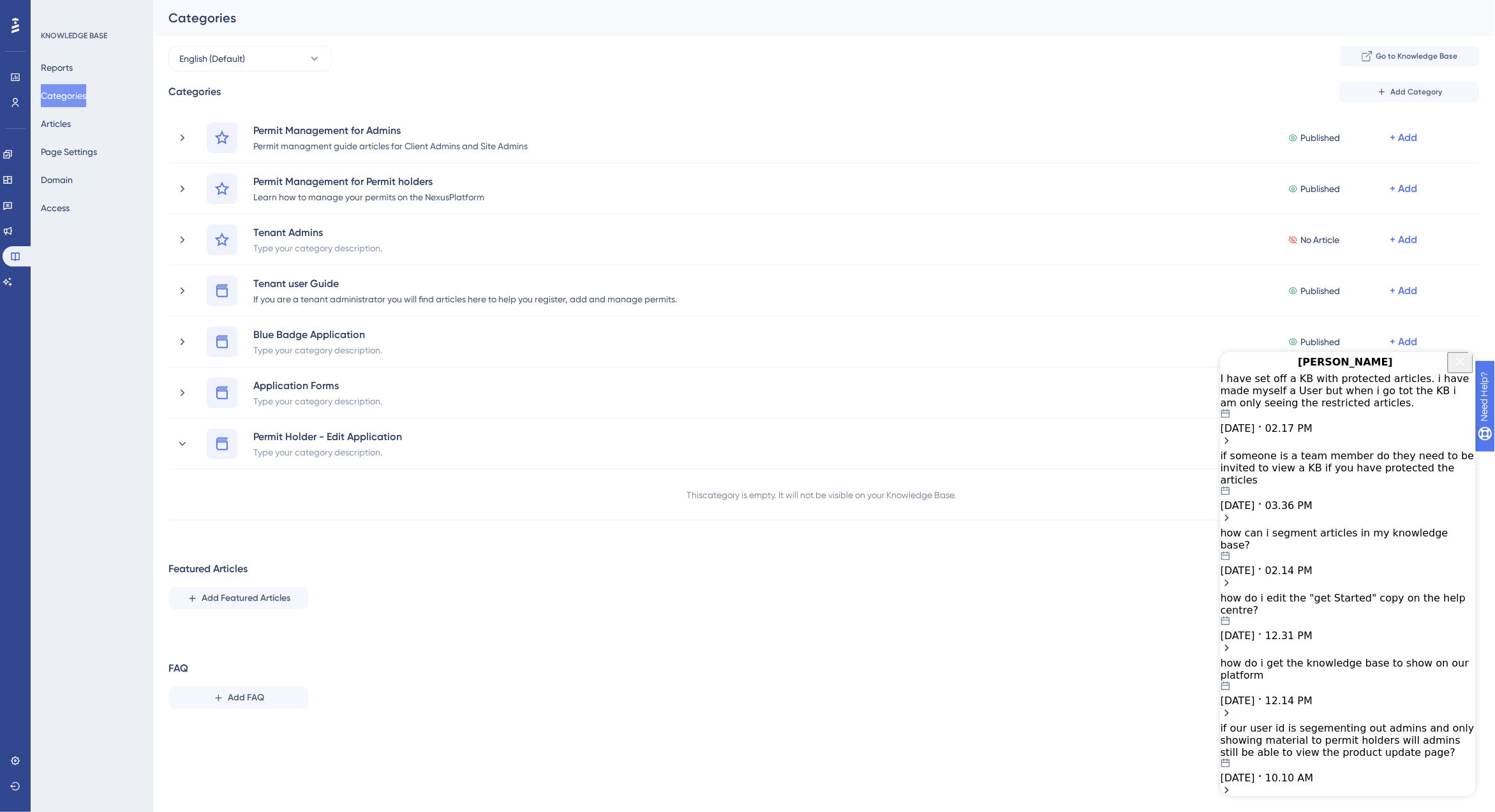
scroll to position [1024, 0]
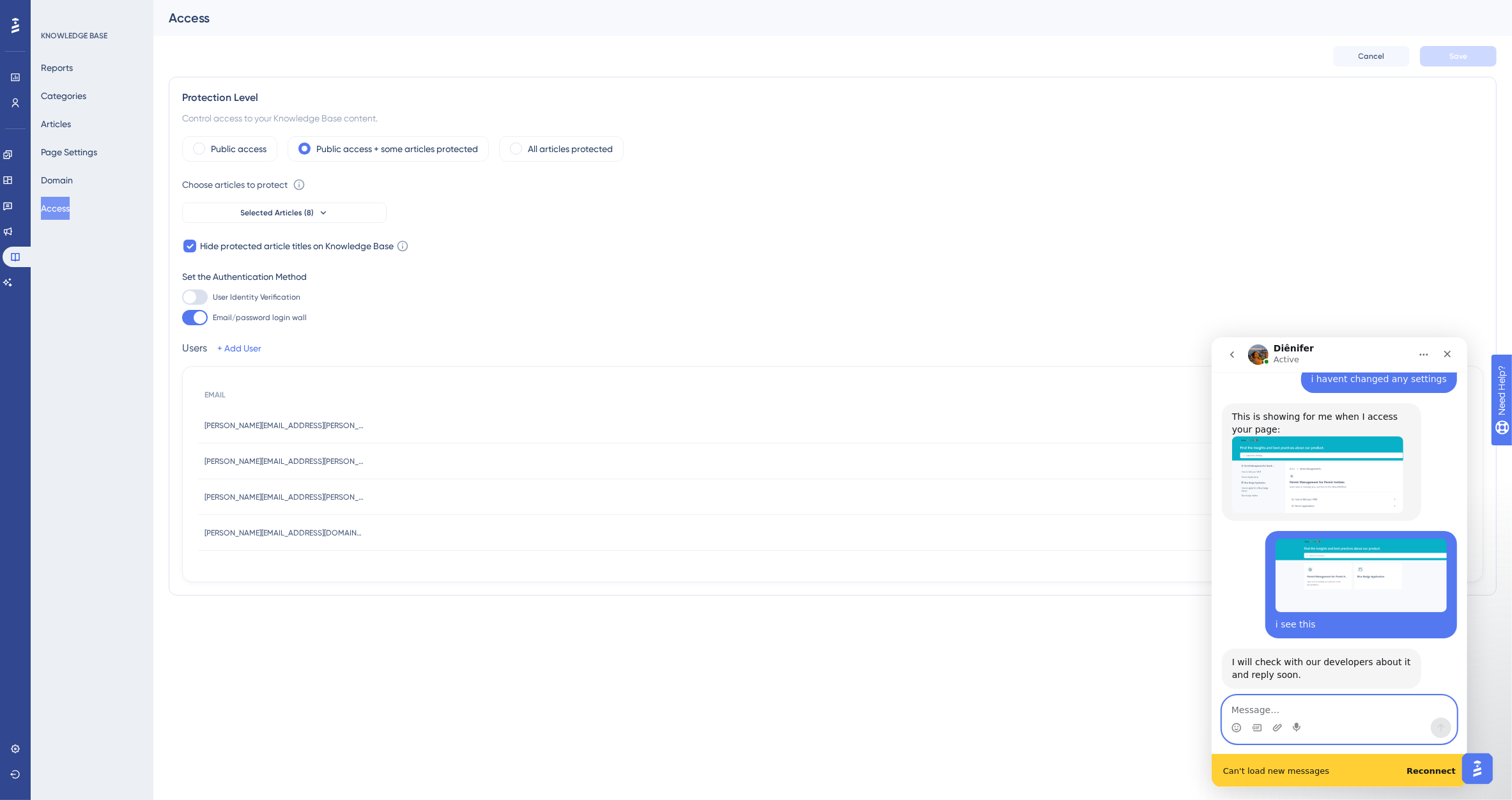
scroll to position [1059, 0]
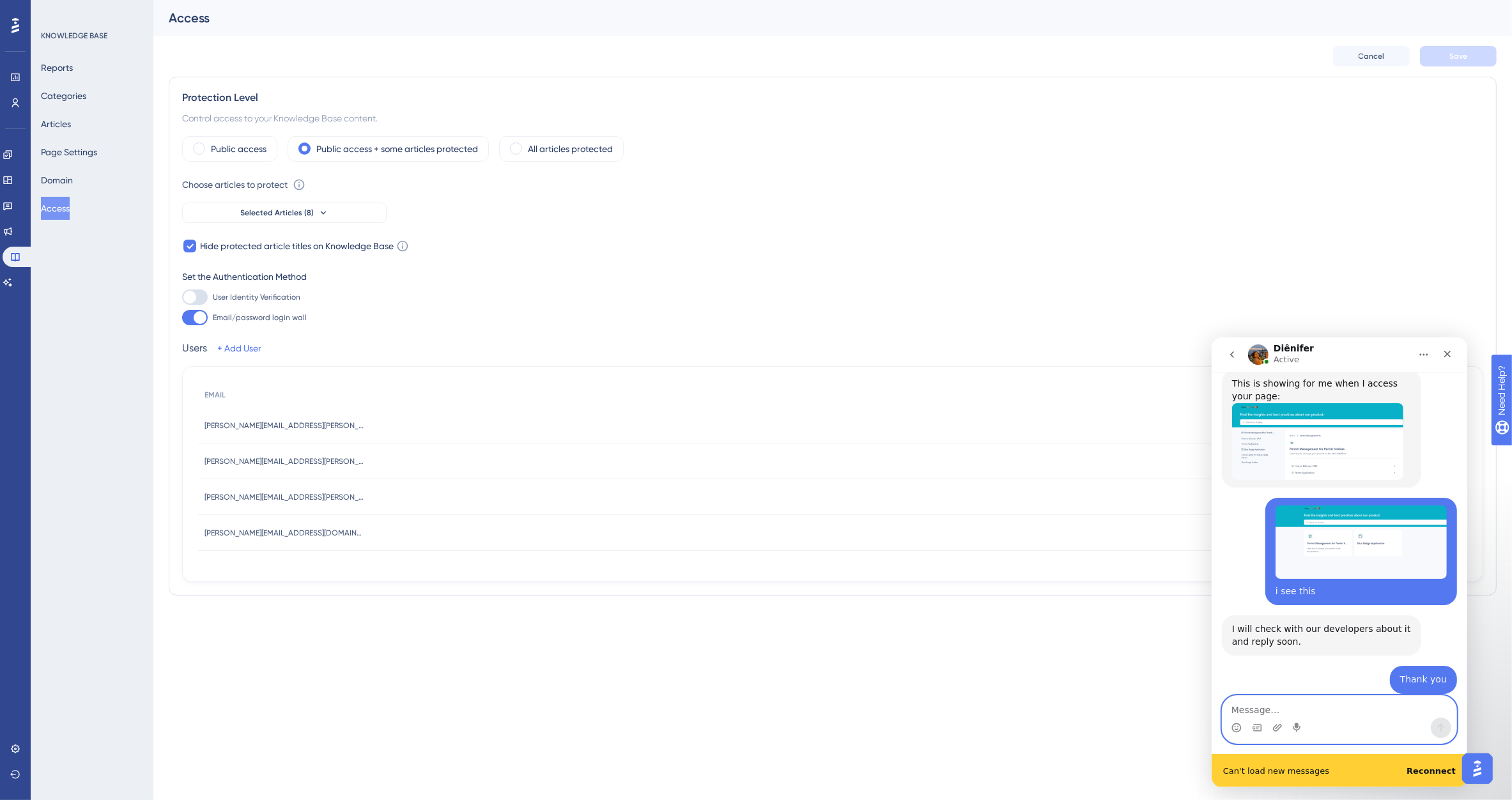
click at [1261, 708] on textarea "Message…" at bounding box center [1338, 706] width 234 height 21
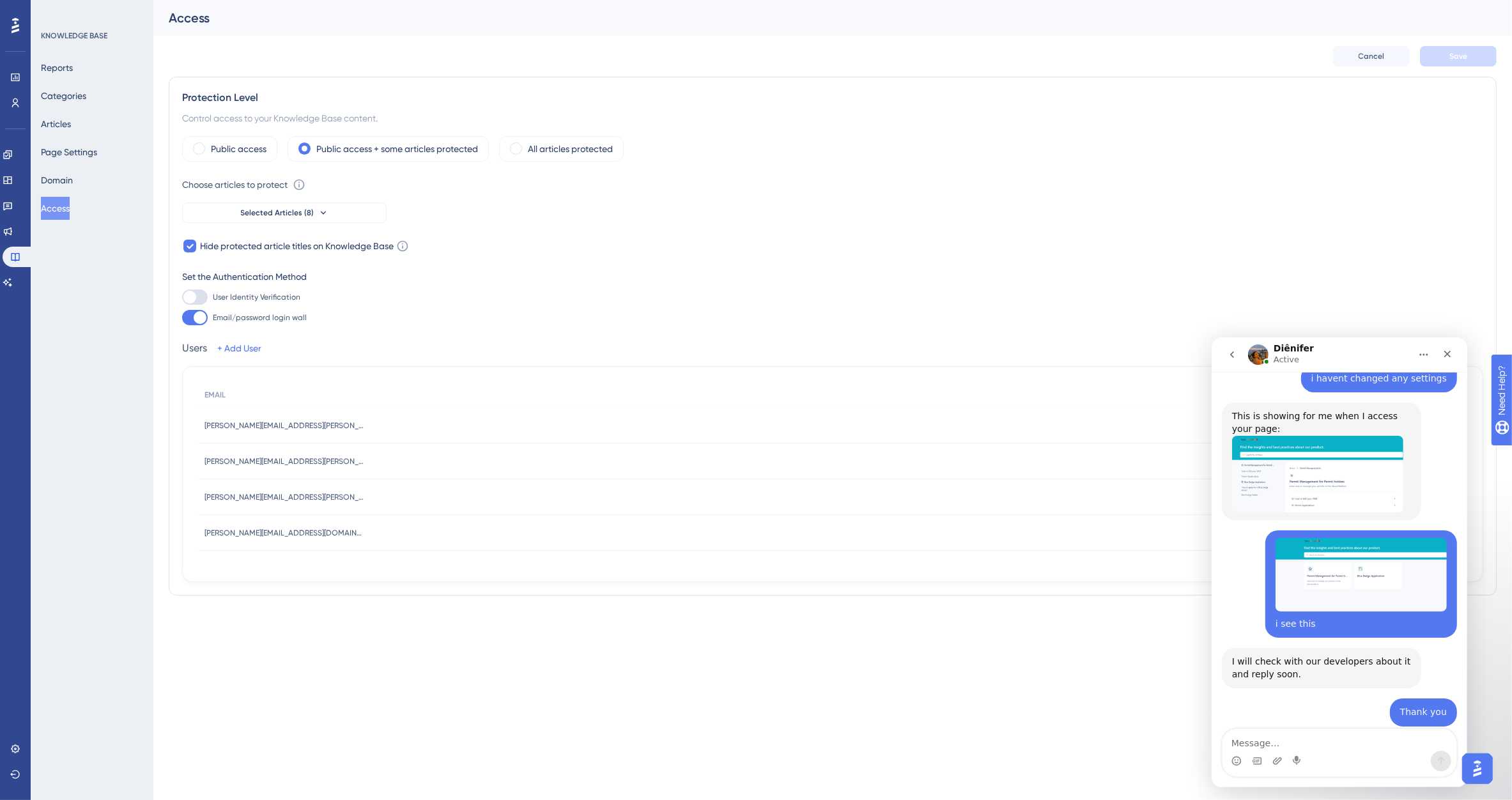
scroll to position [1026, 0]
click at [1324, 699] on div "Thank you Brendan • 39m ago" at bounding box center [1339, 718] width 235 height 38
click at [1451, 354] on icon "Close" at bounding box center [1446, 353] width 10 height 10
